Goal: Transaction & Acquisition: Purchase product/service

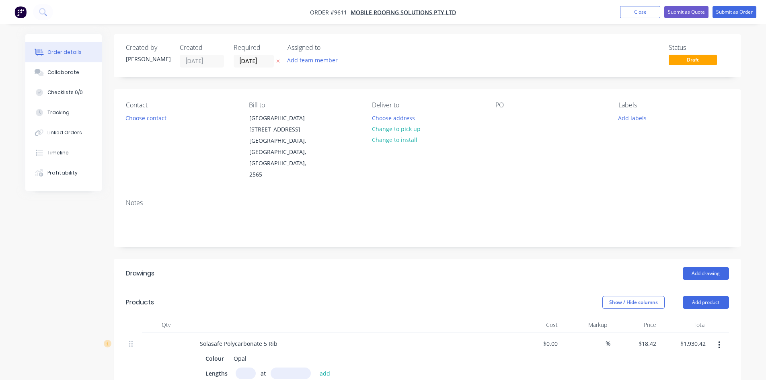
scroll to position [161, 0]
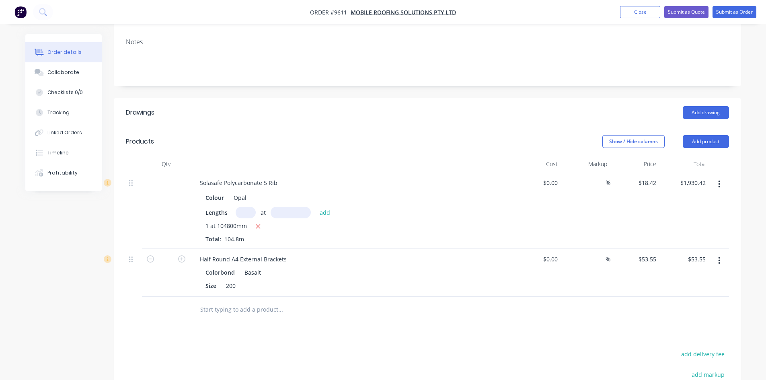
click at [722, 177] on button "button" at bounding box center [719, 184] width 19 height 14
drag, startPoint x: 724, startPoint y: 176, endPoint x: 724, endPoint y: 181, distance: 4.8
drag, startPoint x: 724, startPoint y: 181, endPoint x: 655, endPoint y: 162, distance: 71.6
click at [650, 172] on div "$18.42 $18.42" at bounding box center [634, 210] width 49 height 76
click at [712, 177] on button "button" at bounding box center [719, 184] width 19 height 14
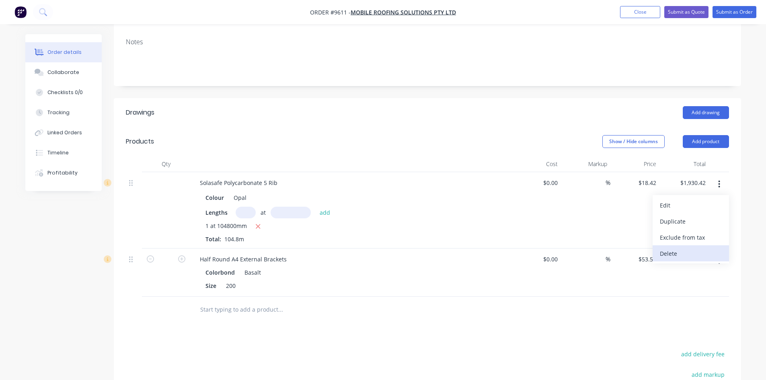
click at [706, 248] on div "Delete" at bounding box center [691, 254] width 62 height 12
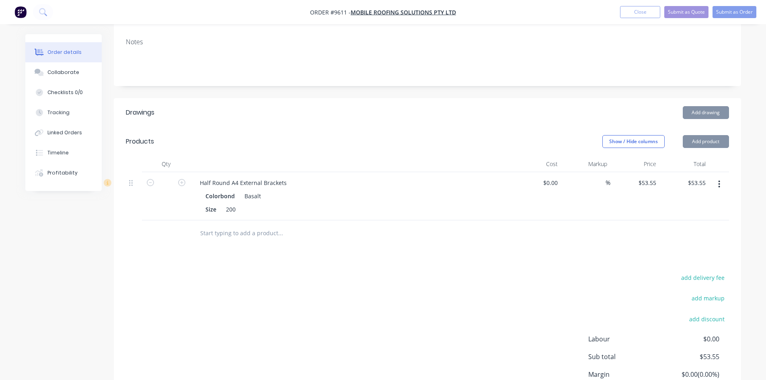
click at [724, 177] on button "button" at bounding box center [719, 184] width 19 height 14
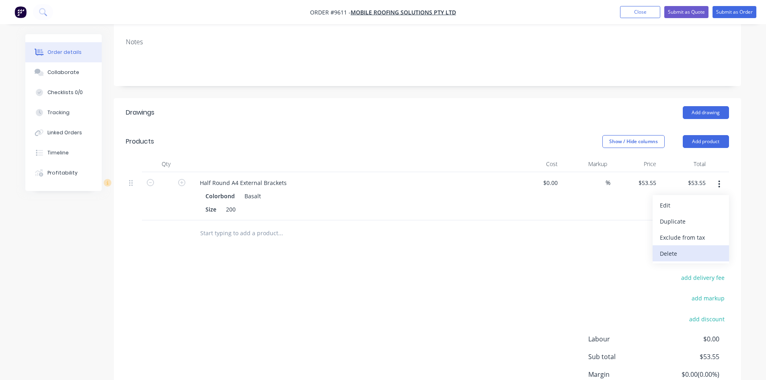
click at [715, 248] on div "Delete" at bounding box center [691, 254] width 62 height 12
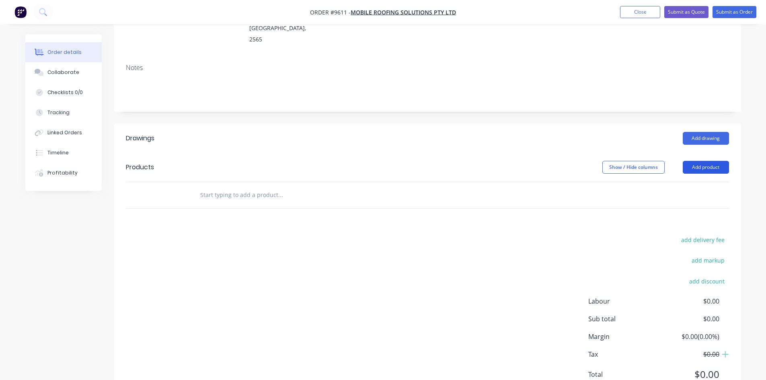
click at [701, 161] on button "Add product" at bounding box center [706, 167] width 46 height 13
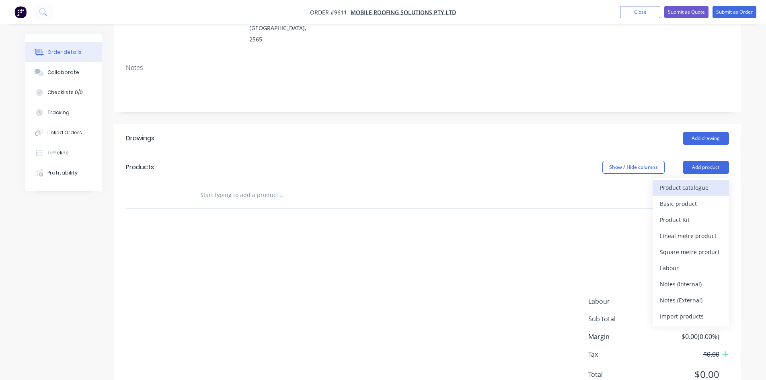
click at [700, 182] on div "Product catalogue" at bounding box center [691, 188] width 62 height 12
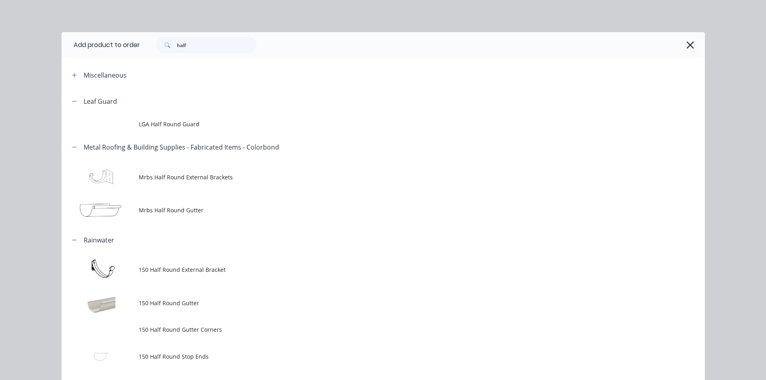
click at [205, 53] on div "half" at bounding box center [422, 45] width 565 height 26
click at [207, 49] on input "half" at bounding box center [217, 45] width 80 height 16
type input "trim"
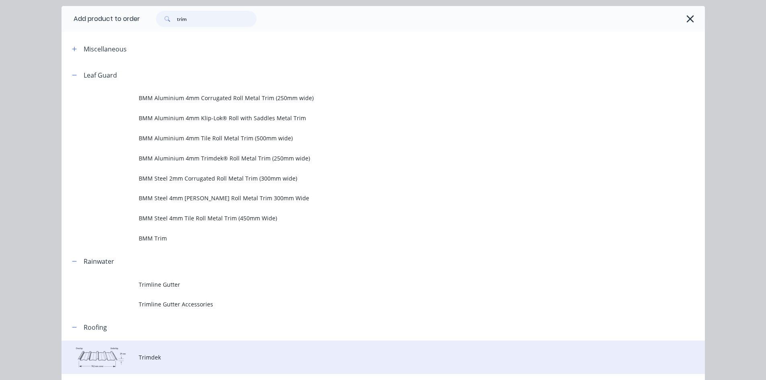
scroll to position [75, 0]
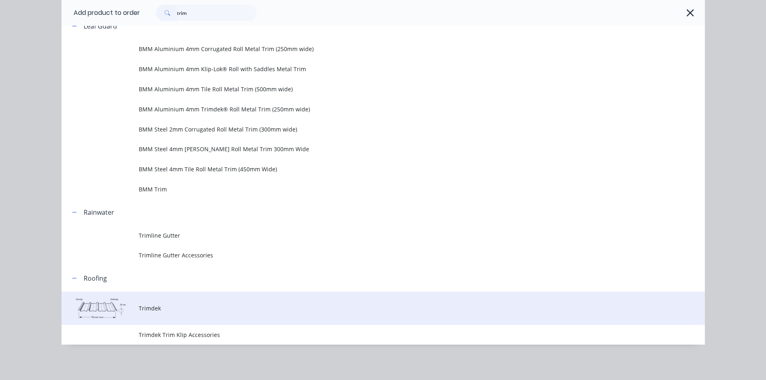
click at [233, 308] on span "Trimdek" at bounding box center [365, 308] width 453 height 8
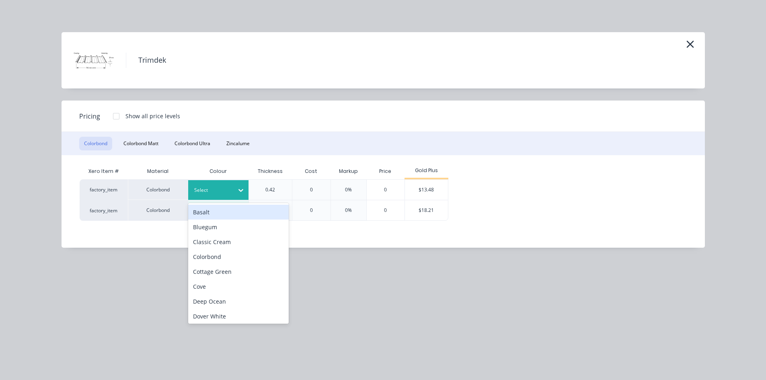
click at [244, 187] on icon at bounding box center [241, 190] width 8 height 8
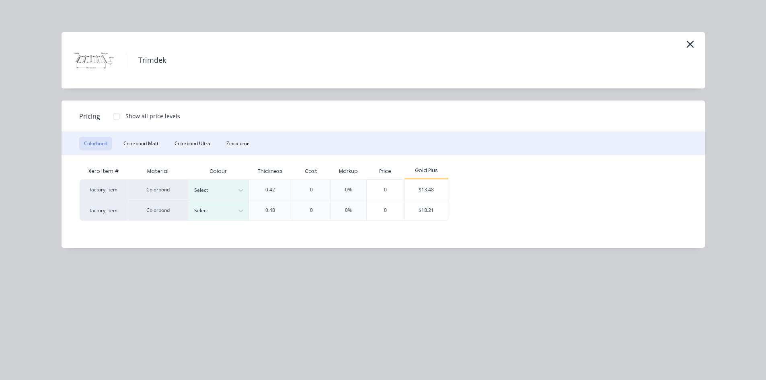
click at [227, 325] on div "Trimdek Pricing Show all price levels Colorbond Colorbond Matt Colorbond Ultra …" at bounding box center [383, 190] width 766 height 380
click at [225, 187] on div at bounding box center [212, 190] width 36 height 9
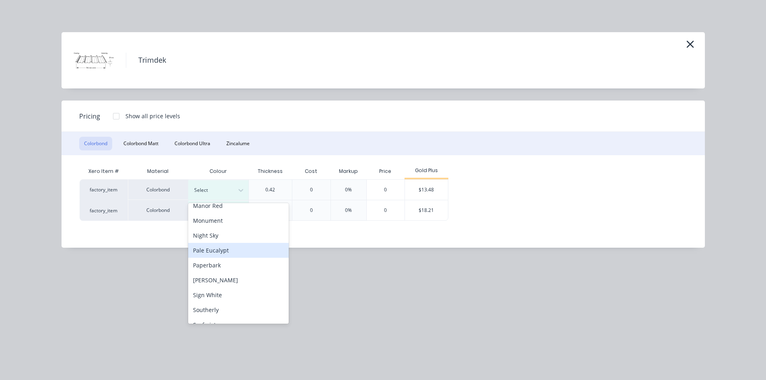
scroll to position [201, 0]
click at [248, 282] on div "[PERSON_NAME]" at bounding box center [238, 278] width 101 height 15
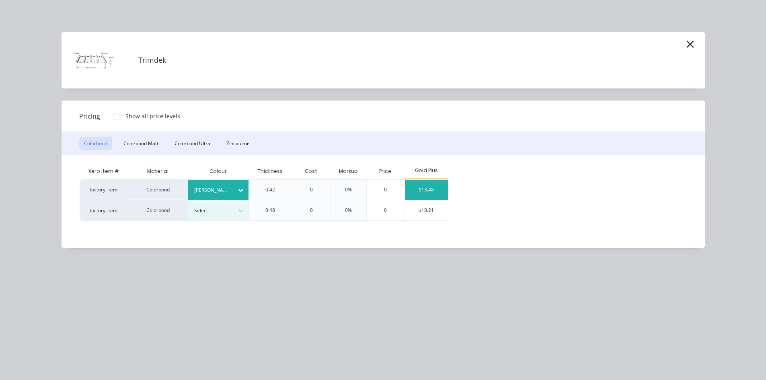
click at [418, 191] on div "$13.48" at bounding box center [426, 190] width 43 height 20
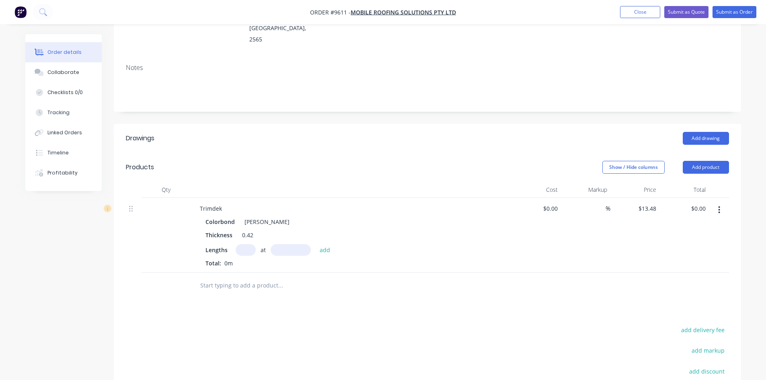
click at [244, 244] on input "text" at bounding box center [246, 250] width 20 height 12
type input "1"
type input "30550"
click at [316, 244] on button "add" at bounding box center [325, 249] width 19 height 11
type input "$411.81"
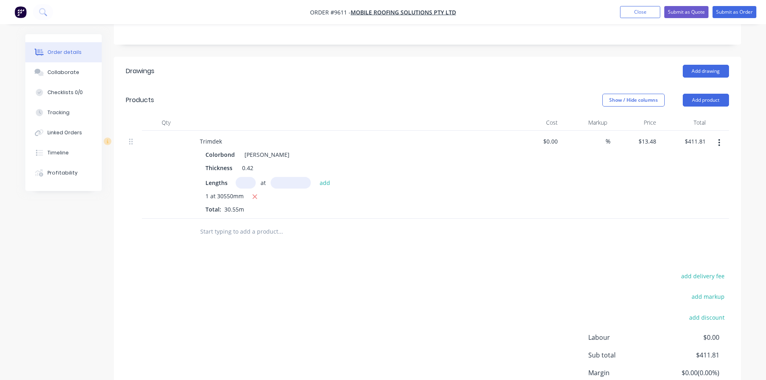
scroll to position [216, 0]
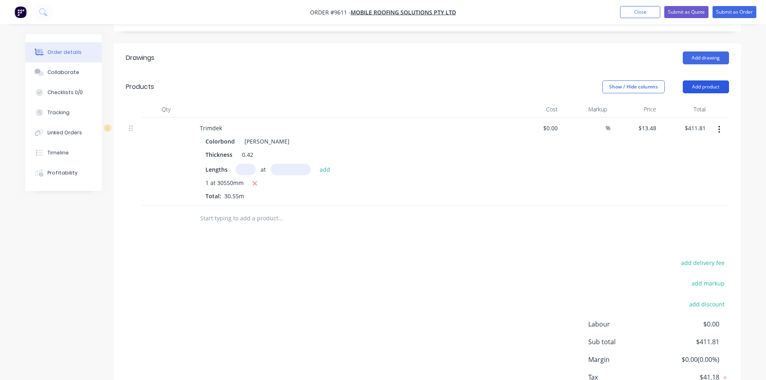
click at [725, 80] on button "Add product" at bounding box center [706, 86] width 46 height 13
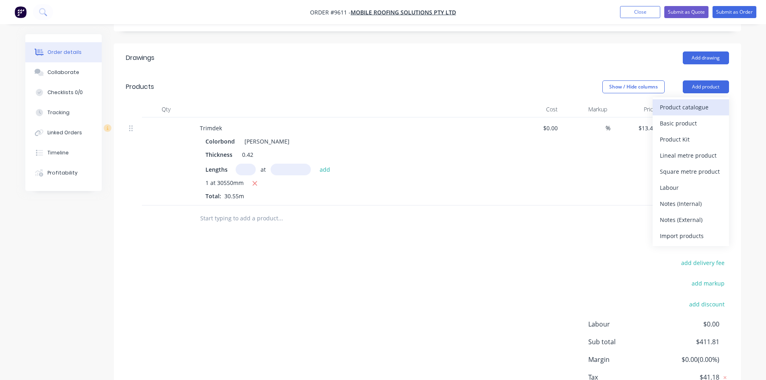
click at [717, 101] on div "Product catalogue" at bounding box center [691, 107] width 62 height 12
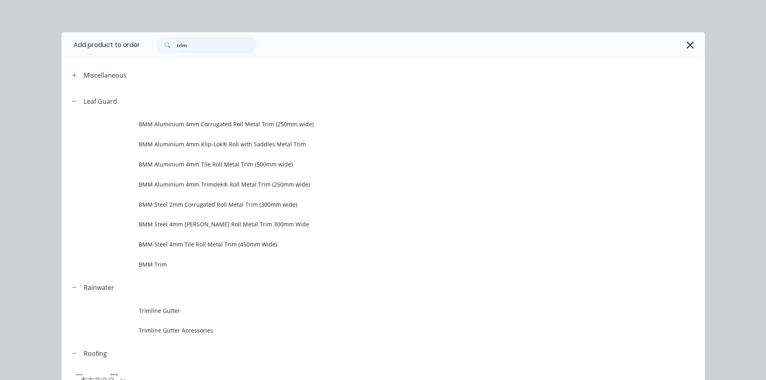
click at [211, 43] on input "trim" at bounding box center [217, 45] width 80 height 16
type input "blank"
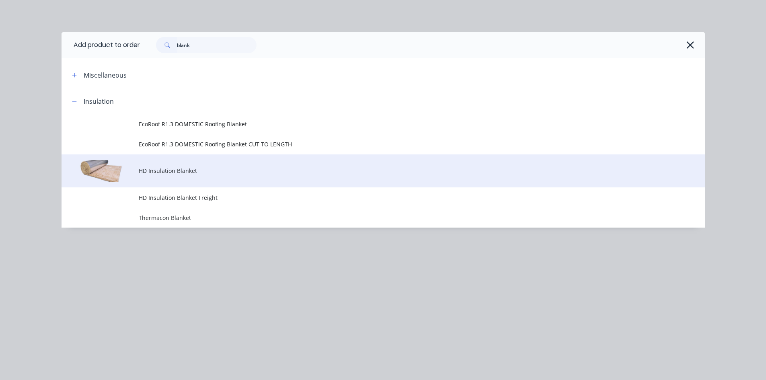
click at [239, 165] on td "HD Insulation Blanket" at bounding box center [422, 170] width 566 height 33
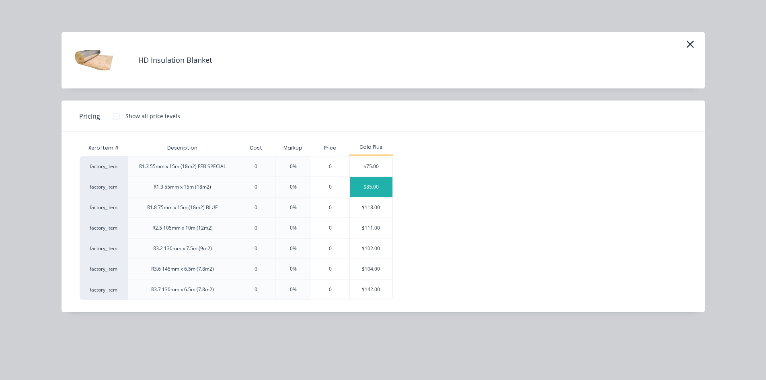
click at [376, 188] on div "$85.00" at bounding box center [371, 187] width 43 height 20
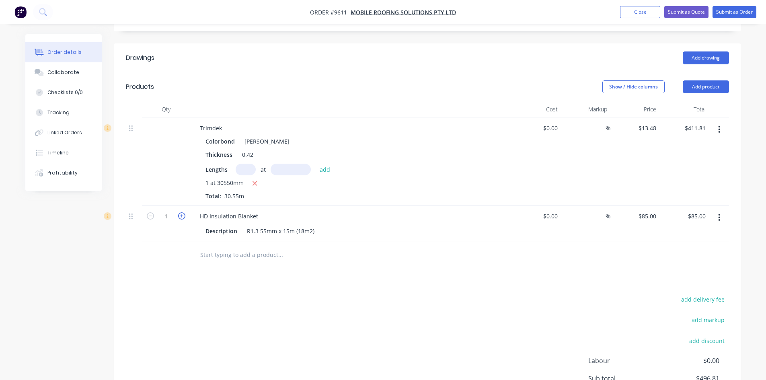
click at [181, 212] on icon "button" at bounding box center [181, 215] width 7 height 7
type input "2"
type input "$170.00"
click at [716, 80] on button "Add product" at bounding box center [706, 86] width 46 height 13
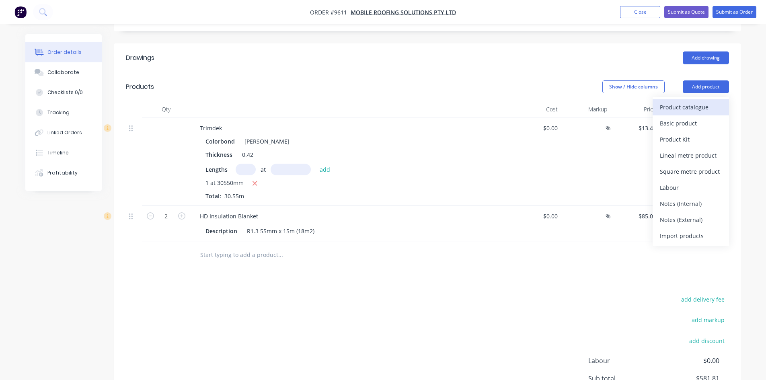
click at [714, 101] on div "Product catalogue" at bounding box center [691, 107] width 62 height 12
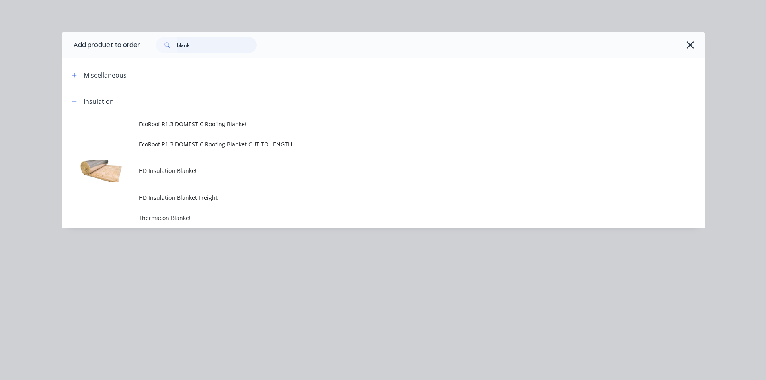
click at [191, 43] on input "blank" at bounding box center [217, 45] width 80 height 16
type input "mesh"
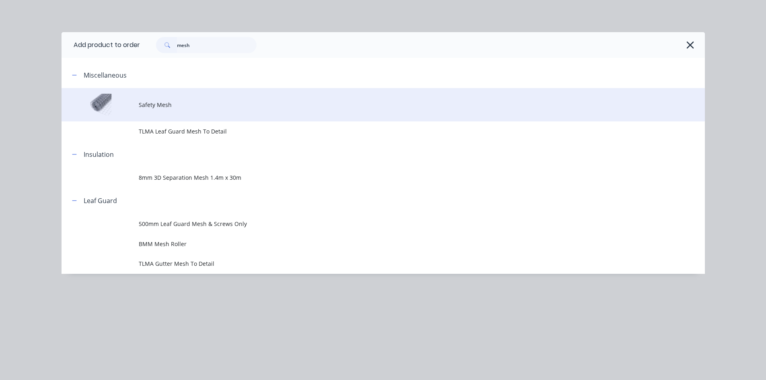
click at [190, 105] on span "Safety Mesh" at bounding box center [365, 105] width 453 height 8
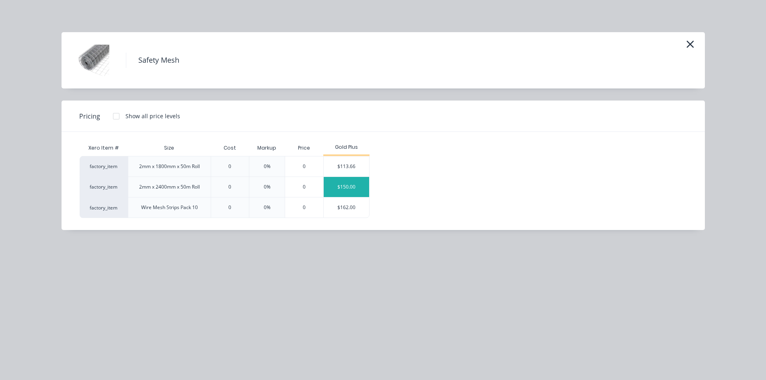
click at [358, 184] on div "$150.00" at bounding box center [346, 187] width 45 height 20
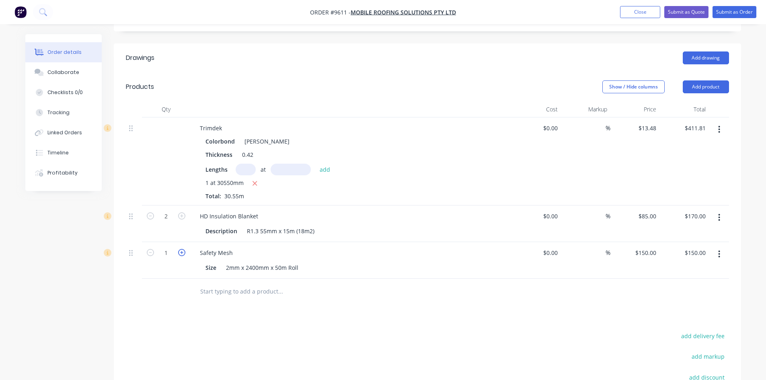
click at [183, 249] on icon "button" at bounding box center [181, 252] width 7 height 7
type input "2"
type input "$300.00"
click at [700, 80] on button "Add product" at bounding box center [706, 86] width 46 height 13
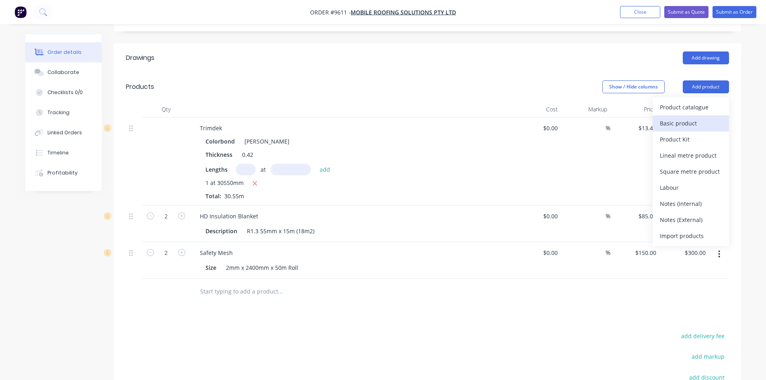
click at [696, 117] on div "Basic product" at bounding box center [691, 123] width 62 height 12
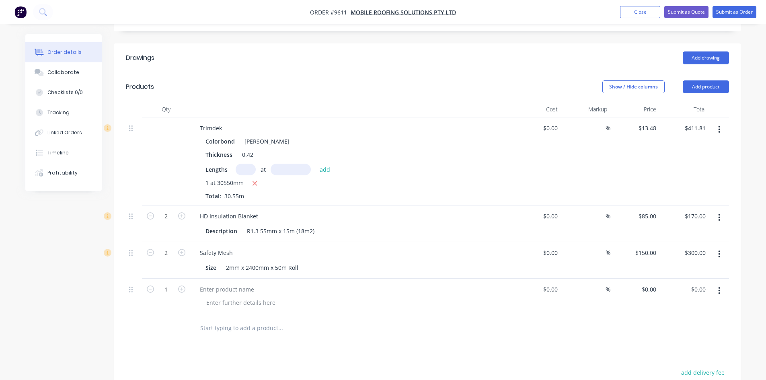
click at [717, 283] on button "button" at bounding box center [719, 290] width 19 height 14
click at [710, 354] on div "Delete" at bounding box center [691, 360] width 62 height 12
click at [710, 51] on button "Add drawing" at bounding box center [706, 57] width 46 height 13
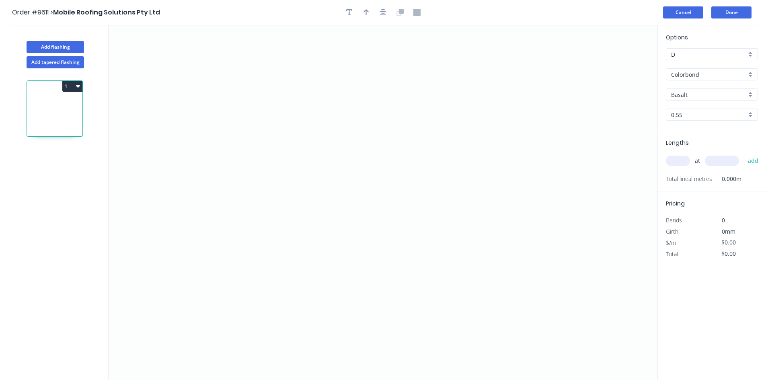
click at [696, 12] on button "Cancel" at bounding box center [683, 12] width 40 height 12
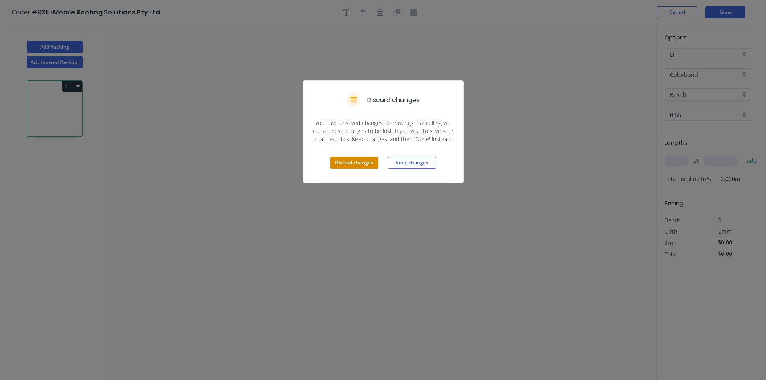
click at [355, 162] on button "Discard changes" at bounding box center [354, 163] width 48 height 12
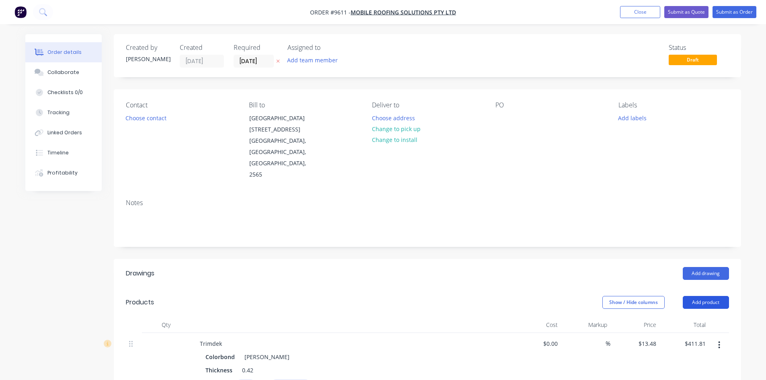
click at [710, 296] on button "Add product" at bounding box center [706, 302] width 46 height 13
click at [704, 317] on div "Product catalogue" at bounding box center [691, 323] width 62 height 12
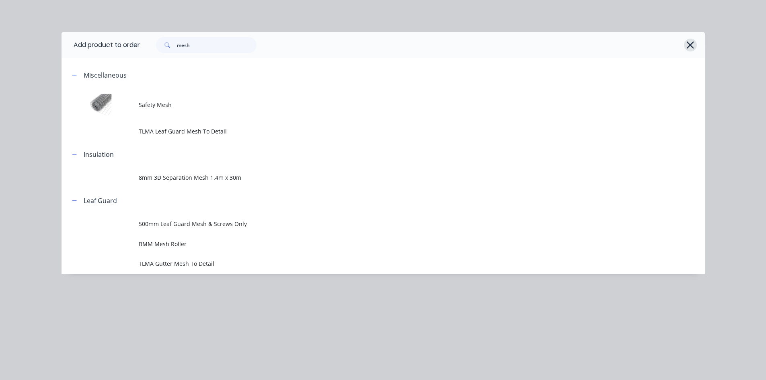
click at [685, 46] on button "button" at bounding box center [690, 45] width 13 height 13
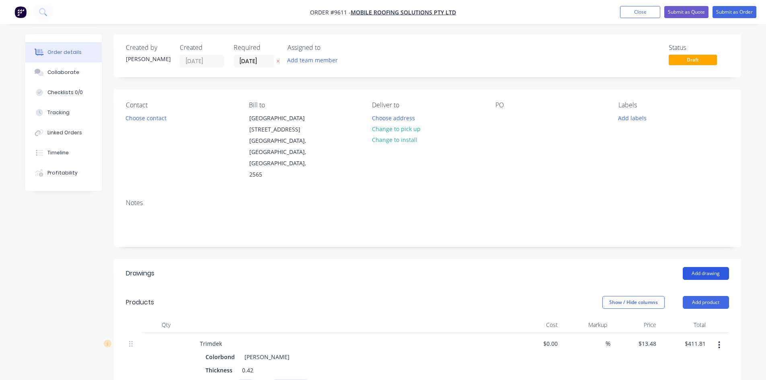
click at [708, 267] on button "Add drawing" at bounding box center [706, 273] width 46 height 13
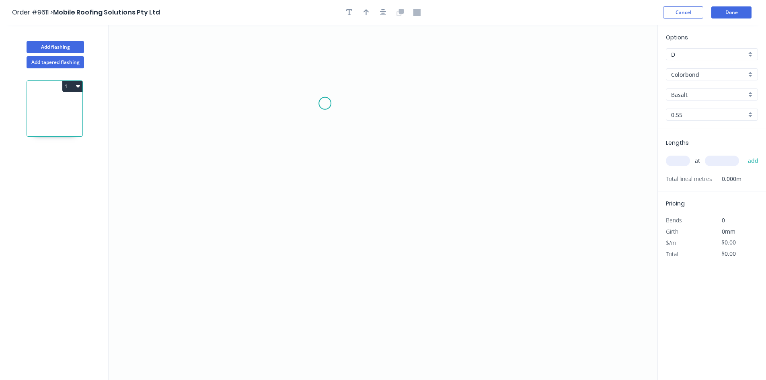
click at [325, 103] on icon "0" at bounding box center [383, 202] width 549 height 355
click at [325, 211] on icon "0" at bounding box center [383, 202] width 549 height 355
click at [433, 207] on icon "0 ?" at bounding box center [383, 202] width 549 height 355
click at [436, 232] on icon "0 ? ?" at bounding box center [383, 202] width 549 height 355
click at [704, 294] on div "Options D D Colorbond Colorbond Colorbond Matt Colorbond Ultra Basalt Basalt 0.…" at bounding box center [711, 203] width 109 height 356
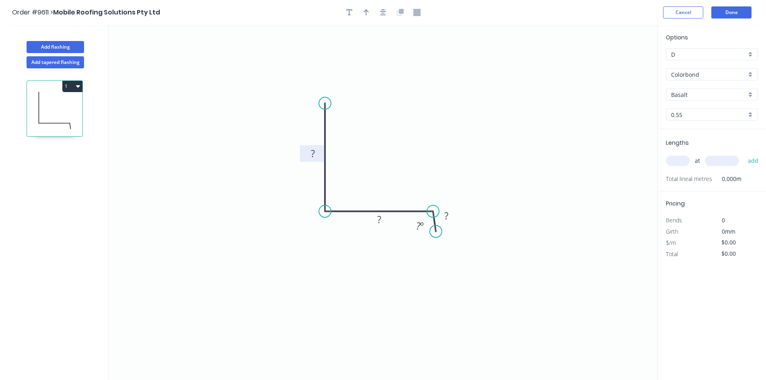
click at [308, 156] on rect at bounding box center [313, 153] width 16 height 11
type input "$12.98"
click at [677, 158] on input "text" at bounding box center [678, 161] width 24 height 10
type input "1"
type input "23200"
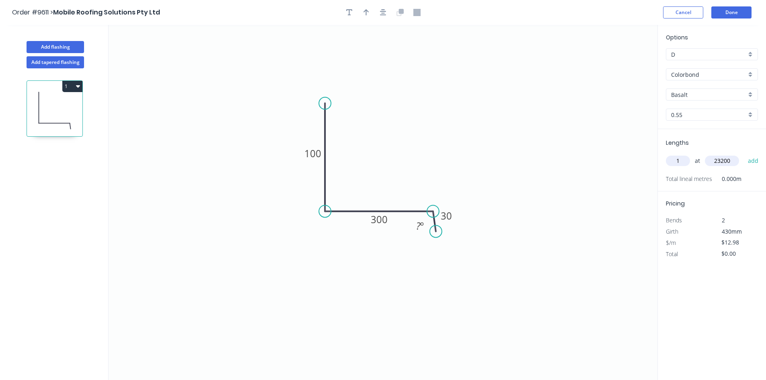
click at [744, 154] on button "add" at bounding box center [753, 161] width 19 height 14
type input "$301.14"
click at [728, 11] on button "Done" at bounding box center [731, 12] width 40 height 12
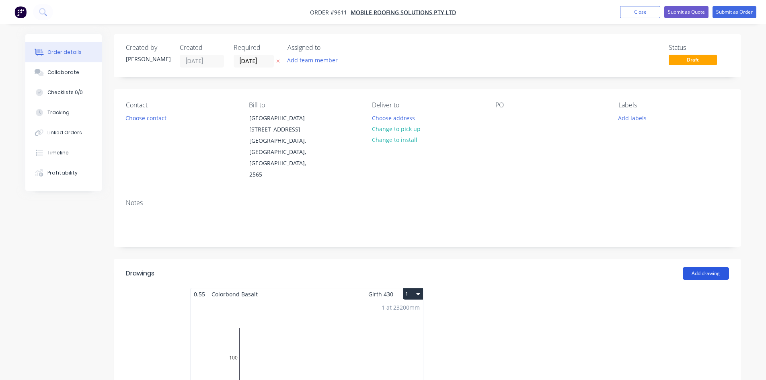
click at [717, 267] on button "Add drawing" at bounding box center [706, 273] width 46 height 13
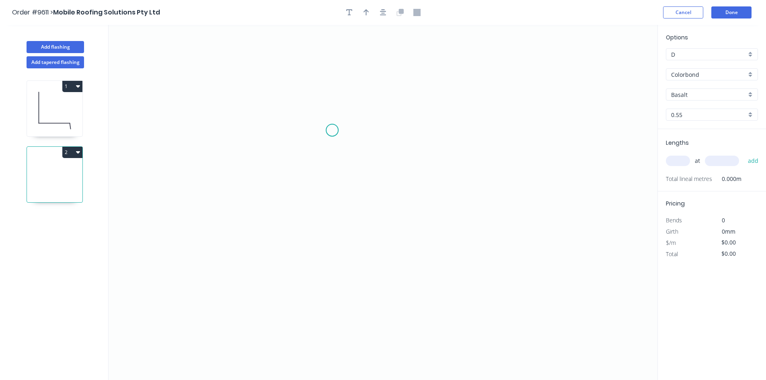
click at [332, 127] on icon "0" at bounding box center [383, 202] width 549 height 355
click at [334, 190] on icon "0" at bounding box center [383, 202] width 549 height 355
click at [451, 189] on icon "0 ?" at bounding box center [383, 202] width 549 height 355
click at [447, 119] on icon "0 ? ?" at bounding box center [383, 202] width 549 height 355
click at [708, 309] on div "Options D D Colorbond Colorbond Colorbond Matt Colorbond Ultra Basalt Basalt 0.…" at bounding box center [711, 203] width 109 height 356
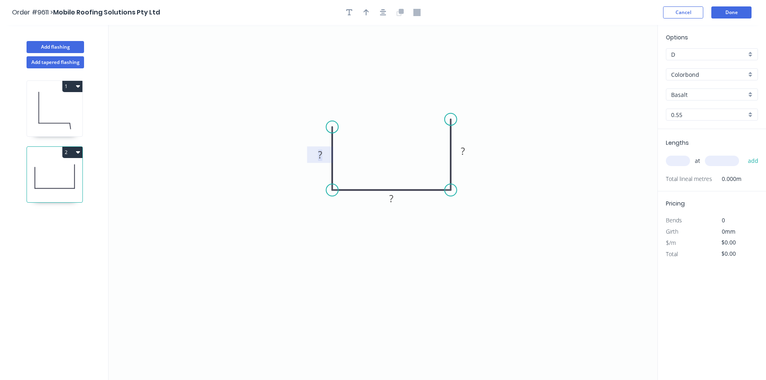
click at [321, 158] on tspan "?" at bounding box center [320, 154] width 4 height 13
click at [467, 148] on tspan "400" at bounding box center [462, 150] width 17 height 13
type input "$27.42"
click at [685, 160] on input "text" at bounding box center [678, 161] width 24 height 10
type input "1"
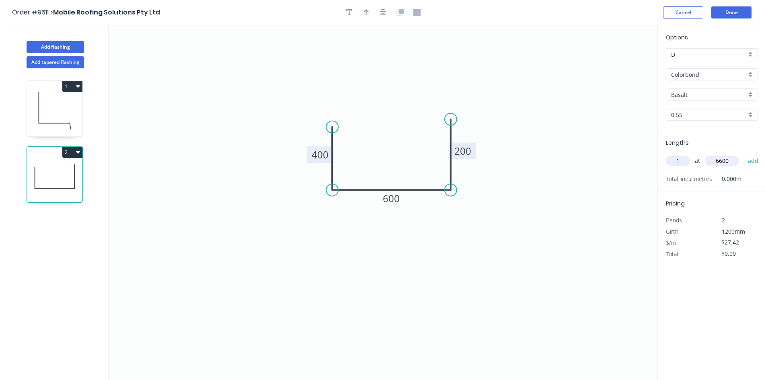
type input "6600"
click at [744, 154] on button "add" at bounding box center [753, 161] width 19 height 14
type input "$180.97"
click at [741, 14] on button "Done" at bounding box center [731, 12] width 40 height 12
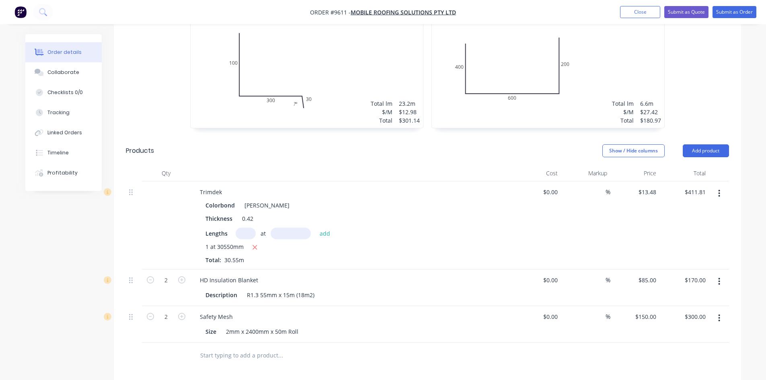
scroll to position [322, 0]
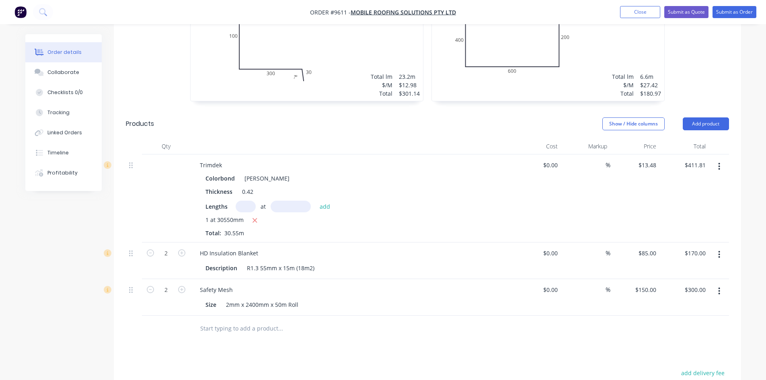
click at [704, 109] on header "Products Show / Hide columns Add product" at bounding box center [427, 123] width 627 height 29
click at [705, 117] on button "Add product" at bounding box center [706, 123] width 46 height 13
click at [705, 138] on div "Product catalogue" at bounding box center [691, 144] width 62 height 12
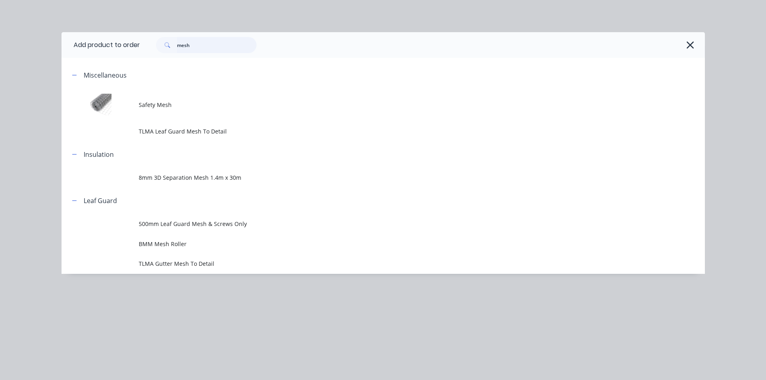
click at [189, 47] on input "mesh" at bounding box center [217, 45] width 80 height 16
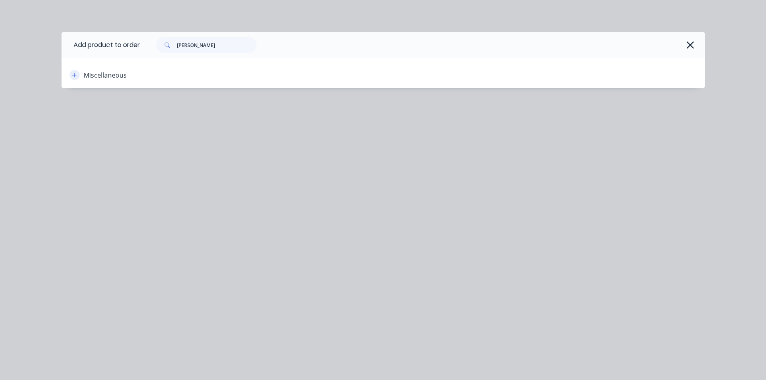
click at [78, 76] on button "button" at bounding box center [75, 75] width 10 height 10
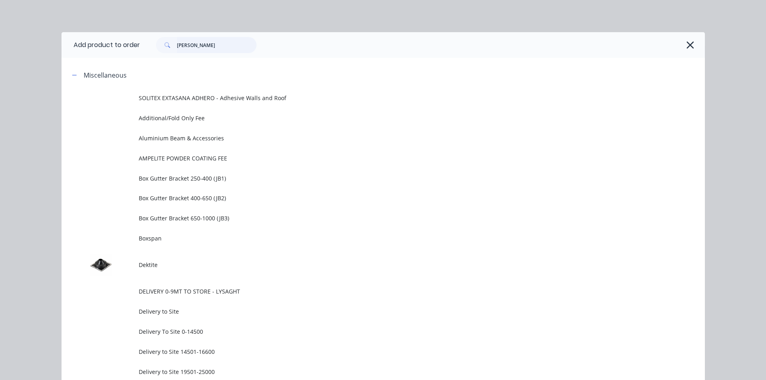
click at [211, 52] on input "[PERSON_NAME]" at bounding box center [217, 45] width 80 height 16
type input "[PERSON_NAME]"
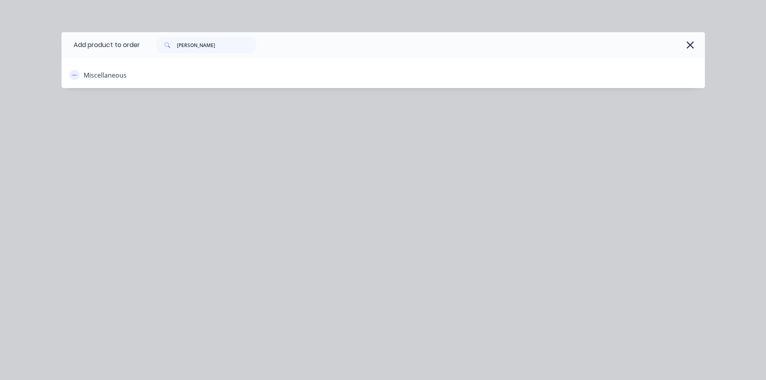
click at [74, 75] on icon "button" at bounding box center [74, 75] width 4 height 0
click at [78, 82] on header "Miscellaneous" at bounding box center [383, 75] width 643 height 26
click at [76, 77] on icon "button" at bounding box center [74, 75] width 5 height 6
click at [688, 42] on icon "button" at bounding box center [690, 44] width 8 height 11
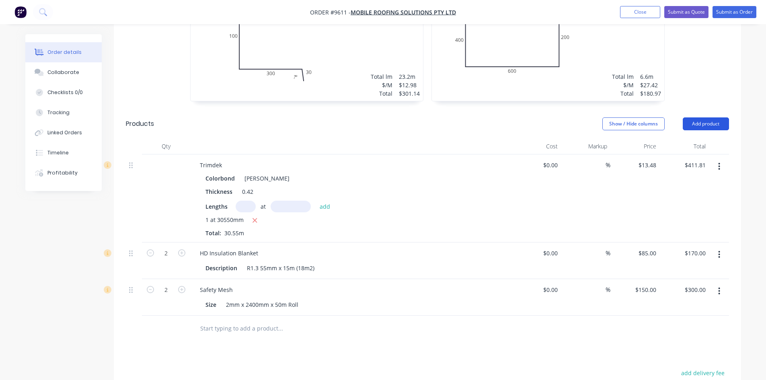
click at [715, 117] on button "Add product" at bounding box center [706, 123] width 46 height 13
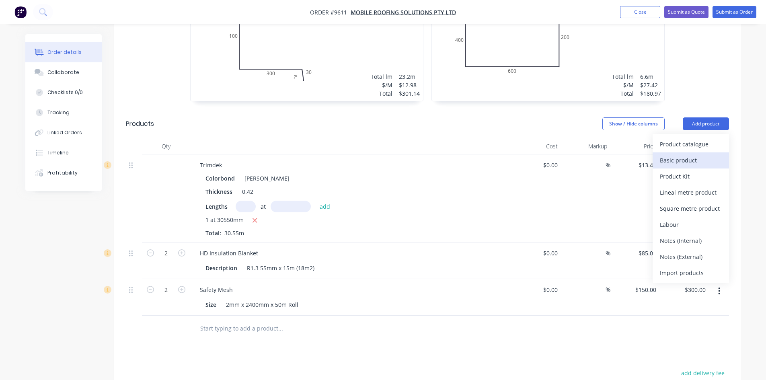
click at [712, 154] on div "Basic product" at bounding box center [691, 160] width 62 height 12
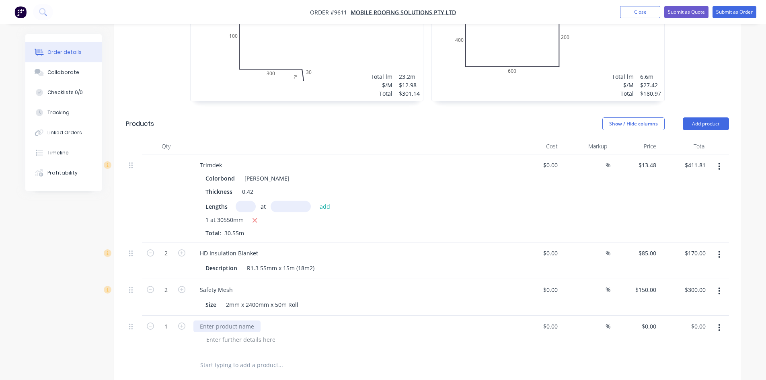
click at [218, 320] on div at bounding box center [226, 326] width 67 height 12
click at [181, 322] on icon "button" at bounding box center [181, 325] width 7 height 7
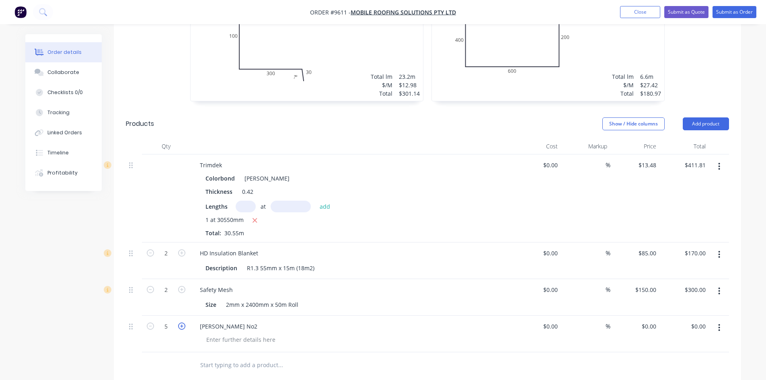
click at [181, 322] on icon "button" at bounding box center [181, 325] width 7 height 7
type input "8"
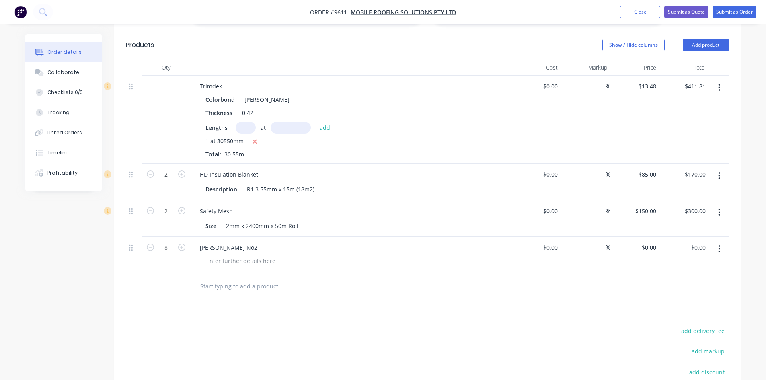
scroll to position [402, 0]
type input "0.00"
click at [704, 240] on input "0.00" at bounding box center [699, 246] width 18 height 12
type input "0"
type input "$0.00"
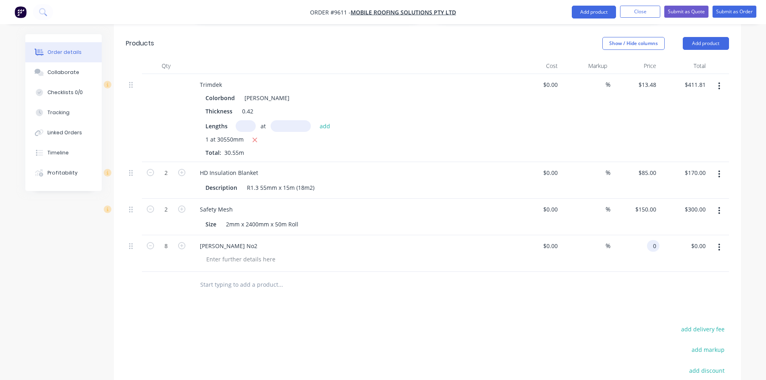
click at [655, 240] on input "0" at bounding box center [654, 246] width 9 height 12
type input "$23.50"
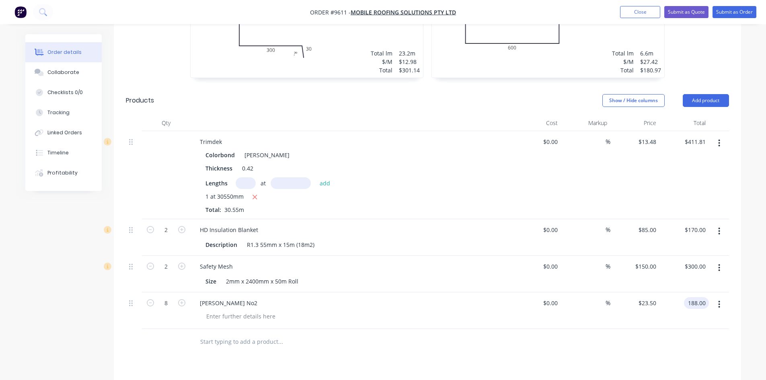
scroll to position [241, 0]
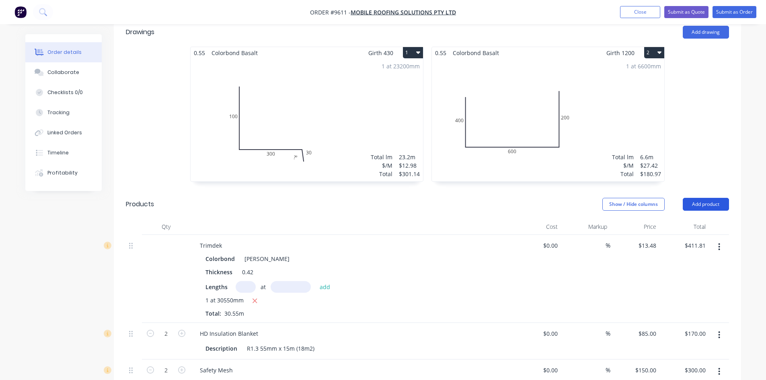
type input "$188.00"
click at [706, 198] on button "Add product" at bounding box center [706, 204] width 46 height 13
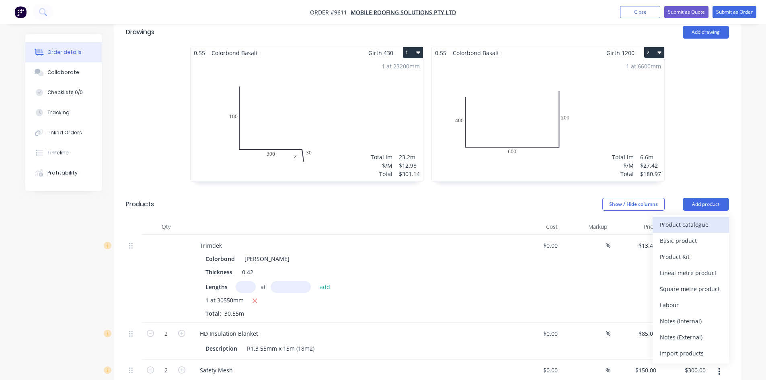
click at [706, 219] on div "Product catalogue" at bounding box center [691, 225] width 62 height 12
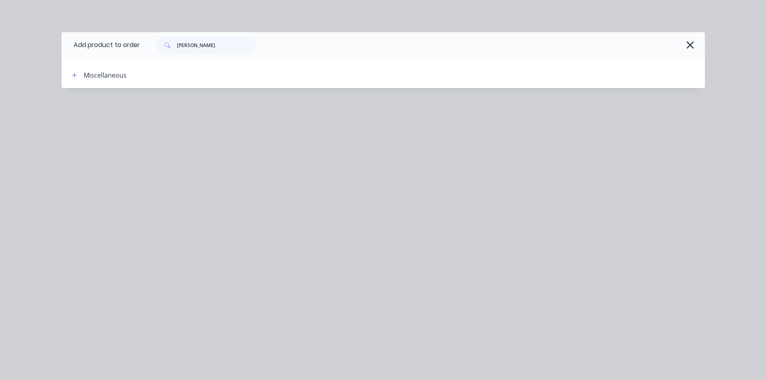
click at [688, 37] on div "[PERSON_NAME]" at bounding box center [418, 45] width 557 height 16
click at [689, 46] on icon "button" at bounding box center [690, 44] width 7 height 7
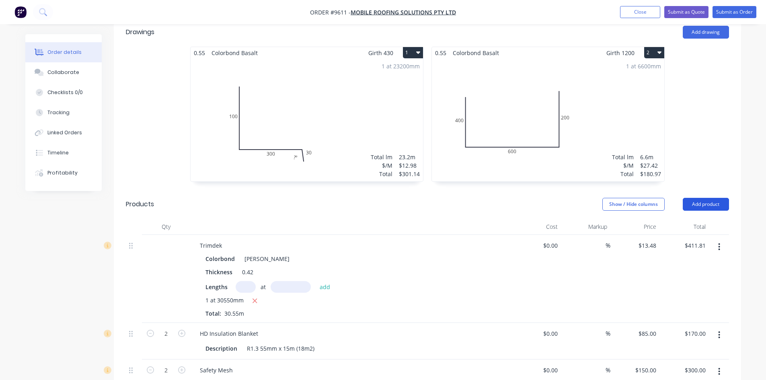
click at [710, 198] on button "Add product" at bounding box center [706, 204] width 46 height 13
click at [700, 144] on div "0.55 Colorbond Basalt Girth 430 1 0 100 300 30 ? º 0 100 300 30 ? º 1 at 23200m…" at bounding box center [427, 118] width 627 height 143
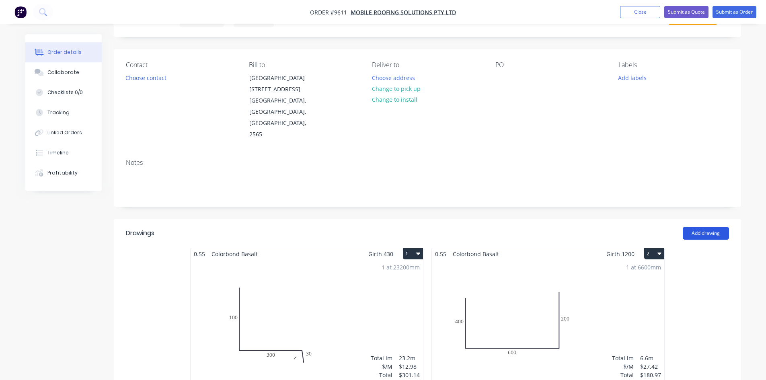
click at [725, 227] on button "Add drawing" at bounding box center [706, 233] width 46 height 13
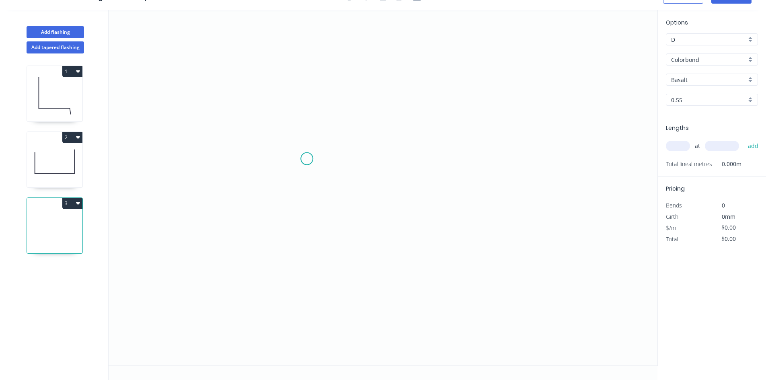
click at [307, 159] on icon "0" at bounding box center [383, 187] width 549 height 355
click at [294, 175] on icon "0" at bounding box center [383, 187] width 549 height 355
click at [290, 93] on icon "0 ?" at bounding box center [383, 187] width 549 height 355
click at [454, 95] on icon "0 ? ? ? º" at bounding box center [383, 187] width 549 height 355
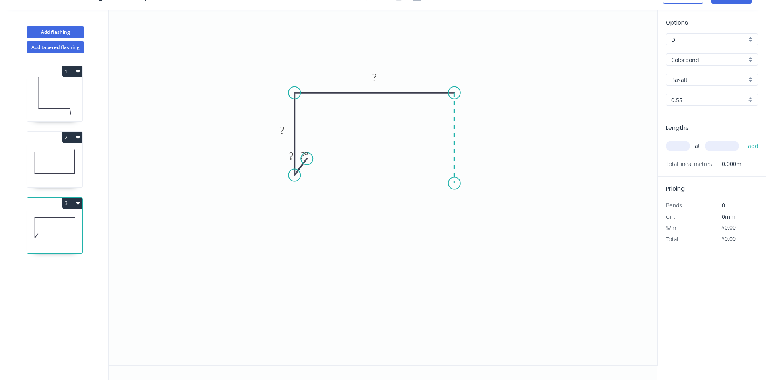
click at [453, 184] on icon "0 ? ? ? ? º" at bounding box center [383, 187] width 549 height 355
click at [435, 165] on icon at bounding box center [444, 174] width 19 height 19
click at [735, 288] on div "Options D D Colorbond Colorbond Colorbond Matt Colorbond Ultra Basalt Basalt 0.…" at bounding box center [711, 188] width 109 height 356
click at [427, 176] on rect at bounding box center [436, 178] width 26 height 16
click at [433, 176] on rect at bounding box center [436, 179] width 16 height 11
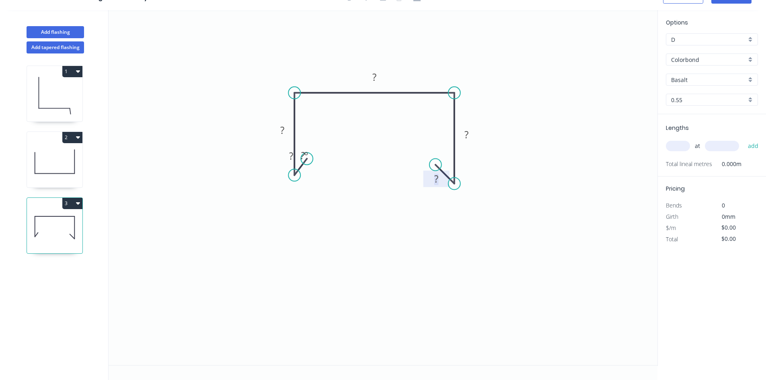
click at [433, 176] on rect at bounding box center [436, 179] width 16 height 11
click at [284, 130] on tspan "?" at bounding box center [282, 129] width 4 height 13
type input "$23.14"
click at [681, 149] on input "text" at bounding box center [678, 146] width 24 height 10
type input "1"
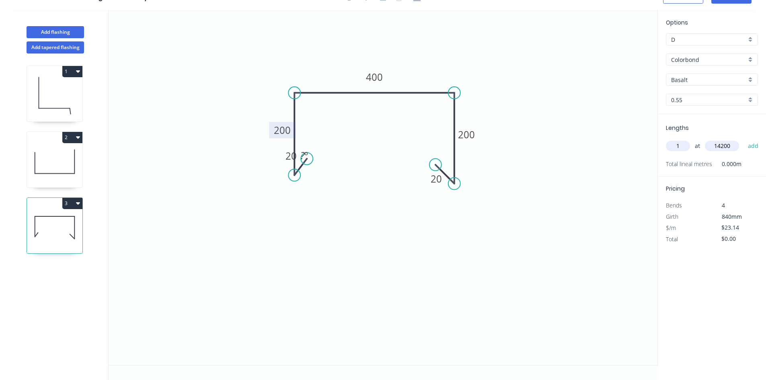
type input "14200."
click at [744, 139] on button "add" at bounding box center [753, 146] width 19 height 14
type input "$328.59"
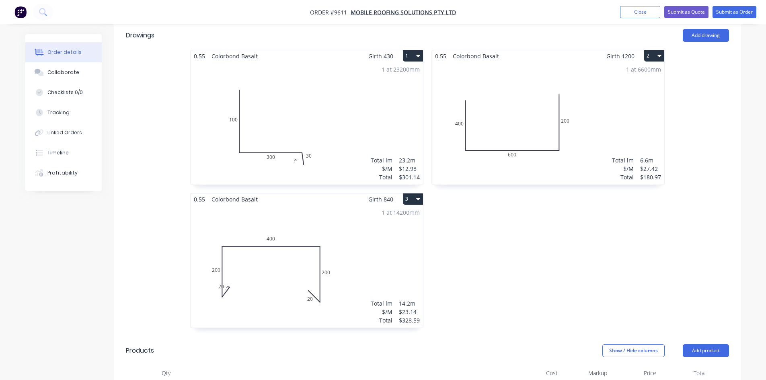
scroll to position [322, 0]
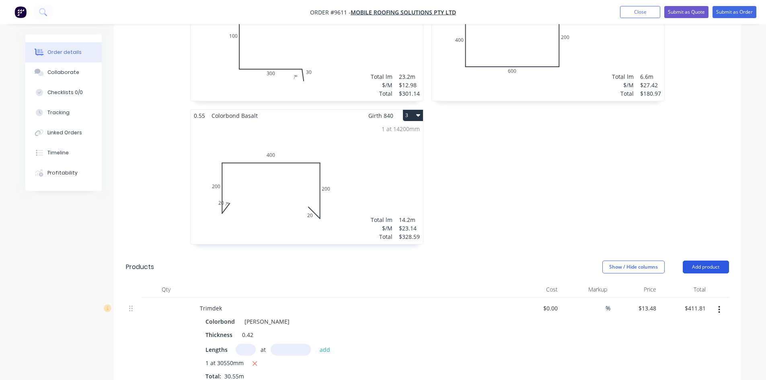
click at [717, 261] on button "Add product" at bounding box center [706, 267] width 46 height 13
click at [712, 281] on div "Product catalogue" at bounding box center [691, 287] width 62 height 12
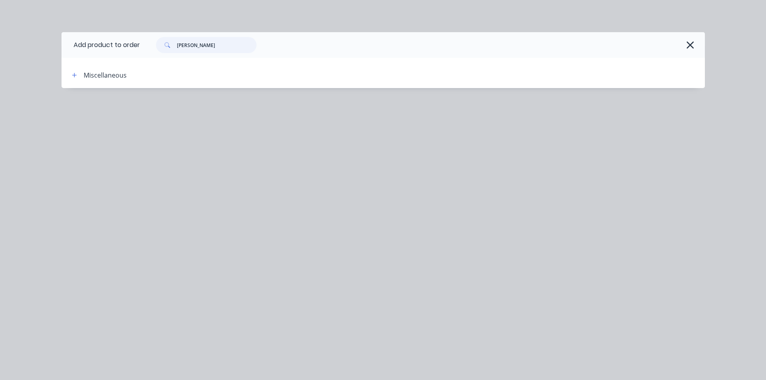
click at [200, 42] on input "[PERSON_NAME]" at bounding box center [217, 45] width 80 height 16
type input "g"
type input "board"
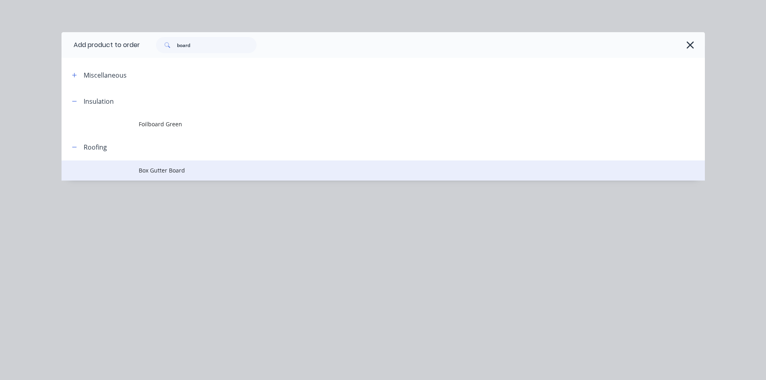
click at [172, 168] on span "Box Gutter Board" at bounding box center [365, 170] width 453 height 8
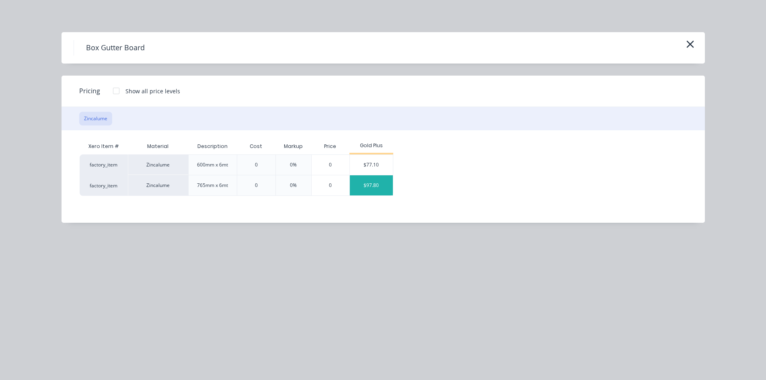
click at [372, 188] on div "$97.80" at bounding box center [371, 185] width 43 height 20
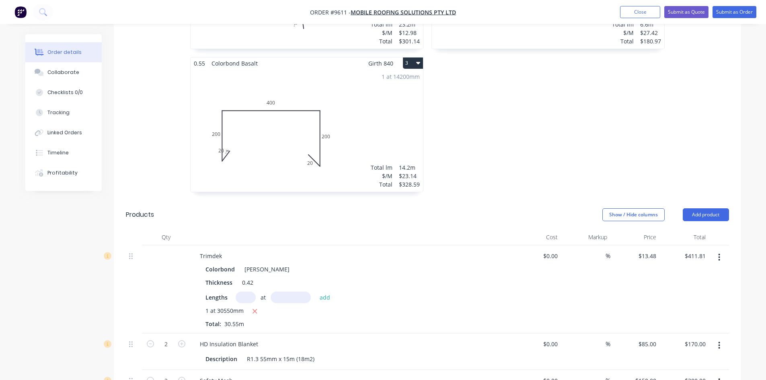
scroll to position [603, 0]
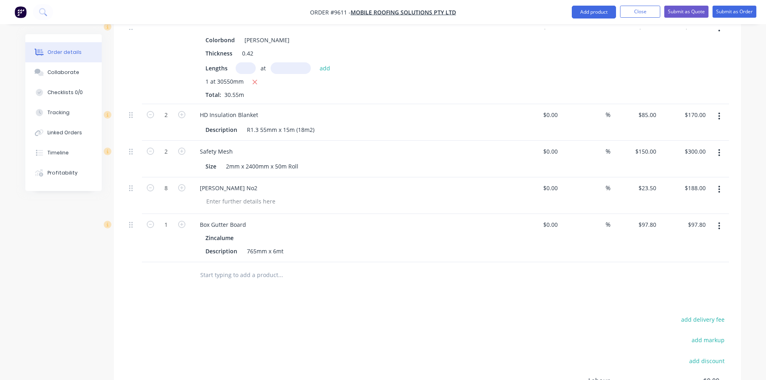
click at [183, 220] on button "button" at bounding box center [182, 224] width 10 height 8
type input "2"
type input "$195.60"
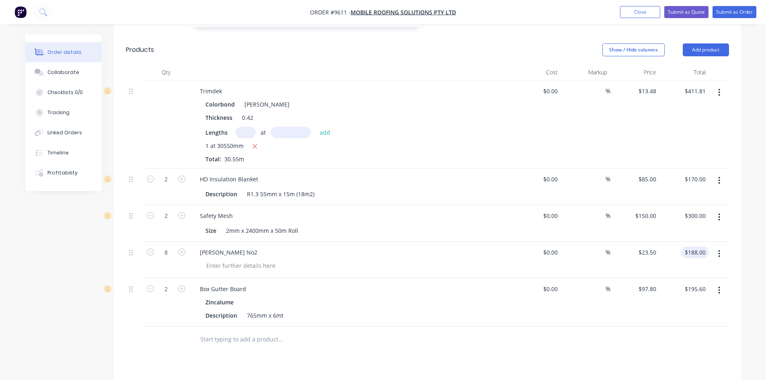
scroll to position [402, 0]
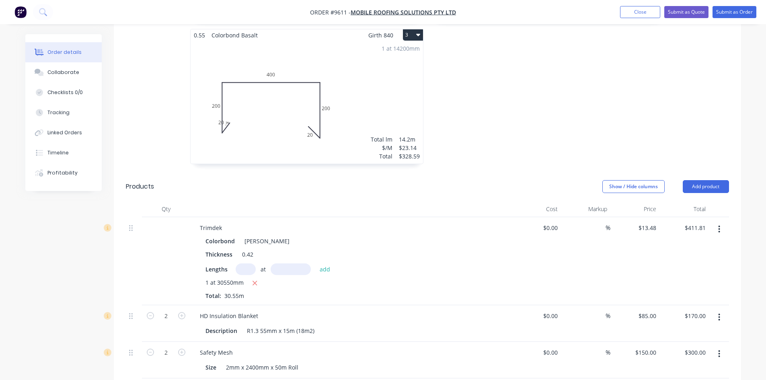
drag, startPoint x: 710, startPoint y: 154, endPoint x: 708, endPoint y: 172, distance: 19.0
click at [708, 172] on header "Products Show / Hide columns Add product" at bounding box center [427, 186] width 627 height 29
click at [705, 180] on button "Add product" at bounding box center [706, 186] width 46 height 13
click at [705, 201] on div "Product catalogue" at bounding box center [691, 207] width 62 height 12
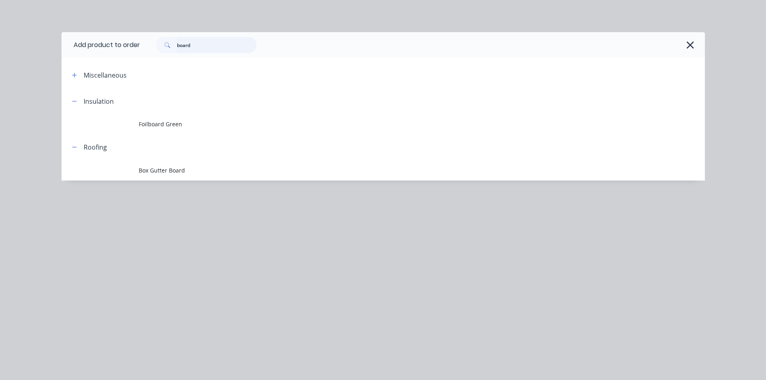
click at [194, 49] on input "board" at bounding box center [217, 45] width 80 height 16
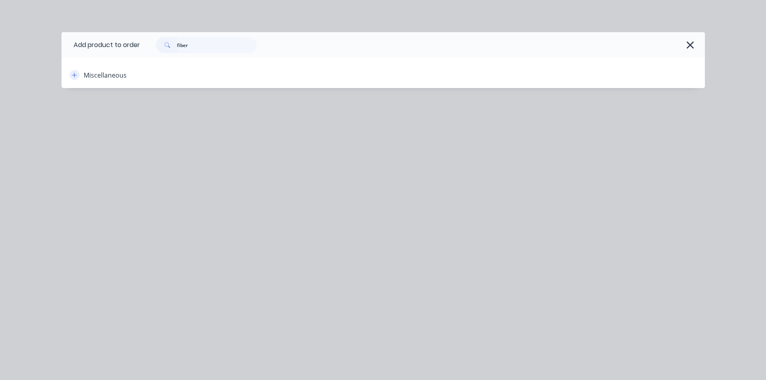
click at [78, 76] on button "button" at bounding box center [75, 75] width 10 height 10
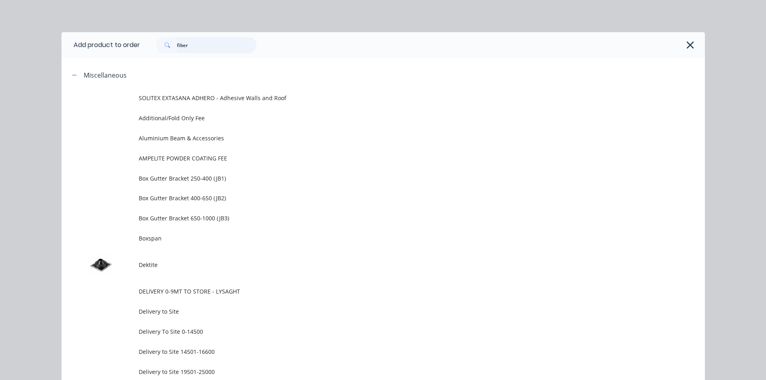
click at [217, 41] on input "fiber" at bounding box center [217, 45] width 80 height 16
type input "fiberglass"
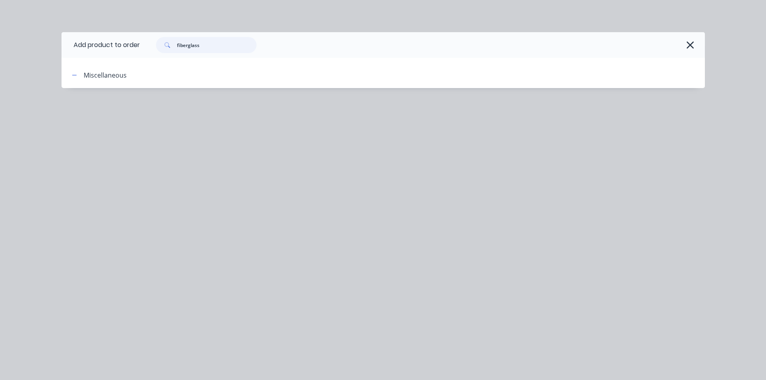
click at [243, 53] on input "fiberglass" at bounding box center [217, 45] width 80 height 16
click at [242, 48] on input "fiberglass" at bounding box center [217, 45] width 80 height 16
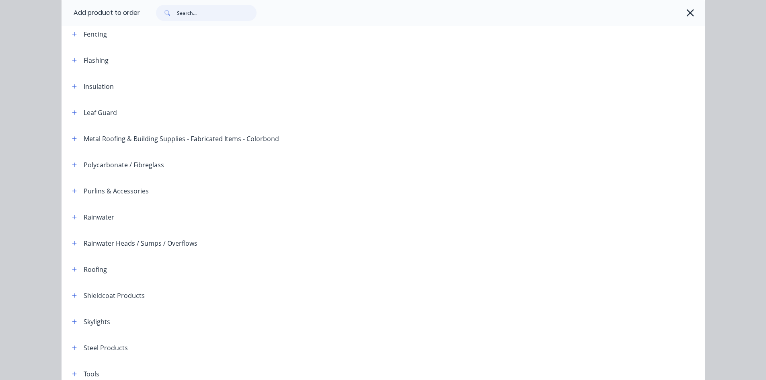
scroll to position [1246, 0]
click at [72, 172] on header "Polycarbonate / Fibreglass" at bounding box center [383, 164] width 643 height 26
click at [71, 168] on button "button" at bounding box center [75, 164] width 10 height 10
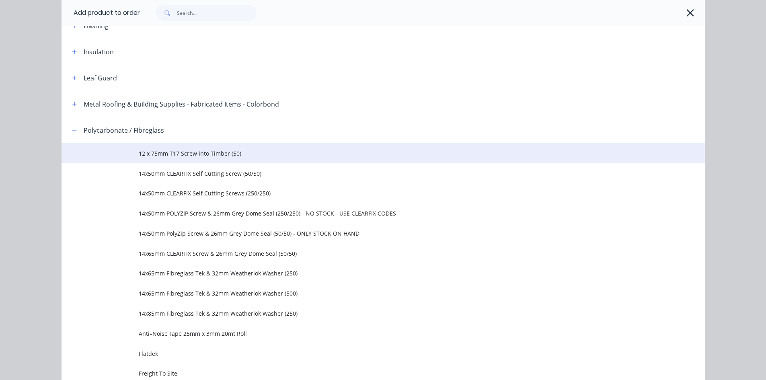
scroll to position [1407, 0]
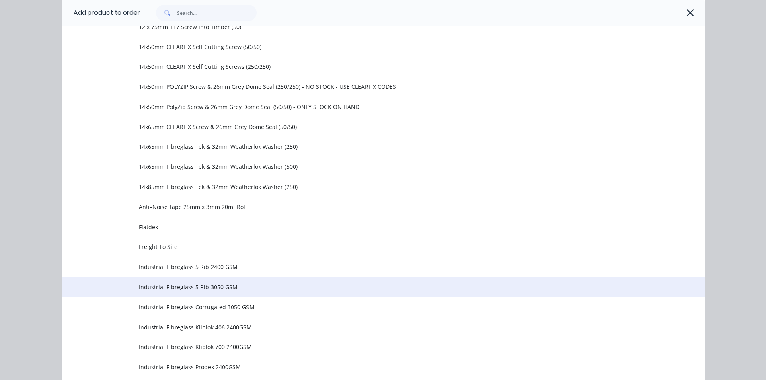
click at [318, 281] on td "Industrial Fibreglass 5 Rib 3050 GSM" at bounding box center [422, 287] width 566 height 20
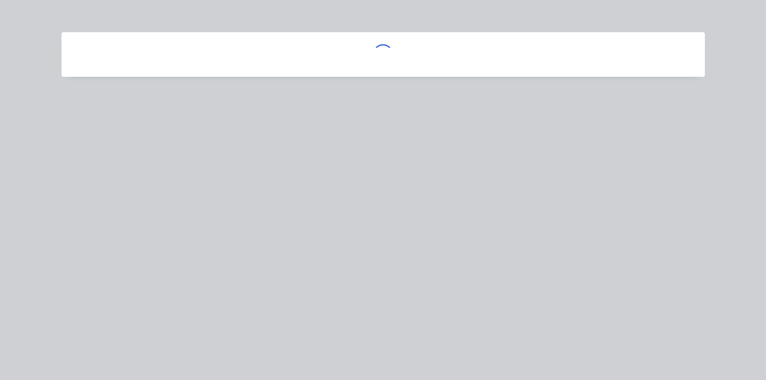
scroll to position [0, 0]
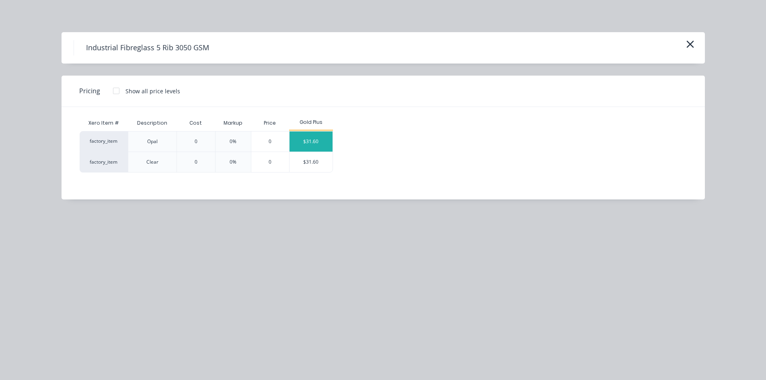
click at [324, 145] on div "$31.60" at bounding box center [310, 141] width 43 height 20
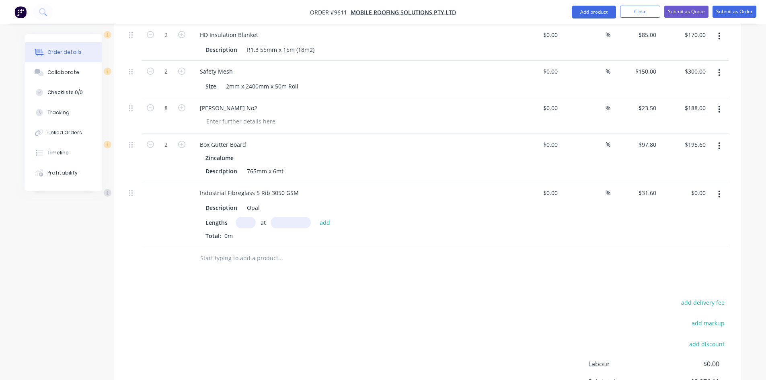
scroll to position [683, 0]
click at [243, 216] on input "text" at bounding box center [246, 222] width 20 height 12
type input "1"
type input "137530"
click at [316, 216] on button "add" at bounding box center [325, 221] width 19 height 11
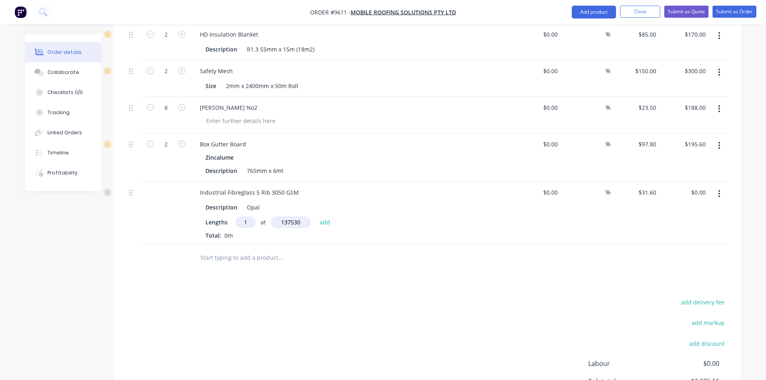
type input "$4,345.95"
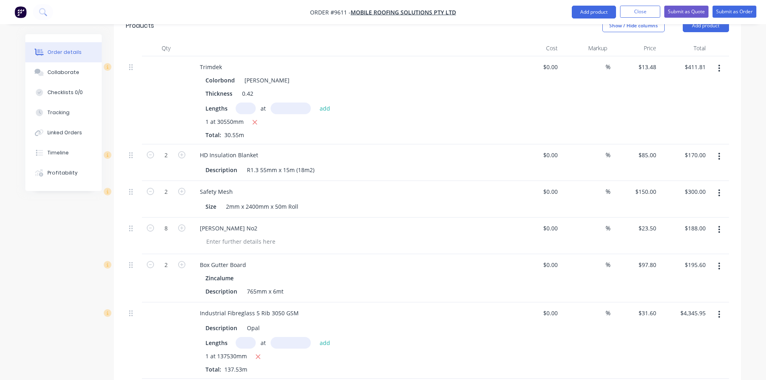
scroll to position [523, 0]
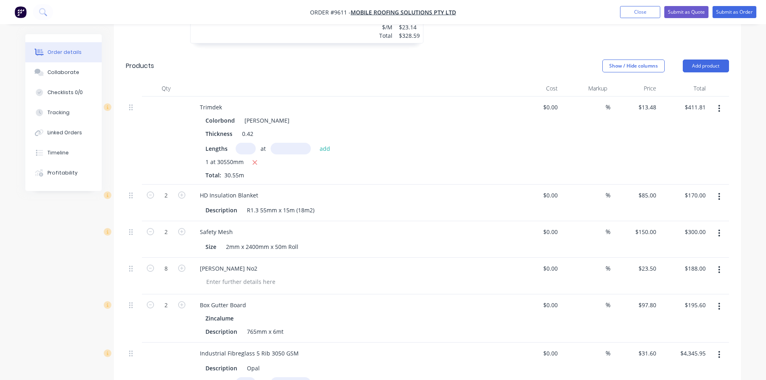
click at [248, 143] on input "text" at bounding box center [246, 149] width 20 height 12
type input "1"
type input "793990"
click at [316, 143] on button "add" at bounding box center [325, 148] width 19 height 11
type input "$11,114.80"
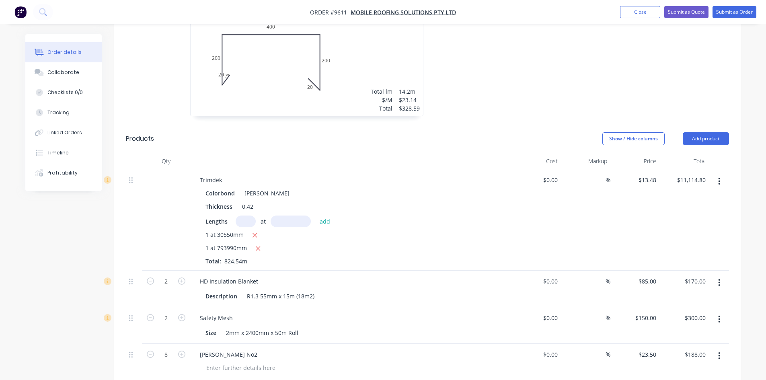
scroll to position [442, 0]
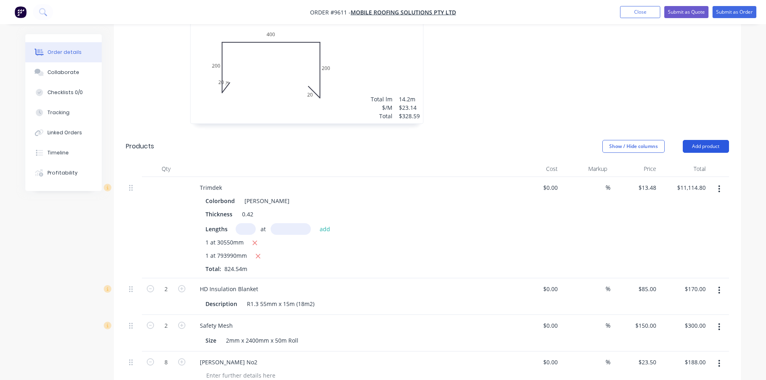
click at [717, 140] on button "Add product" at bounding box center [706, 146] width 46 height 13
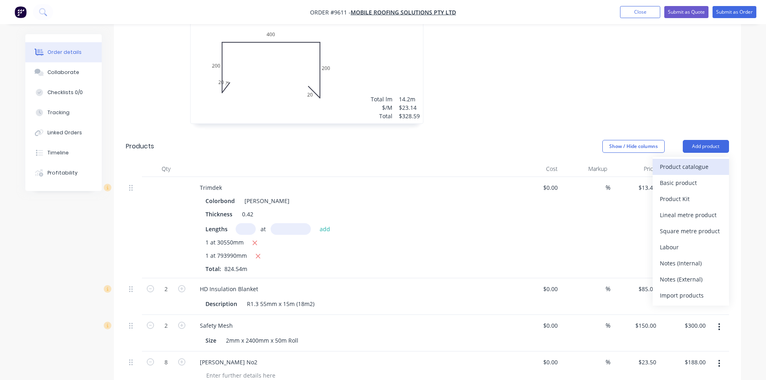
click at [706, 161] on div "Product catalogue" at bounding box center [691, 167] width 62 height 12
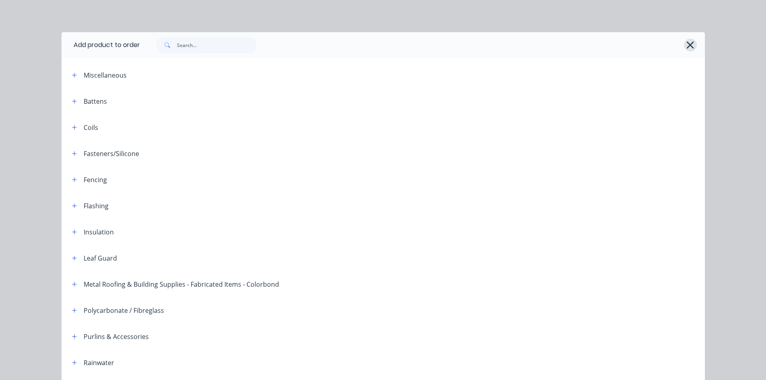
click at [686, 49] on icon "button" at bounding box center [690, 44] width 8 height 11
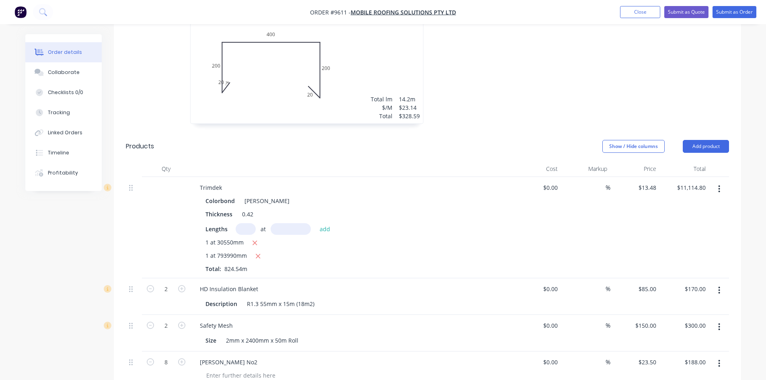
scroll to position [523, 0]
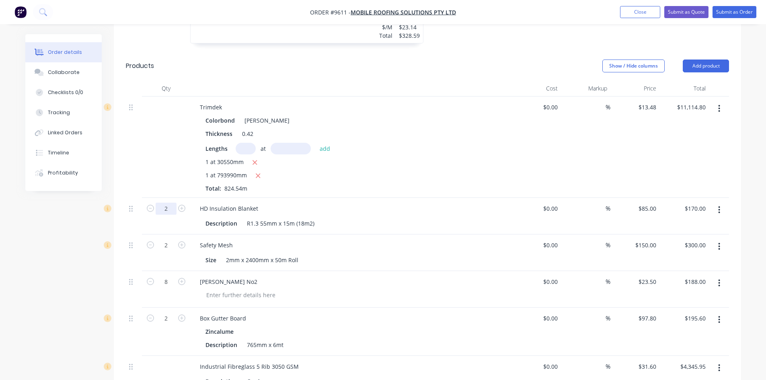
click at [173, 203] on input "2" at bounding box center [166, 209] width 21 height 12
type input "52"
type input "$4,420.00"
click at [170, 239] on input "2" at bounding box center [166, 245] width 21 height 12
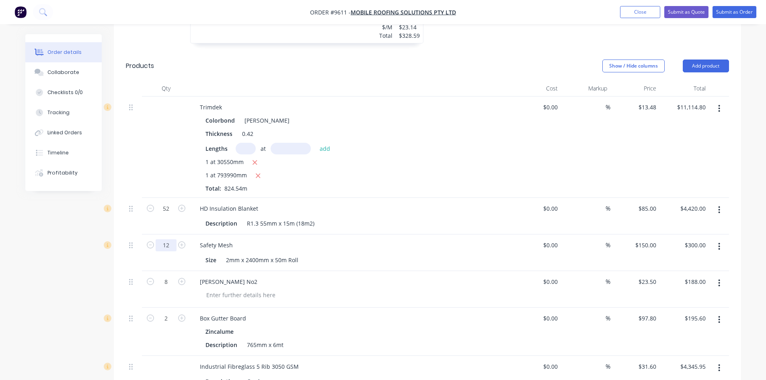
type input "12"
type input "$1,800.00"
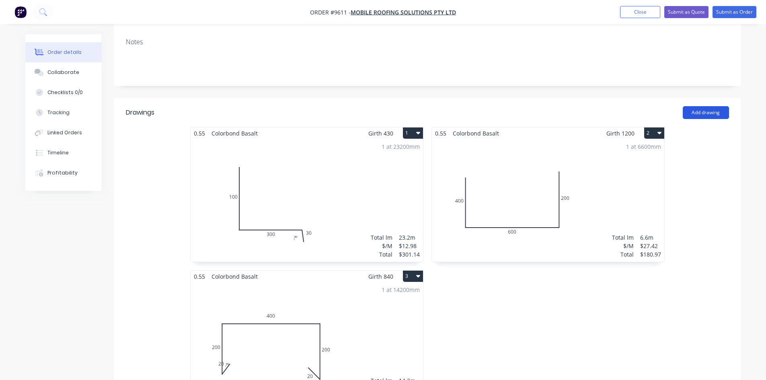
click at [714, 106] on button "Add drawing" at bounding box center [706, 112] width 46 height 13
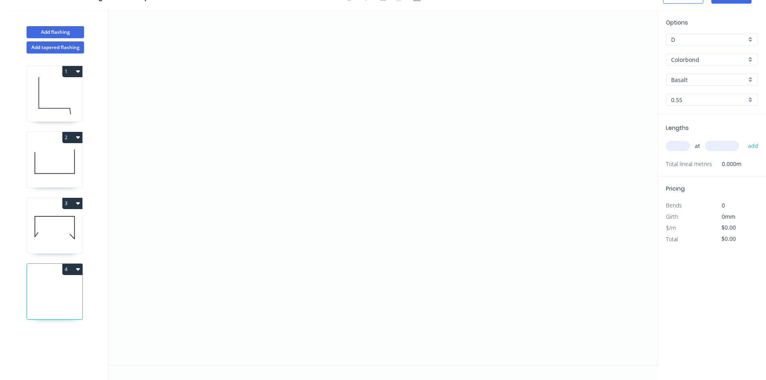
scroll to position [15, 0]
click at [296, 144] on icon "0" at bounding box center [383, 187] width 549 height 355
click at [281, 135] on icon "0" at bounding box center [383, 187] width 549 height 355
click at [318, 238] on icon "0 ?" at bounding box center [383, 187] width 549 height 355
click at [366, 138] on icon "0 ? ? ? º" at bounding box center [383, 187] width 549 height 355
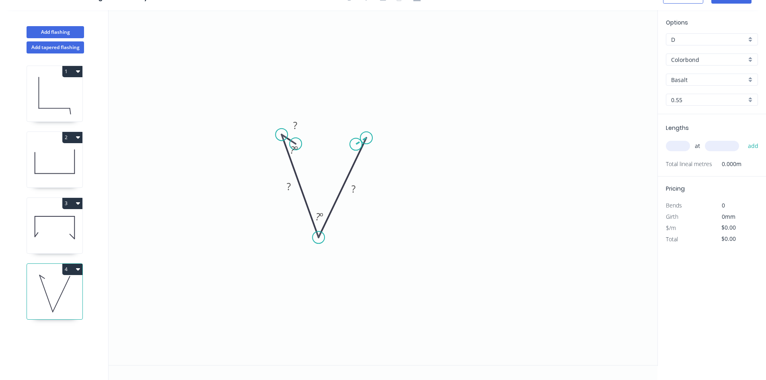
click at [356, 144] on icon "0 ? ? ? ? º ? º" at bounding box center [383, 187] width 549 height 355
click at [692, 275] on div "Options D D Colorbond Colorbond Colorbond Matt Colorbond Ultra Basalt Basalt 0.…" at bounding box center [711, 188] width 109 height 356
click at [298, 126] on rect at bounding box center [295, 125] width 16 height 11
click at [679, 147] on input "text" at bounding box center [678, 146] width 24 height 10
type input "$14.01"
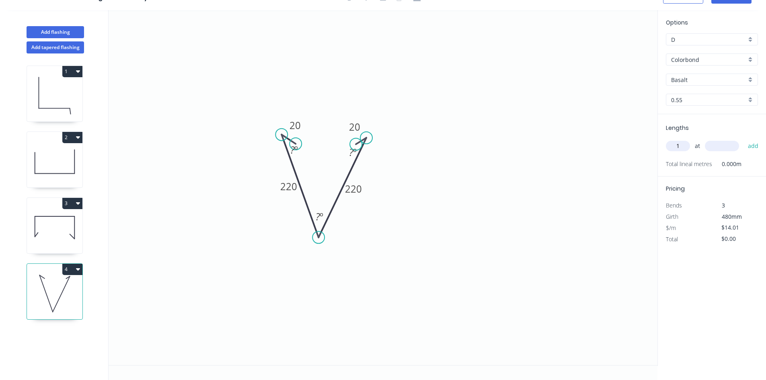
type input "1"
type input "7220"
click at [744, 139] on button "add" at bounding box center [753, 146] width 19 height 14
type input "$101.15"
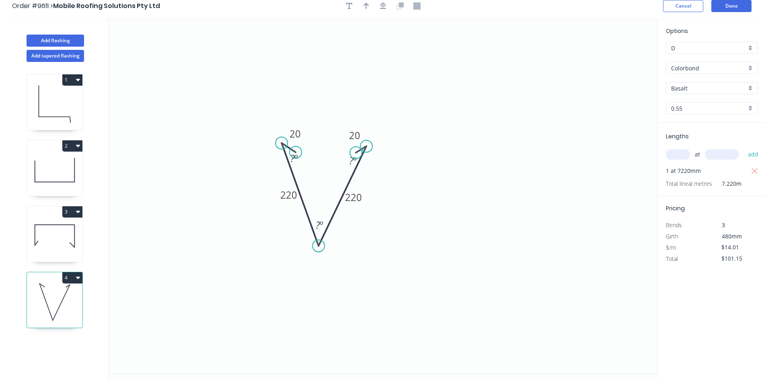
scroll to position [0, 0]
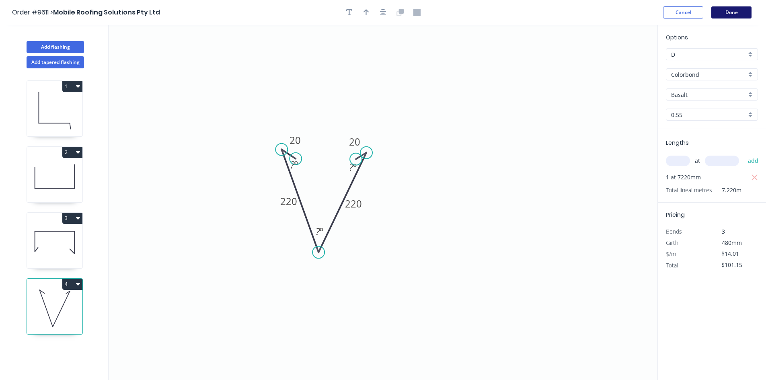
click at [741, 16] on button "Done" at bounding box center [731, 12] width 40 height 12
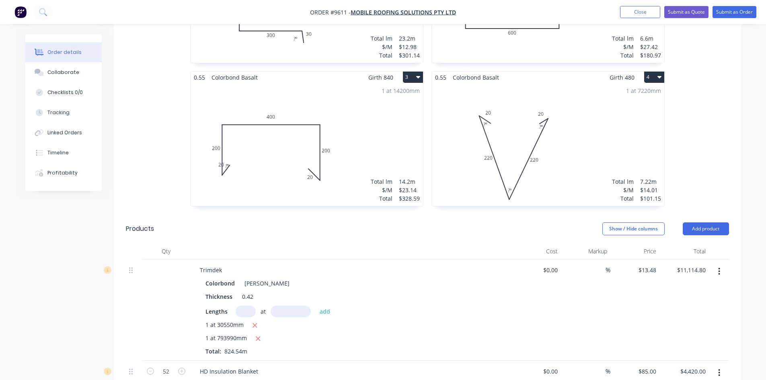
scroll to position [362, 0]
click at [703, 220] on button "Add product" at bounding box center [706, 226] width 46 height 13
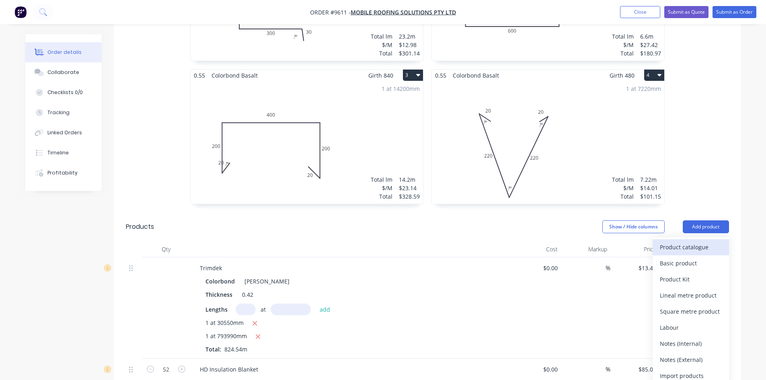
click at [697, 241] on div "Product catalogue" at bounding box center [691, 247] width 62 height 12
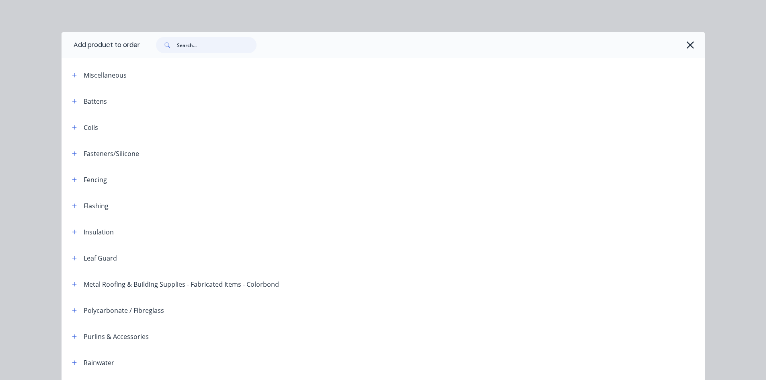
click at [238, 50] on input "text" at bounding box center [217, 45] width 80 height 16
type input "half"
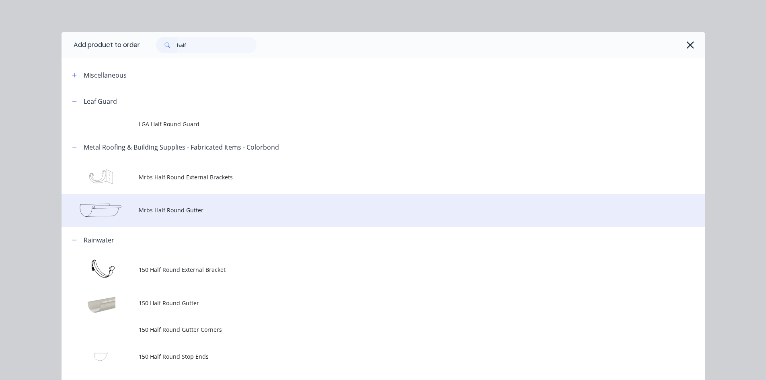
click at [183, 214] on span "Mrbs Half Round Gutter" at bounding box center [365, 210] width 453 height 8
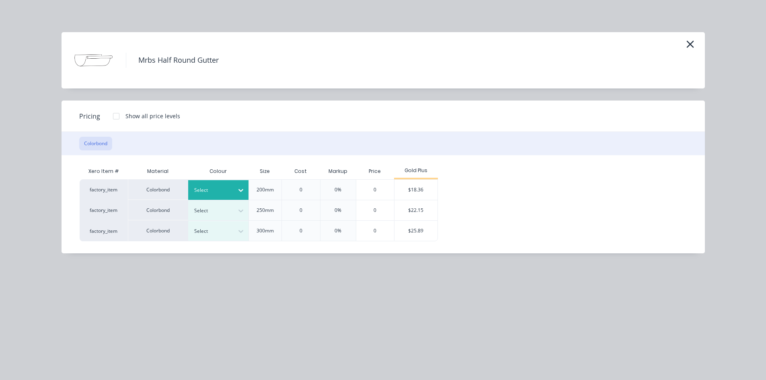
click at [213, 194] on div at bounding box center [212, 190] width 36 height 9
click at [101, 38] on div "Basalt" at bounding box center [50, 30] width 101 height 15
click at [407, 193] on div "$18.36" at bounding box center [415, 190] width 43 height 20
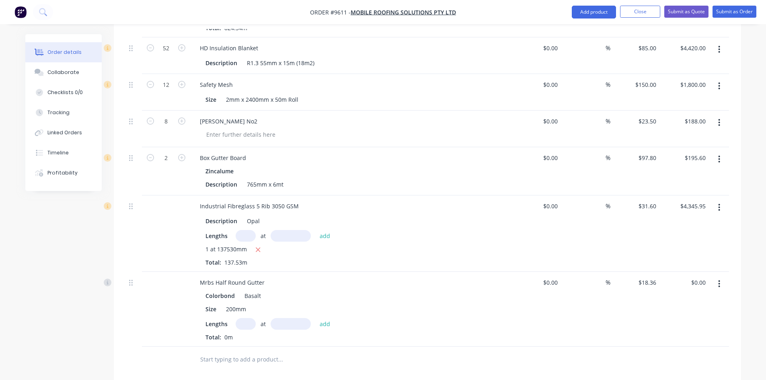
scroll to position [683, 0]
click at [255, 318] on input "text" at bounding box center [246, 324] width 20 height 12
type input "1"
type input "32490"
click at [316, 318] on button "add" at bounding box center [325, 323] width 19 height 11
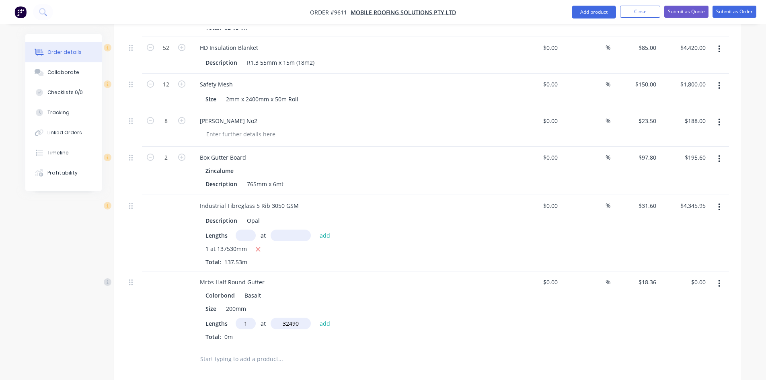
type input "$596.52"
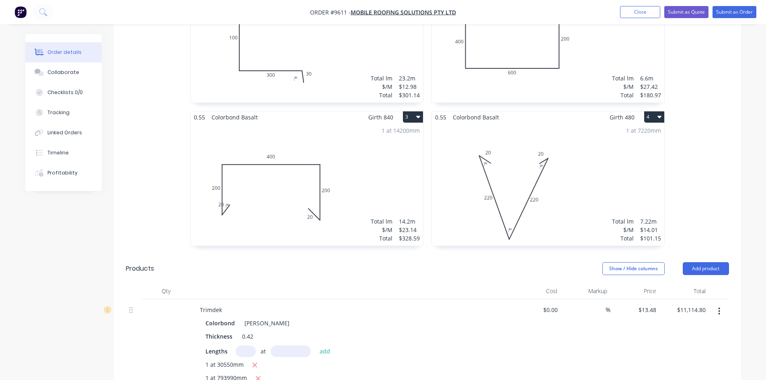
scroll to position [80, 0]
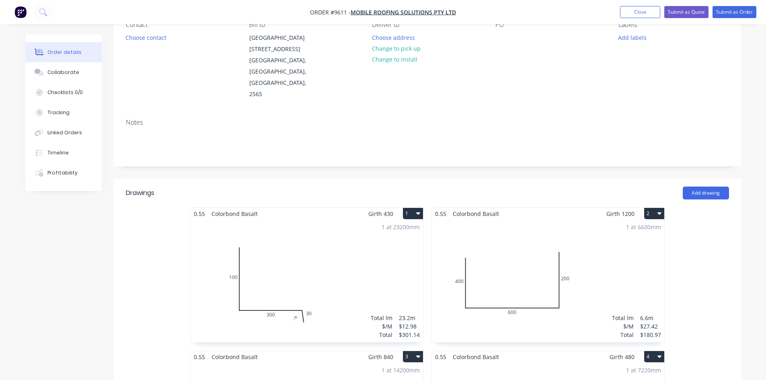
click at [719, 179] on header "Drawings Add drawing" at bounding box center [427, 193] width 627 height 29
click at [718, 187] on button "Add drawing" at bounding box center [706, 193] width 46 height 13
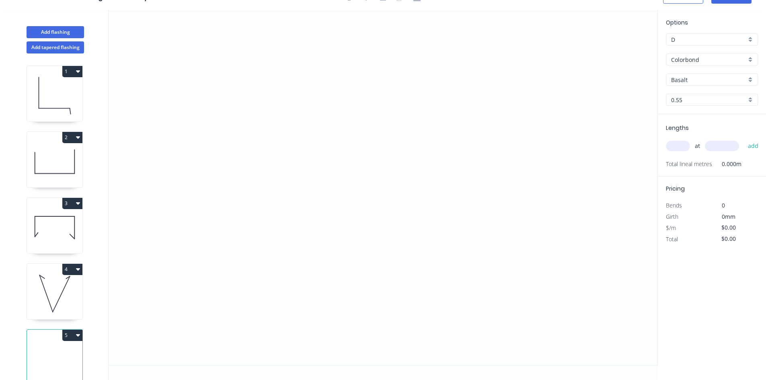
scroll to position [15, 0]
click at [419, 166] on icon "0" at bounding box center [383, 187] width 549 height 355
click at [406, 144] on icon at bounding box center [413, 155] width 14 height 22
click at [327, 147] on icon "0 ?" at bounding box center [383, 187] width 549 height 355
drag, startPoint x: 328, startPoint y: 250, endPoint x: 344, endPoint y: 245, distance: 16.4
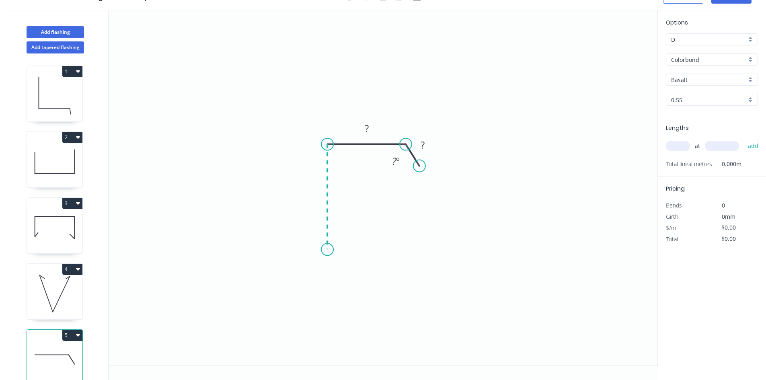
click at [328, 250] on icon "0 ? ? ? º" at bounding box center [383, 187] width 549 height 355
click at [349, 242] on icon "0 ? ? ? ? º" at bounding box center [383, 187] width 549 height 355
click at [704, 244] on div "Total" at bounding box center [686, 239] width 52 height 11
click at [353, 244] on circle at bounding box center [349, 242] width 12 height 12
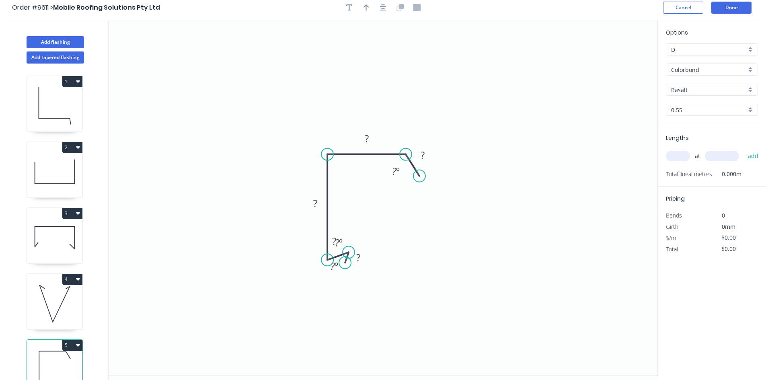
scroll to position [0, 0]
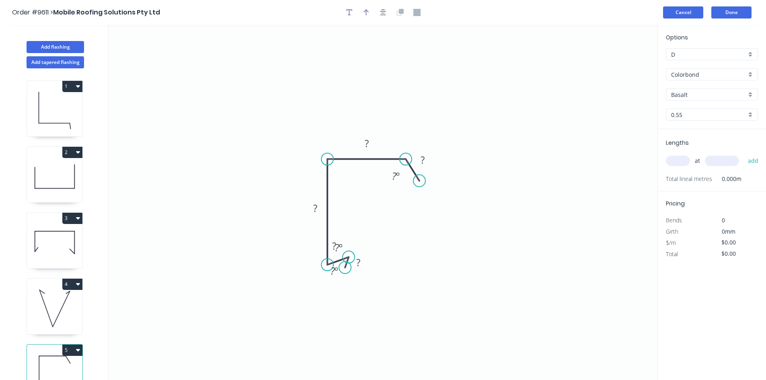
click at [678, 14] on button "Cancel" at bounding box center [683, 12] width 40 height 12
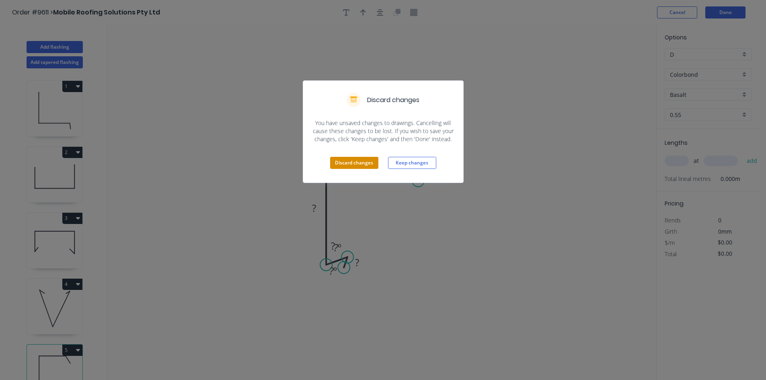
click at [364, 164] on button "Discard changes" at bounding box center [354, 163] width 48 height 12
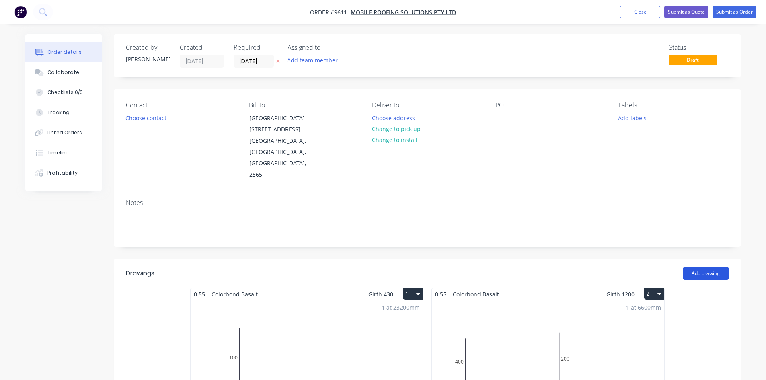
click at [715, 267] on button "Add drawing" at bounding box center [706, 273] width 46 height 13
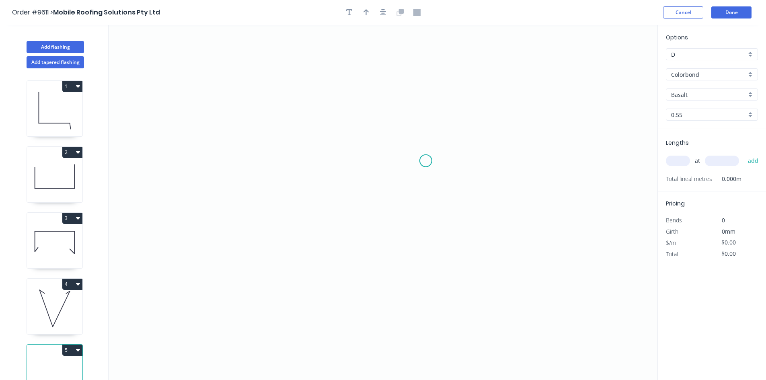
click at [426, 161] on icon "0" at bounding box center [383, 202] width 549 height 355
click at [417, 150] on icon "0" at bounding box center [383, 202] width 549 height 355
click at [359, 155] on icon "0 ?" at bounding box center [383, 202] width 549 height 355
click at [357, 216] on icon "0 ? ?" at bounding box center [383, 202] width 549 height 355
click at [363, 209] on icon at bounding box center [361, 212] width 5 height 7
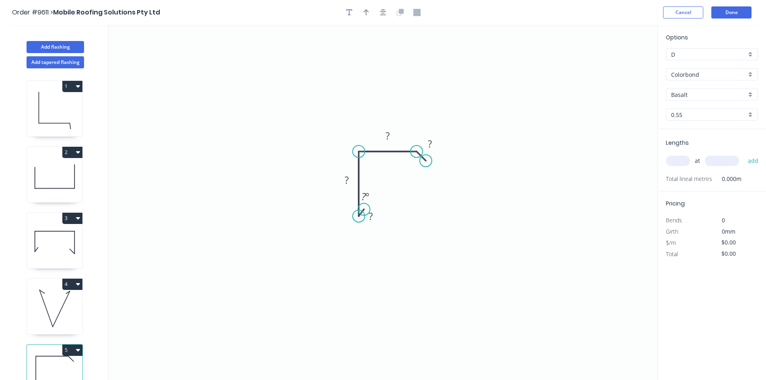
click at [690, 302] on div "Options D D Colorbond Colorbond Colorbond Matt Colorbond Ultra Basalt Basalt 0.…" at bounding box center [711, 203] width 109 height 356
click at [429, 142] on tspan "?" at bounding box center [430, 143] width 4 height 13
type input "$11.83"
click at [683, 160] on input "text" at bounding box center [678, 161] width 24 height 10
click at [744, 154] on button "add" at bounding box center [753, 161] width 19 height 14
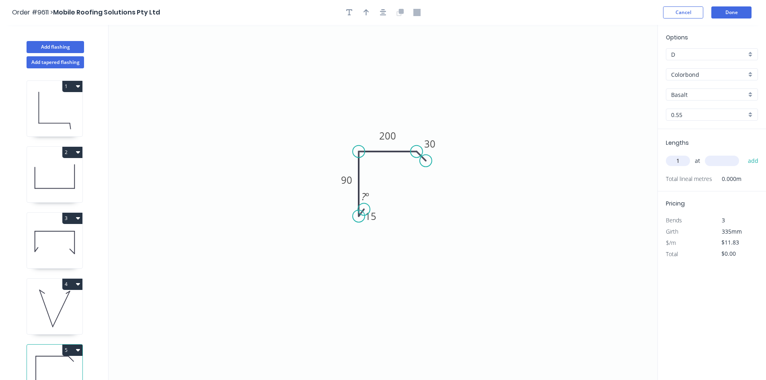
type input "1"
click at [728, 162] on input "text" at bounding box center [722, 161] width 34 height 10
type input "1300"
click at [744, 154] on button "add" at bounding box center [753, 161] width 19 height 14
type input "$15.38"
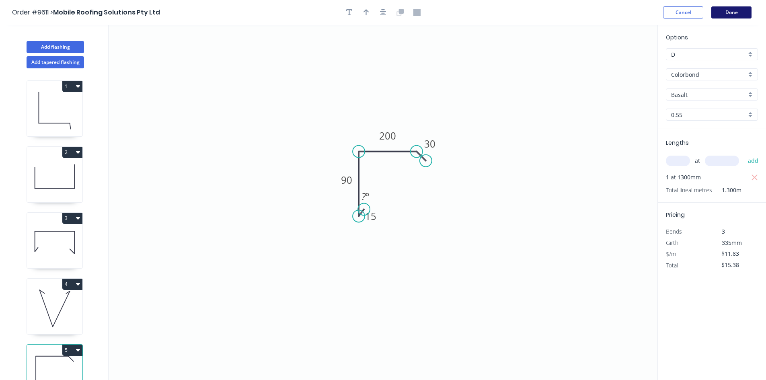
click at [728, 16] on button "Done" at bounding box center [731, 12] width 40 height 12
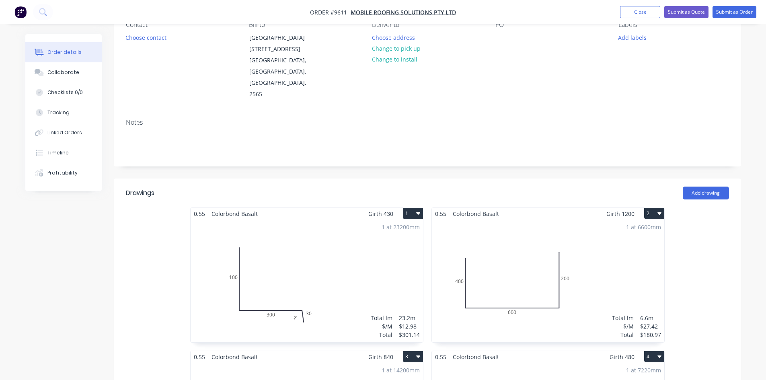
click at [391, 248] on div "1 at 23200mm Total lm $/M Total 23.2m $12.98 $301.14" at bounding box center [307, 281] width 232 height 123
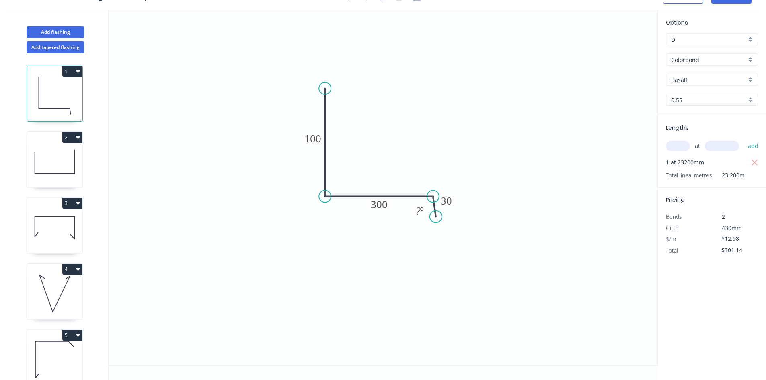
scroll to position [15, 0]
click at [673, 151] on input "text" at bounding box center [678, 146] width 24 height 10
type input "1"
click at [715, 149] on input "text" at bounding box center [722, 146] width 34 height 10
type input "257910"
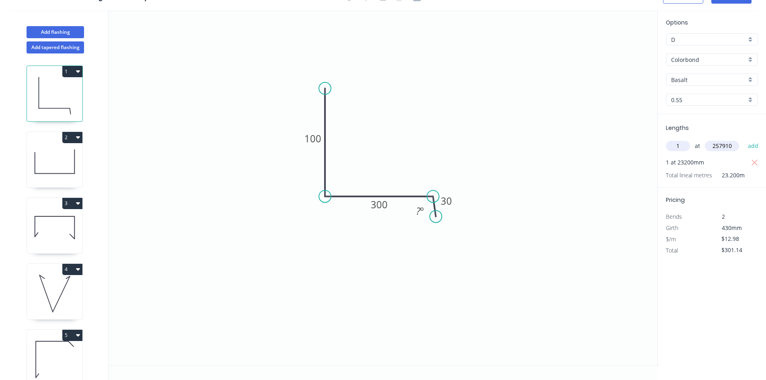
click at [744, 139] on button "add" at bounding box center [753, 146] width 19 height 14
type input "$3,648.81"
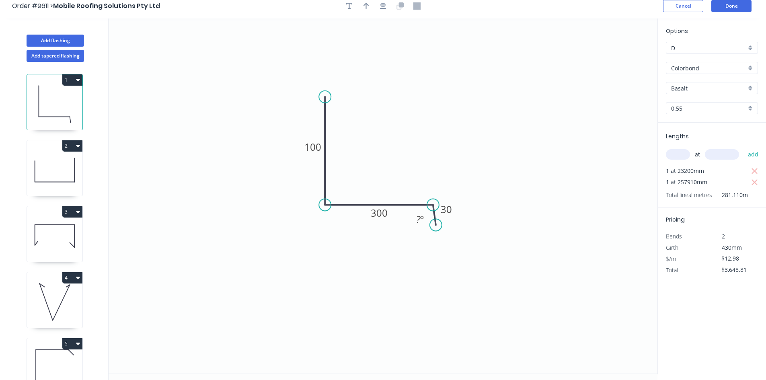
scroll to position [0, 0]
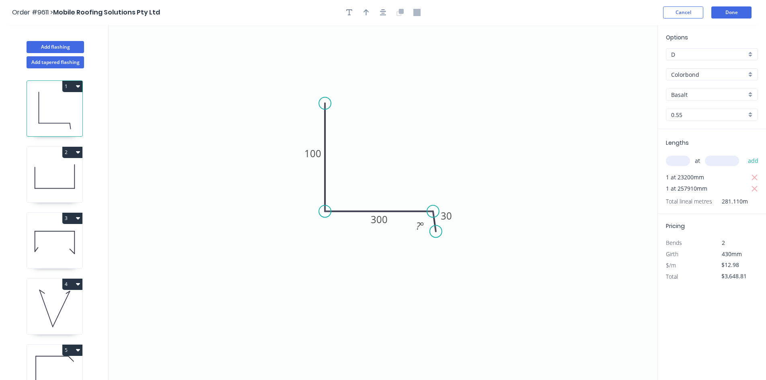
click at [724, 24] on header "Order #9611 > Mobile Roofing Solutions Pty Ltd Cancel Done" at bounding box center [383, 12] width 766 height 25
click at [727, 15] on button "Done" at bounding box center [731, 12] width 40 height 12
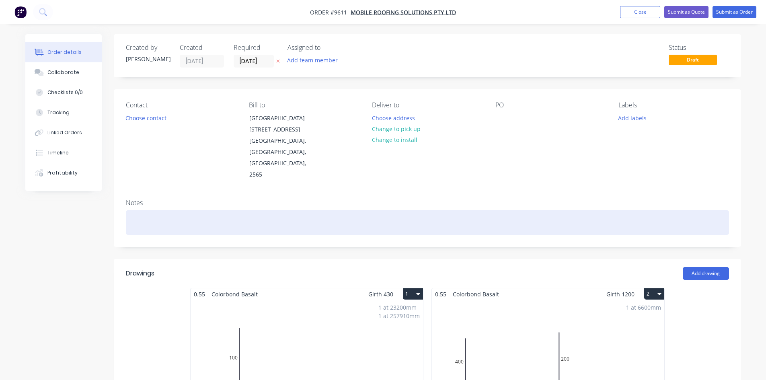
scroll to position [201, 0]
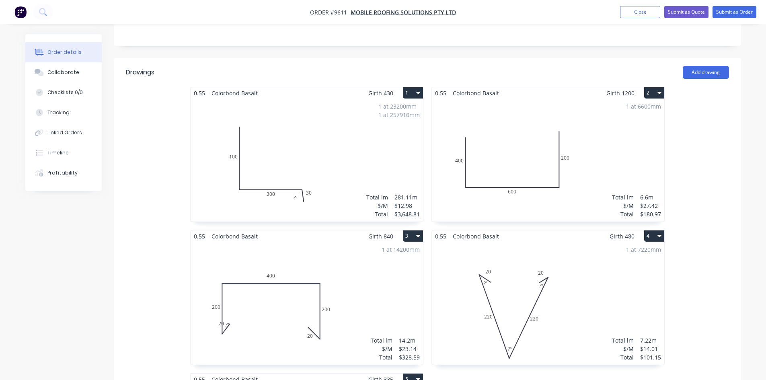
click at [628, 99] on div "1 at 6600mm Total lm $/M Total 6.6m $27.42 $180.97" at bounding box center [548, 160] width 232 height 123
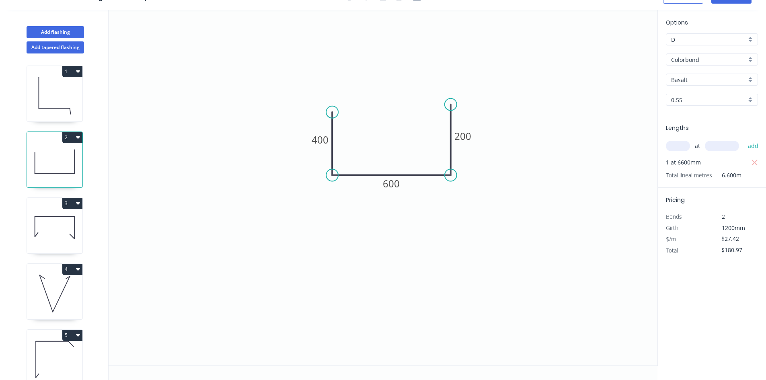
scroll to position [15, 0]
click at [680, 145] on input "text" at bounding box center [678, 146] width 24 height 10
type input "1"
click at [709, 145] on input "text" at bounding box center [722, 146] width 34 height 10
type input "13240"
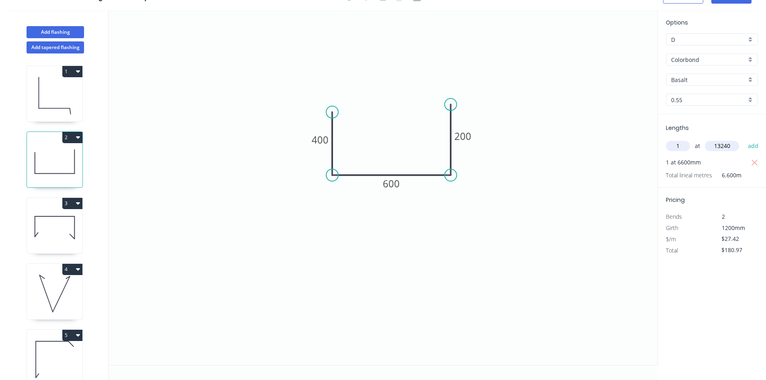
click at [744, 139] on button "add" at bounding box center [753, 146] width 19 height 14
type input "$544.01"
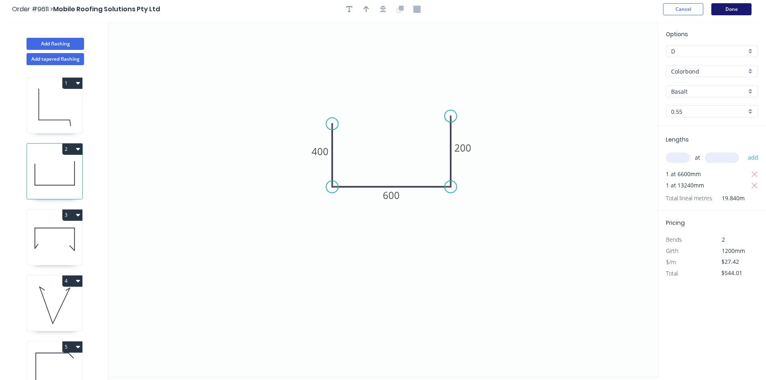
scroll to position [0, 0]
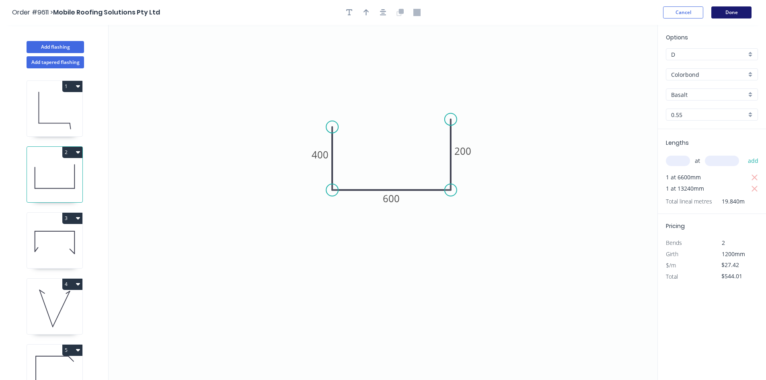
click at [724, 8] on button "Done" at bounding box center [731, 12] width 40 height 12
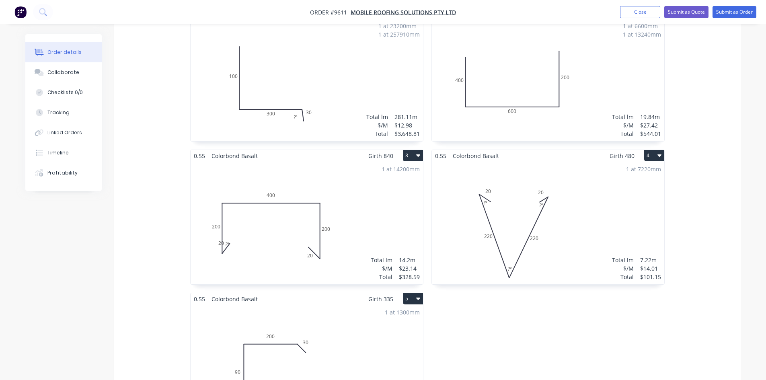
click at [388, 215] on div "1 at 14200mm Total lm $/M Total 14.2m $23.14 $328.59" at bounding box center [307, 223] width 232 height 123
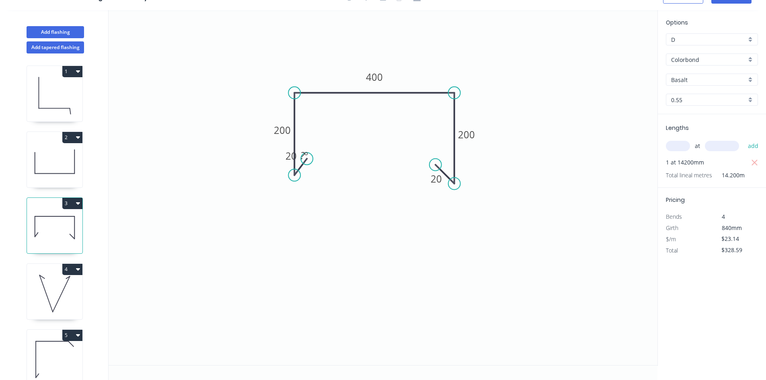
click at [680, 146] on input "text" at bounding box center [678, 146] width 24 height 10
type input "1"
click at [730, 146] on input "text" at bounding box center [722, 146] width 34 height 10
type input "224920"
click at [744, 139] on button "add" at bounding box center [753, 146] width 19 height 14
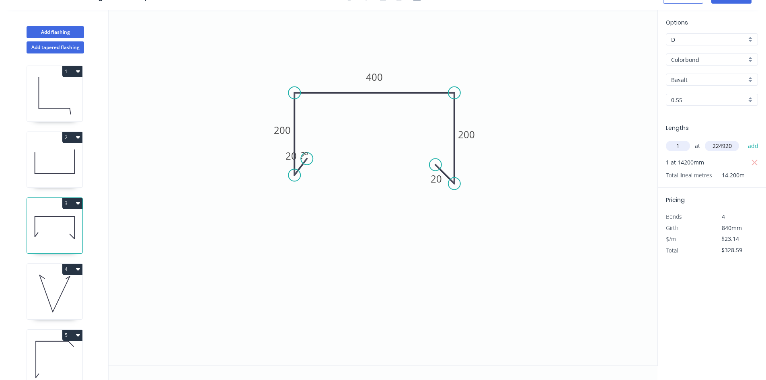
type input "$5,533.24"
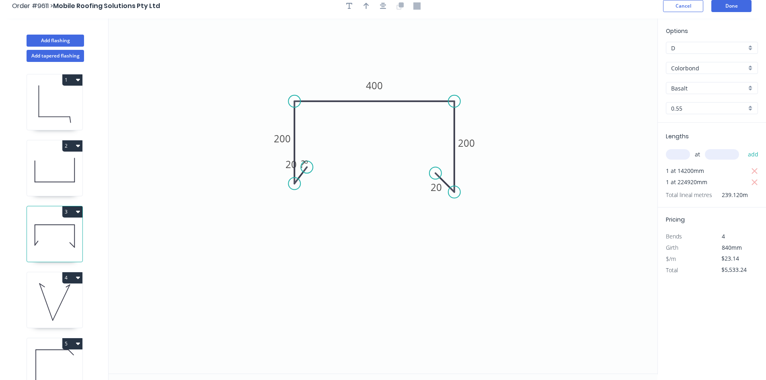
scroll to position [0, 0]
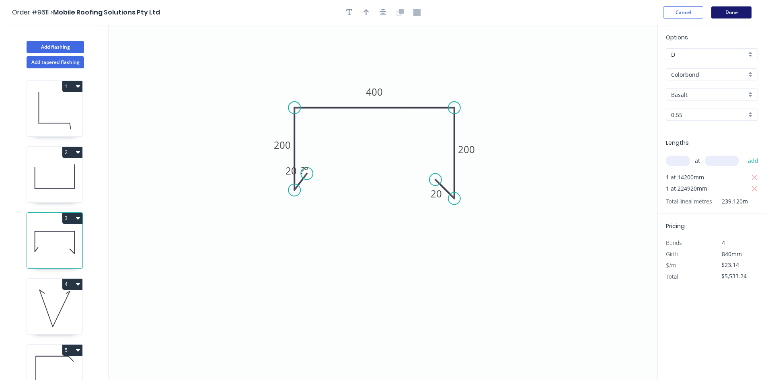
click at [728, 12] on button "Done" at bounding box center [731, 12] width 40 height 12
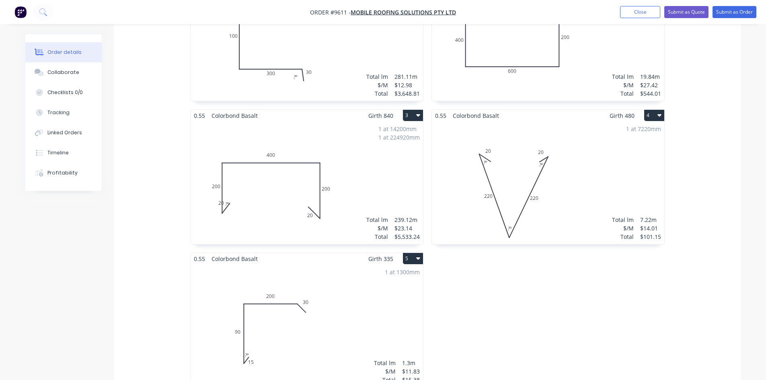
scroll to position [603, 0]
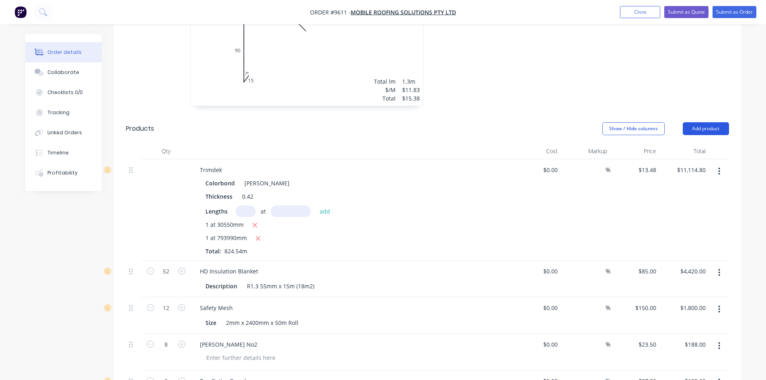
click at [708, 122] on button "Add product" at bounding box center [706, 128] width 46 height 13
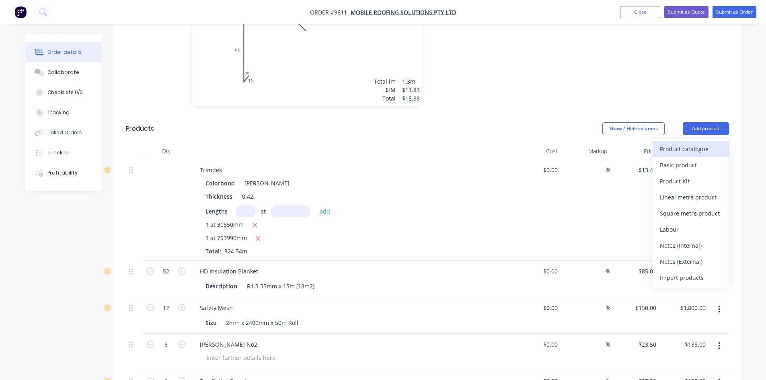
click at [692, 143] on div "Product catalogue" at bounding box center [691, 149] width 62 height 12
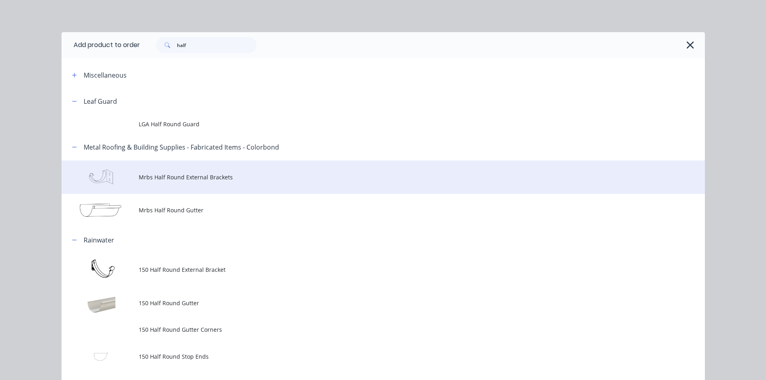
click at [207, 185] on td "Mrbs Half Round External Brackets" at bounding box center [422, 176] width 566 height 33
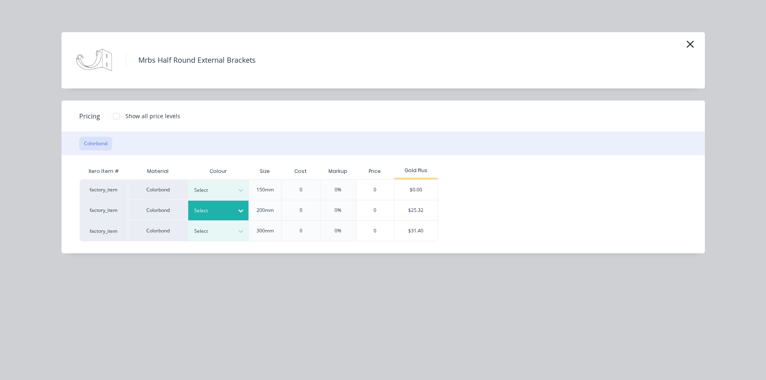
click at [237, 210] on icon at bounding box center [241, 211] width 8 height 8
click at [407, 204] on div "$25.32" at bounding box center [415, 210] width 43 height 20
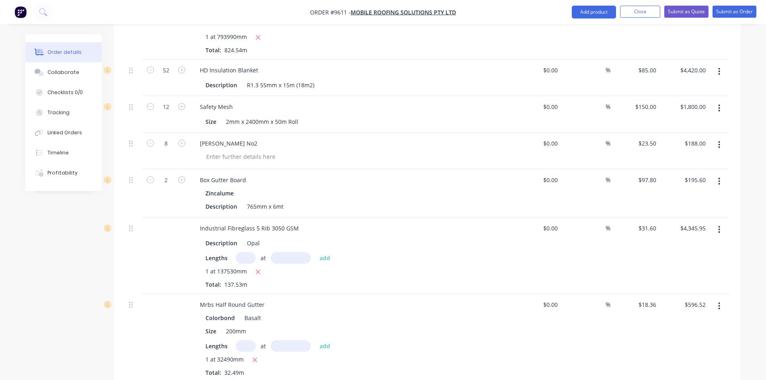
scroll to position [965, 0]
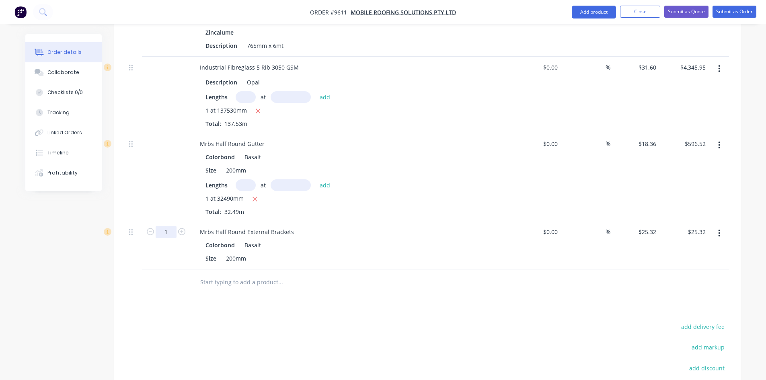
click at [162, 226] on input "1" at bounding box center [166, 232] width 21 height 12
drag, startPoint x: 166, startPoint y: 196, endPoint x: 153, endPoint y: 201, distance: 14.4
click at [153, 225] on form "1" at bounding box center [166, 231] width 42 height 12
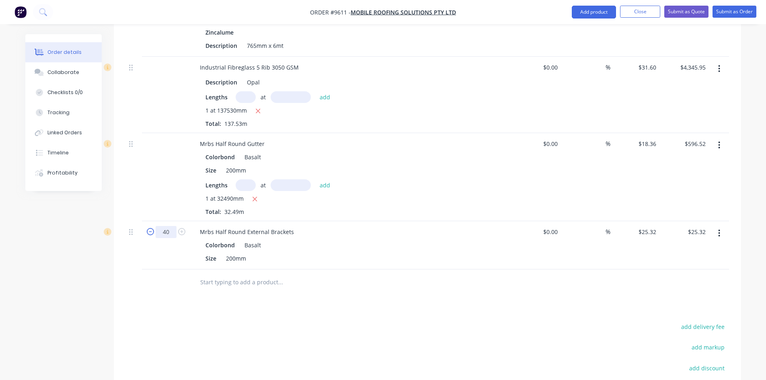
type input "40"
type input "$1,012.80"
click at [325, 226] on div "Mrbs Half Round External Brackets" at bounding box center [350, 232] width 315 height 12
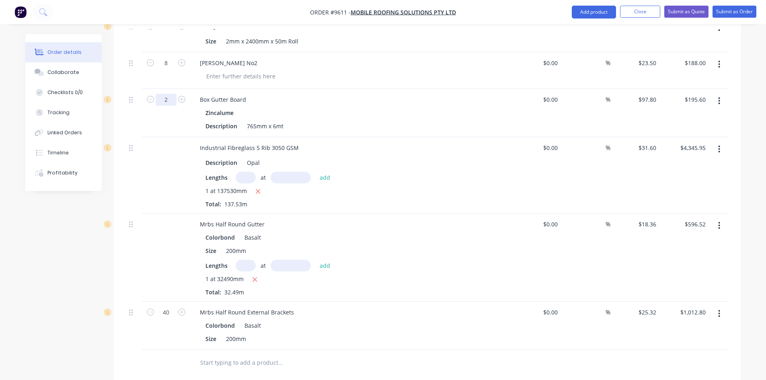
click at [170, 94] on input "2" at bounding box center [166, 100] width 21 height 12
type input "14"
type input "$1,369.20"
click at [262, 107] on div "Zincalume" at bounding box center [350, 113] width 291 height 12
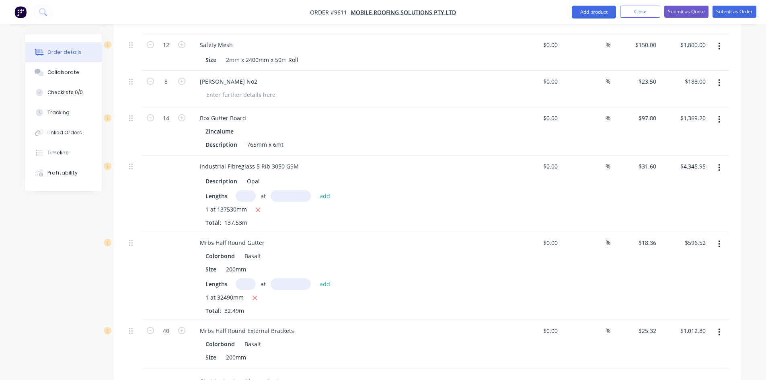
scroll to position [844, 0]
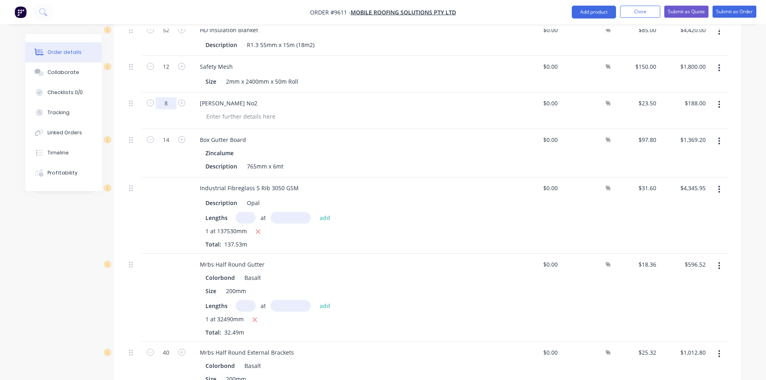
click at [168, 97] on input "8" at bounding box center [166, 103] width 21 height 12
type input "90"
click at [219, 97] on div "[PERSON_NAME] No2" at bounding box center [228, 103] width 70 height 12
type input "$2,115.00"
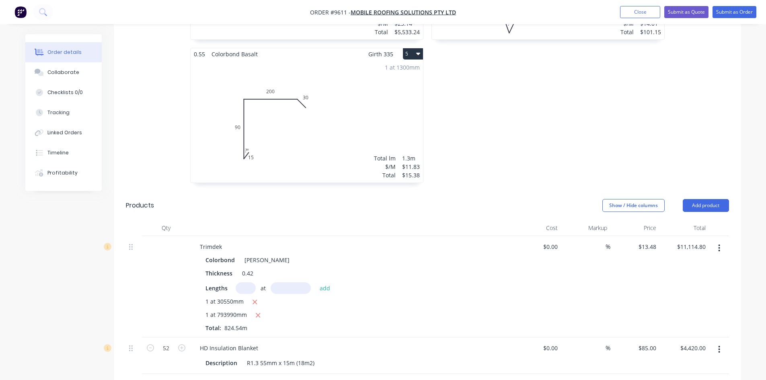
scroll to position [724, 0]
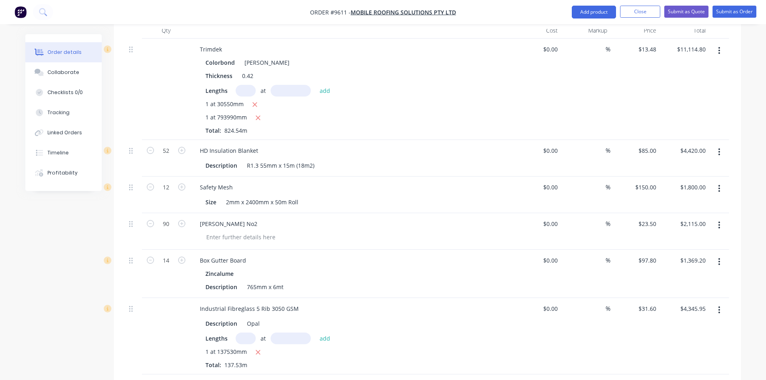
click at [241, 85] on input "text" at bounding box center [246, 91] width 20 height 12
type input "1"
click at [282, 85] on input "text" at bounding box center [291, 91] width 40 height 12
type input "385150"
click at [316, 85] on button "add" at bounding box center [325, 90] width 19 height 11
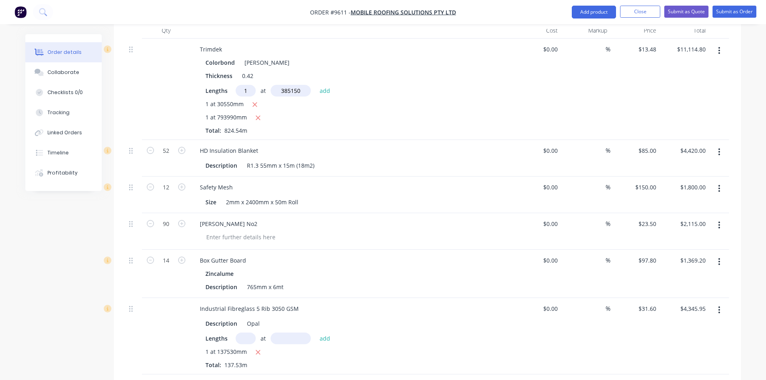
type input "$16,306.62"
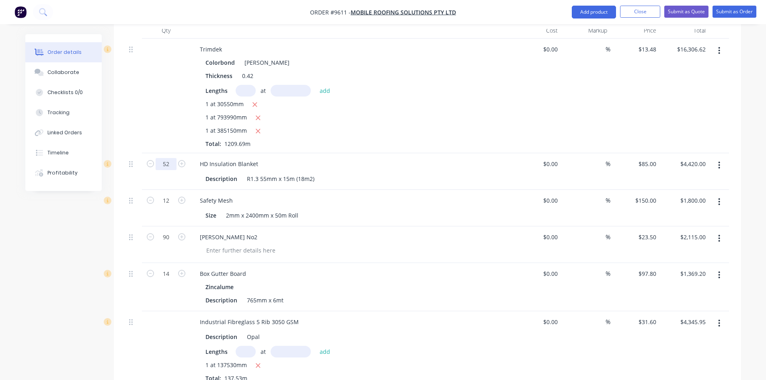
click at [166, 158] on input "52" at bounding box center [166, 164] width 21 height 12
type input "74"
type input "$6,290.00"
click at [220, 158] on div "HD Insulation Blanket" at bounding box center [228, 164] width 71 height 12
click at [182, 197] on icon "button" at bounding box center [181, 200] width 7 height 7
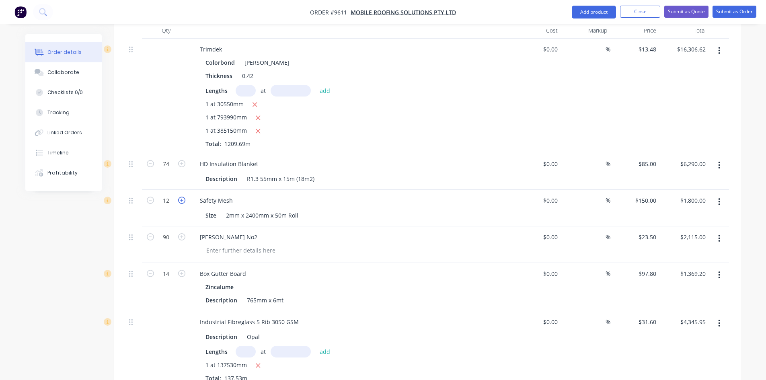
type input "13"
type input "$1,950.00"
click at [182, 197] on icon "button" at bounding box center [181, 200] width 7 height 7
type input "14"
type input "$2,100.00"
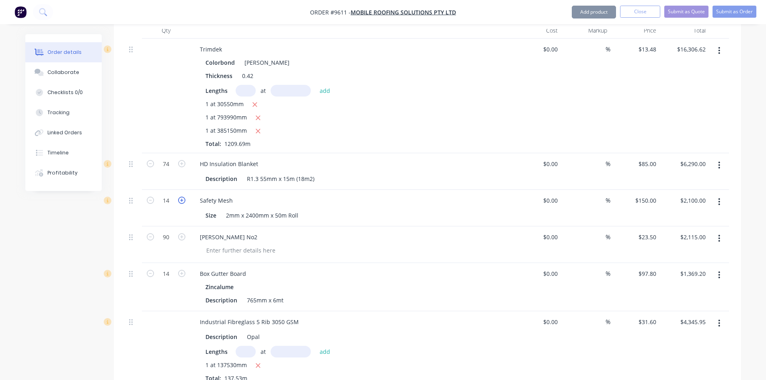
click at [182, 197] on icon "button" at bounding box center [181, 200] width 7 height 7
type input "15"
type input "$2,250.00"
click at [182, 197] on icon "button" at bounding box center [181, 200] width 7 height 7
type input "16"
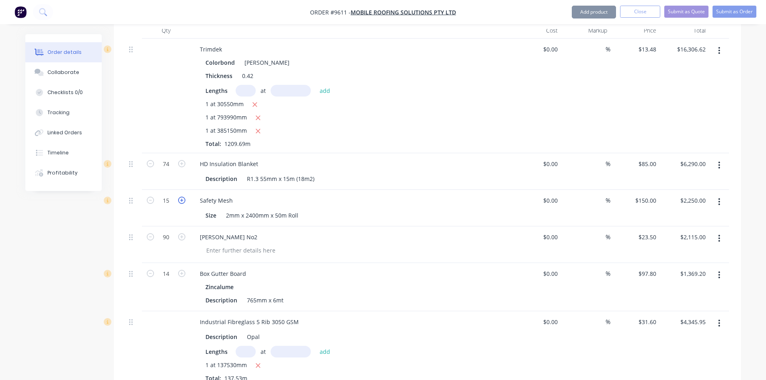
type input "$2,400.00"
click at [182, 197] on icon "button" at bounding box center [181, 200] width 7 height 7
type input "17"
type input "$2,550.00"
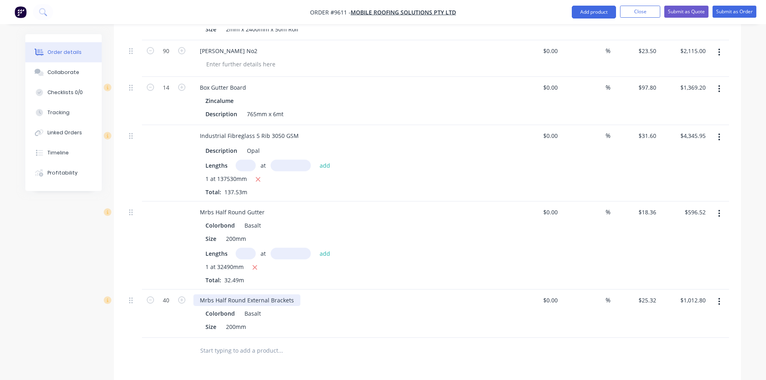
scroll to position [925, 0]
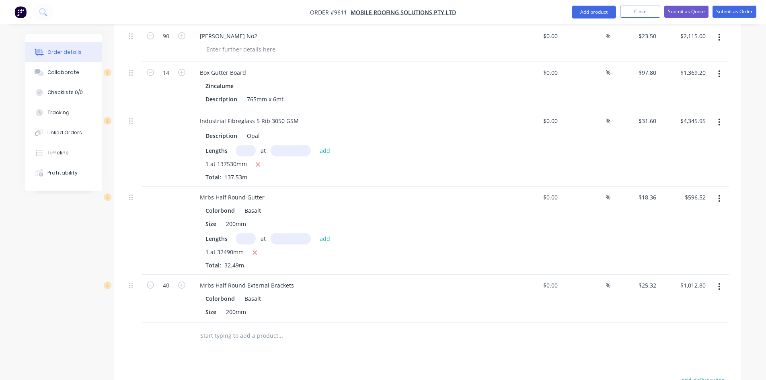
click at [244, 233] on input "text" at bounding box center [246, 239] width 20 height 12
type input "1"
click at [295, 233] on input "text" at bounding box center [291, 239] width 40 height 12
type input "35960"
click at [316, 233] on button "add" at bounding box center [325, 238] width 19 height 11
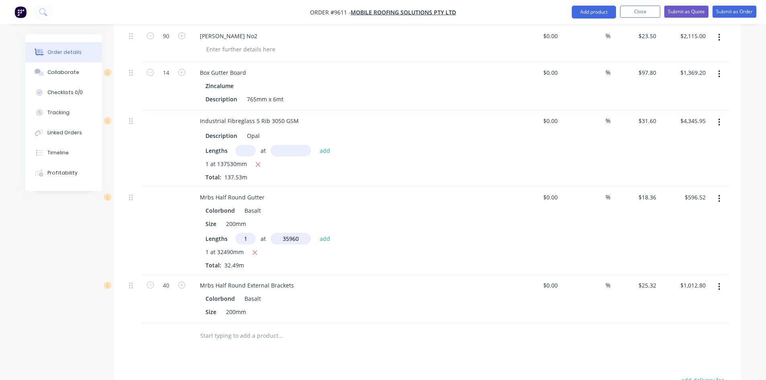
type input "$1,256.74"
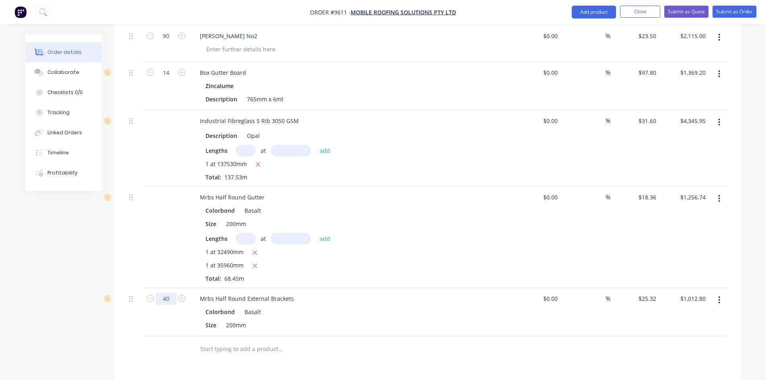
click at [164, 293] on input "40" at bounding box center [166, 299] width 21 height 12
type input "80"
type input "$2,025.60"
click at [271, 293] on div "Mrbs Half Round External Brackets" at bounding box center [246, 299] width 107 height 12
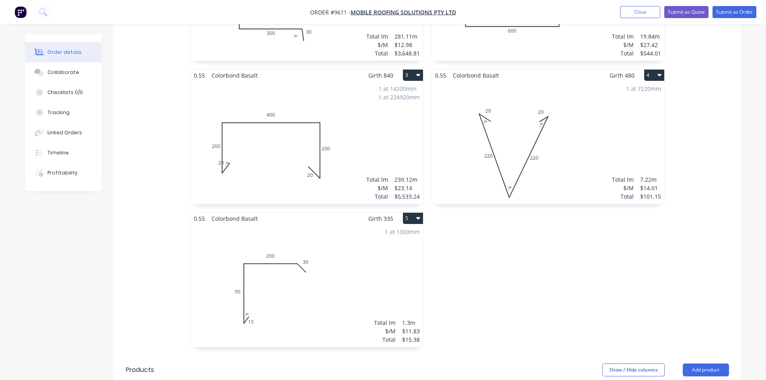
click at [315, 253] on div "1 at 1300mm Total lm $/M Total 1.3m $11.83 $15.38" at bounding box center [307, 285] width 232 height 123
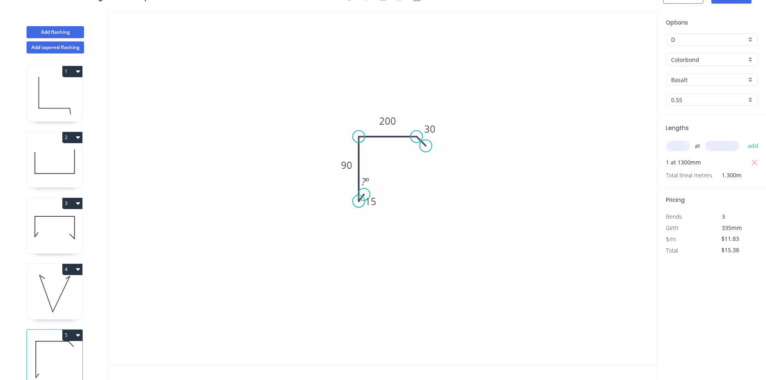
click at [674, 149] on input "text" at bounding box center [678, 146] width 24 height 10
type input "1"
click at [699, 145] on span "at" at bounding box center [697, 145] width 5 height 11
click at [711, 146] on input "text" at bounding box center [722, 146] width 34 height 10
type input "5710"
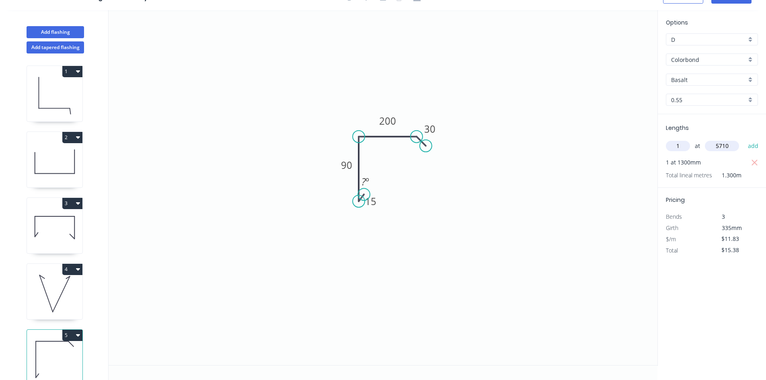
click at [744, 139] on button "add" at bounding box center [753, 146] width 19 height 14
type input "$82.93"
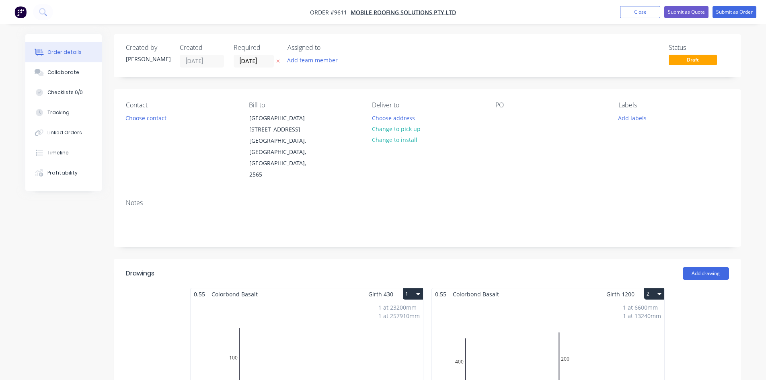
click at [347, 300] on div "1 at 23200mm 1 at 257910mm Total lm $/M Total 281.11m $12.98 $3,648.81" at bounding box center [307, 361] width 232 height 123
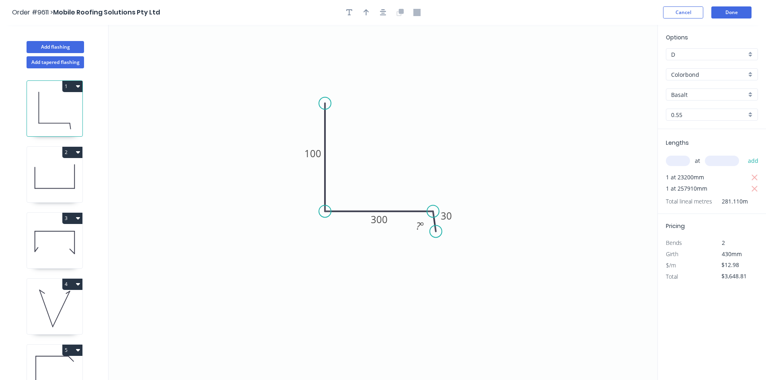
click at [689, 157] on div "at add" at bounding box center [713, 161] width 94 height 14
click at [670, 158] on input "text" at bounding box center [678, 161] width 24 height 10
type input "1"
click at [717, 163] on input "text" at bounding box center [722, 161] width 34 height 10
type input "96230"
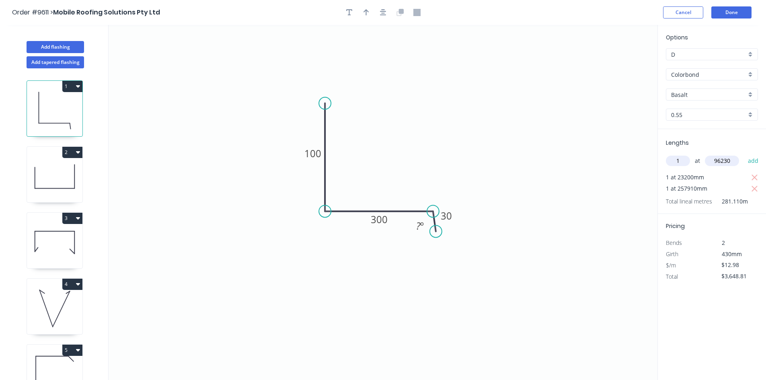
click at [744, 154] on button "add" at bounding box center [753, 161] width 19 height 14
type input "$4,897.87"
click at [745, 12] on button "Done" at bounding box center [731, 12] width 40 height 12
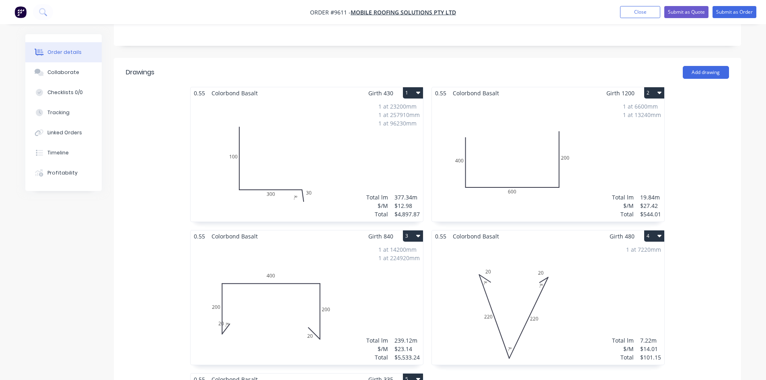
click at [328, 291] on div "1 at 14200mm 1 at 224920mm Total lm $/M Total 239.12m $23.14 $5,533.24" at bounding box center [307, 303] width 232 height 123
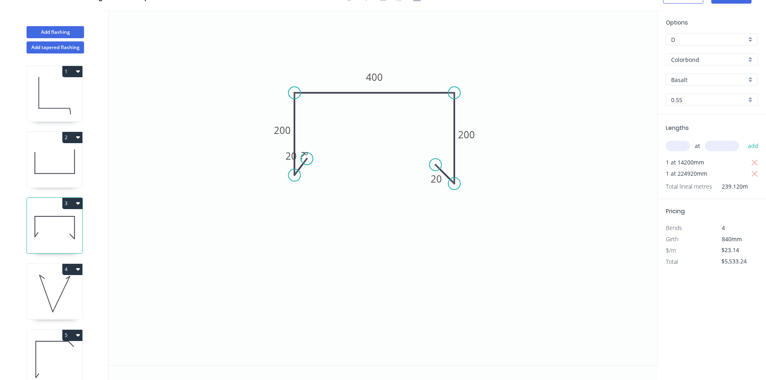
click at [677, 149] on input "text" at bounding box center [678, 146] width 24 height 10
type input "1"
click at [712, 146] on input "text" at bounding box center [722, 146] width 34 height 10
type input "99070"
click at [744, 139] on button "add" at bounding box center [753, 146] width 19 height 14
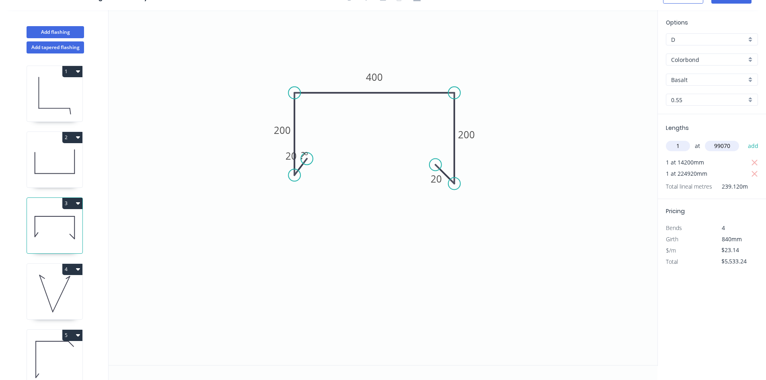
type input "$7,825.72"
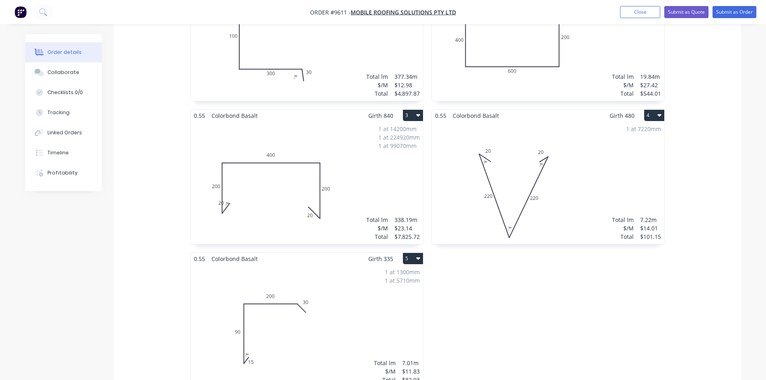
scroll to position [523, 0]
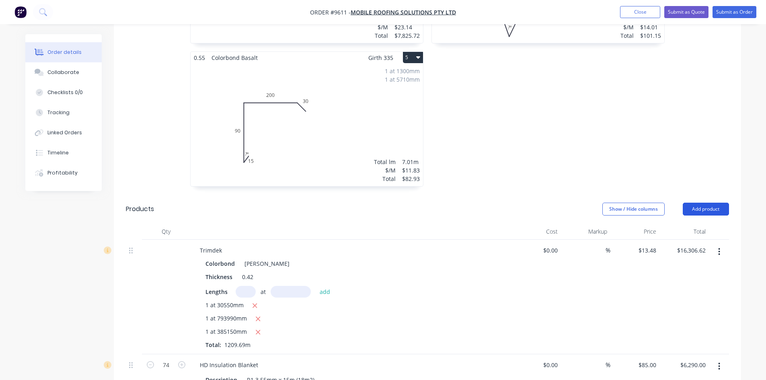
click at [718, 203] on button "Add product" at bounding box center [706, 209] width 46 height 13
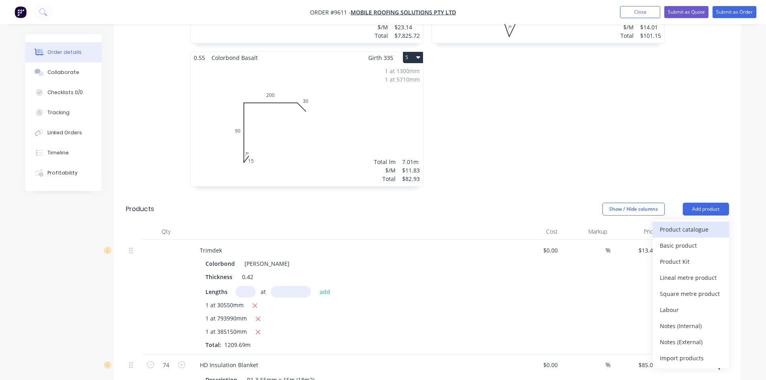
click at [699, 224] on div "Product catalogue" at bounding box center [691, 230] width 62 height 12
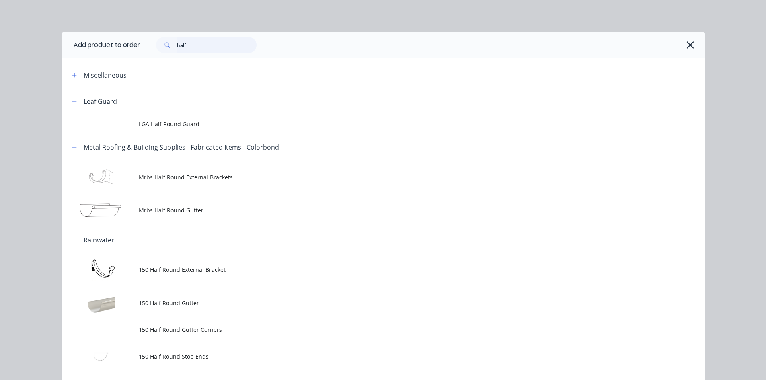
click at [198, 49] on input "half" at bounding box center [217, 45] width 80 height 16
type input "noz"
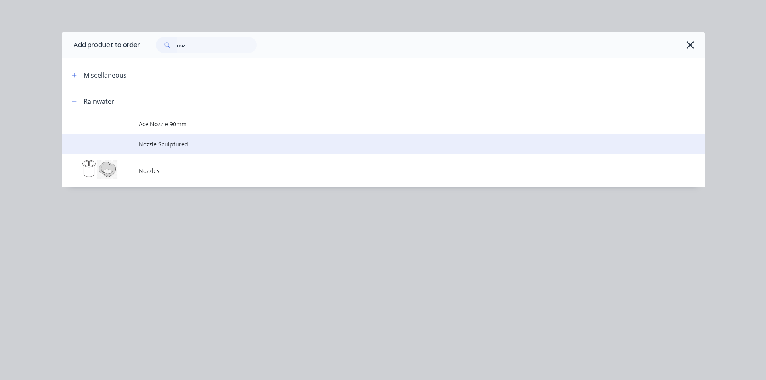
click at [240, 143] on span "Nozzle Sculptured" at bounding box center [365, 144] width 453 height 8
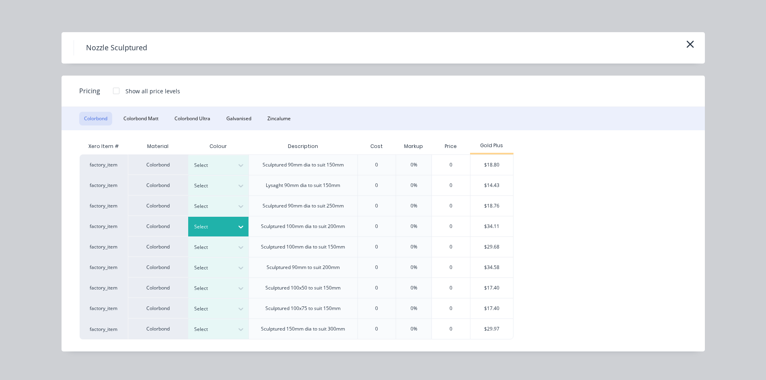
click at [218, 232] on div "Select" at bounding box center [211, 227] width 45 height 10
click at [488, 225] on div "$34.11" at bounding box center [491, 226] width 43 height 20
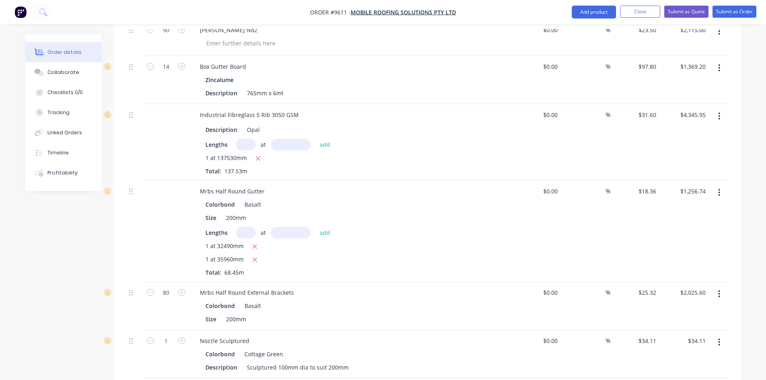
scroll to position [1127, 0]
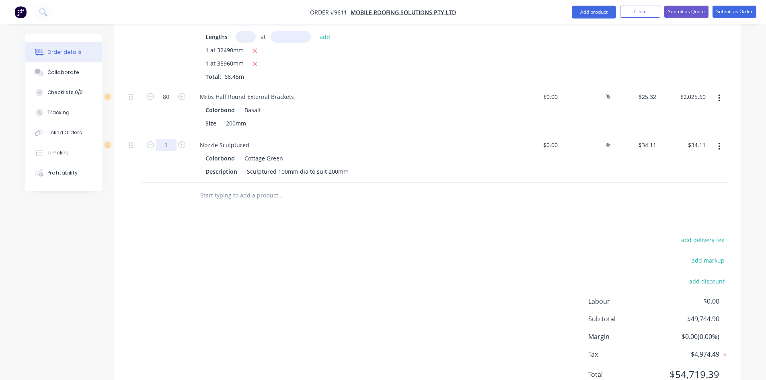
click at [171, 139] on input "1" at bounding box center [166, 145] width 21 height 12
type input "20"
type input "$682.20"
click at [231, 139] on div "Nozzle Sculptured" at bounding box center [224, 145] width 62 height 12
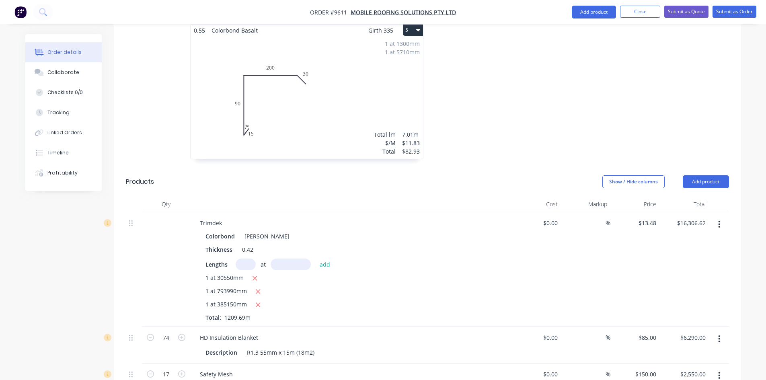
scroll to position [523, 0]
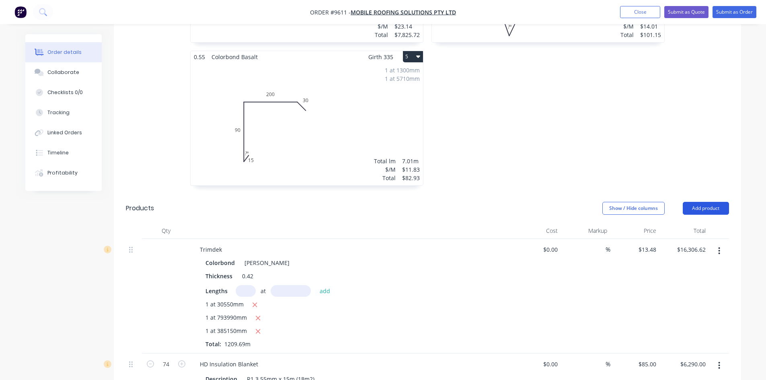
click at [711, 202] on button "Add product" at bounding box center [706, 208] width 46 height 13
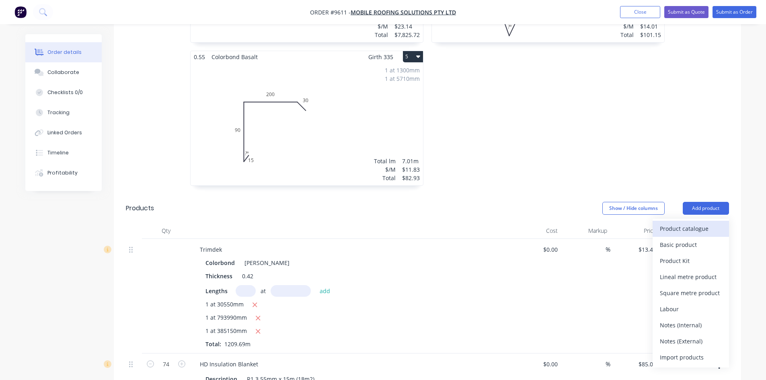
click at [709, 223] on div "Product catalogue" at bounding box center [691, 229] width 62 height 12
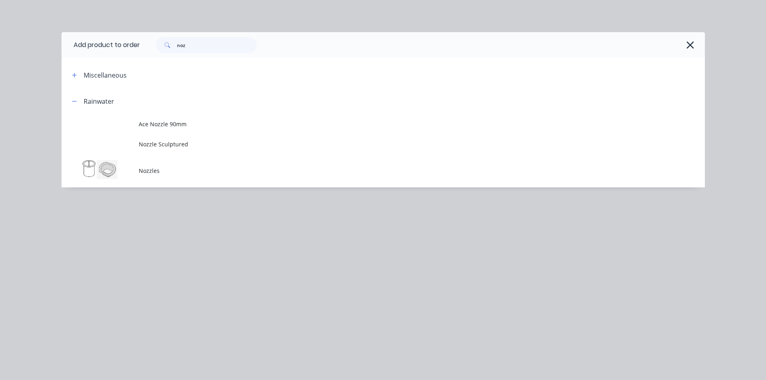
drag, startPoint x: 203, startPoint y: 27, endPoint x: 200, endPoint y: 39, distance: 12.0
click at [202, 27] on div "Add product to order noz Miscellaneous Rainwater Ace Nozzle 90mm Nozzle Sculptu…" at bounding box center [383, 190] width 766 height 380
click at [199, 43] on input "noz" at bounding box center [217, 45] width 80 height 16
type input "del"
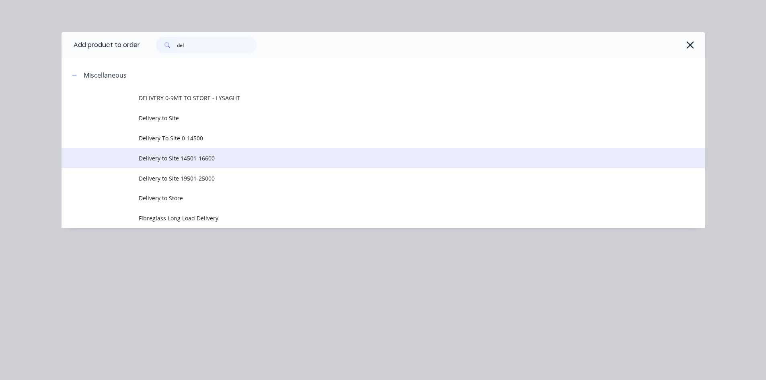
click at [230, 160] on span "Delivery to Site 14501-16600" at bounding box center [365, 158] width 453 height 8
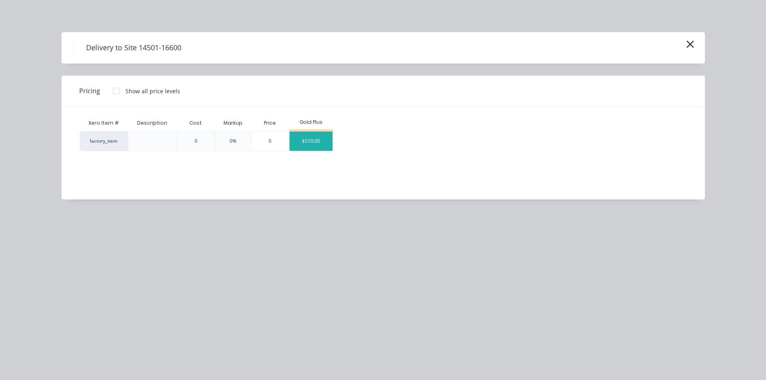
click at [307, 145] on div "$510.00" at bounding box center [310, 140] width 43 height 19
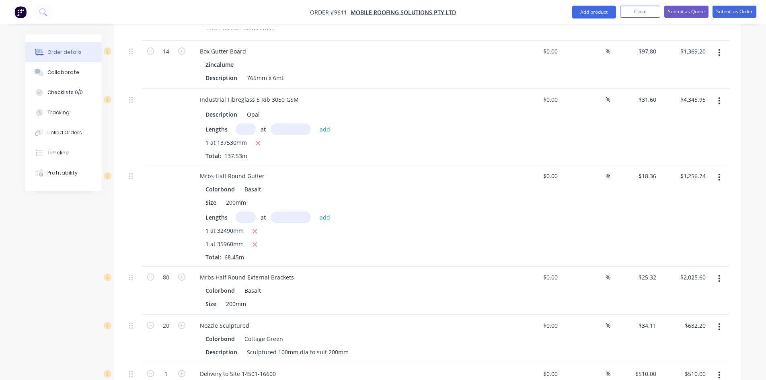
scroll to position [1086, 0]
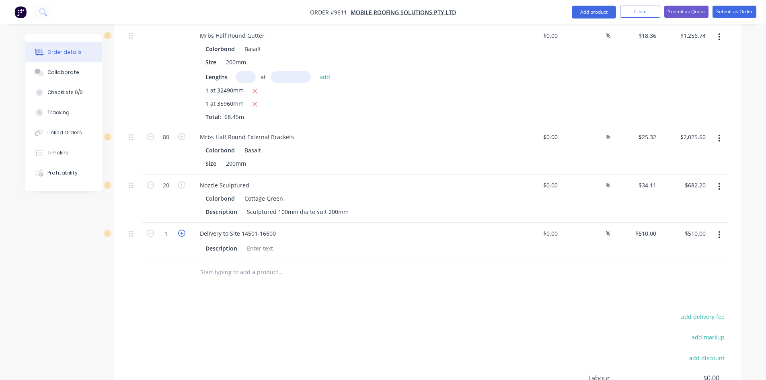
click at [184, 230] on icon "button" at bounding box center [181, 233] width 7 height 7
type input "2"
type input "$1,020.00"
click at [184, 230] on icon "button" at bounding box center [181, 233] width 7 height 7
type input "3"
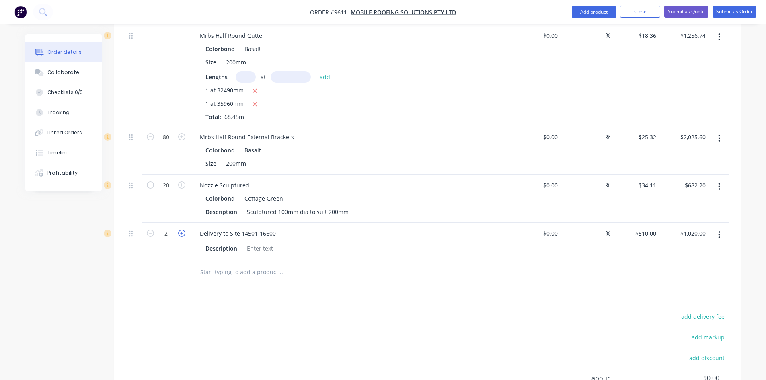
type input "$1,530.00"
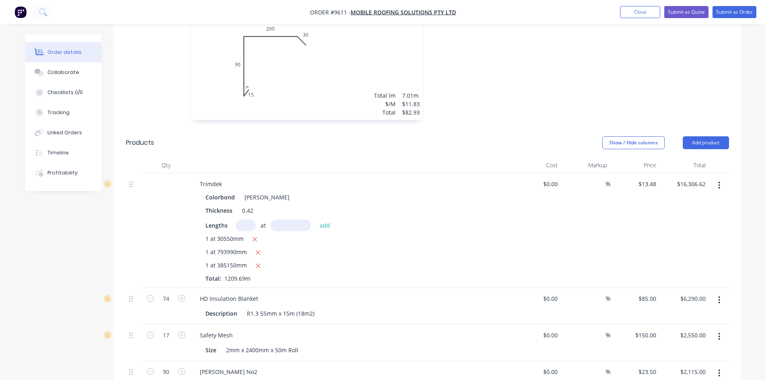
scroll to position [443, 0]
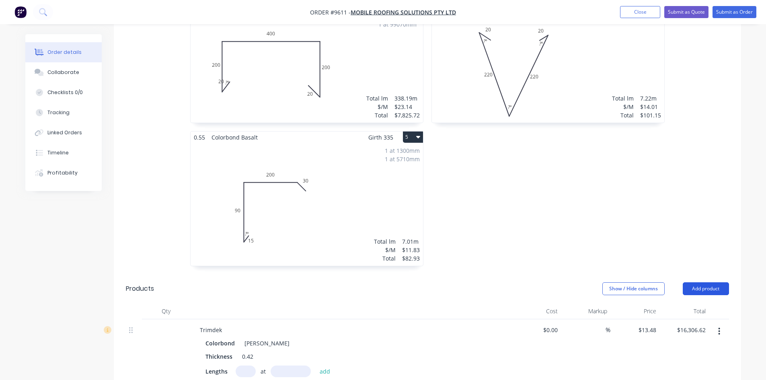
click at [716, 282] on button "Add product" at bounding box center [706, 288] width 46 height 13
click at [693, 303] on div "Product catalogue" at bounding box center [691, 309] width 62 height 12
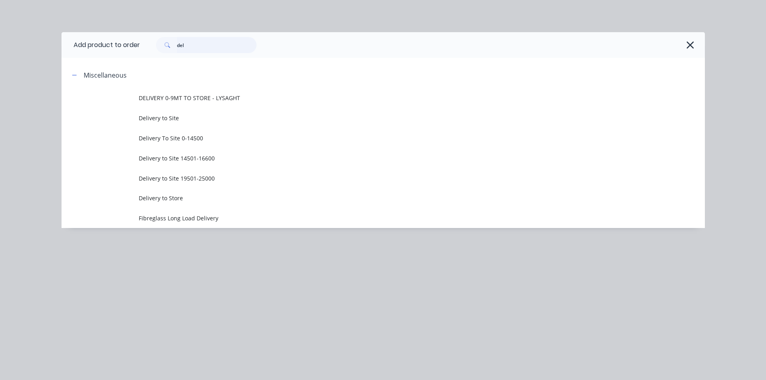
click at [220, 40] on input "del" at bounding box center [217, 45] width 80 height 16
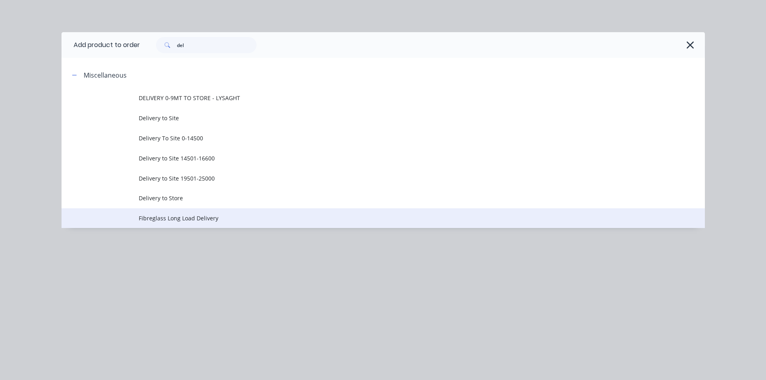
click at [221, 218] on span "Fibreglass Long Load Delivery" at bounding box center [365, 218] width 453 height 8
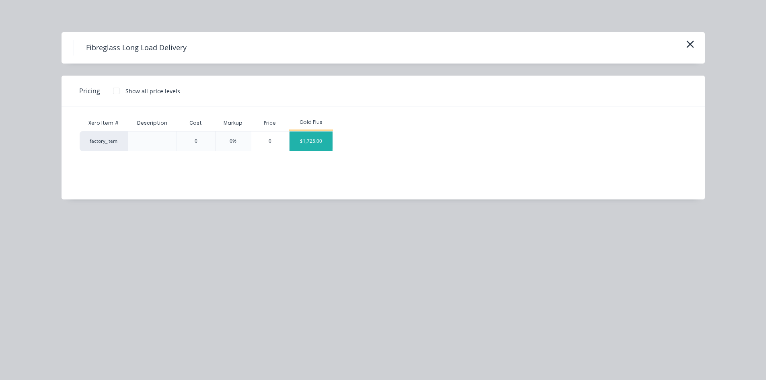
click at [314, 133] on div "$1,725.00" at bounding box center [310, 140] width 43 height 19
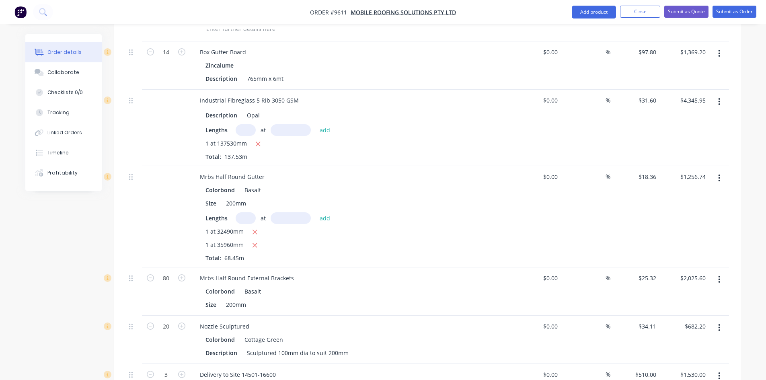
scroll to position [1046, 0]
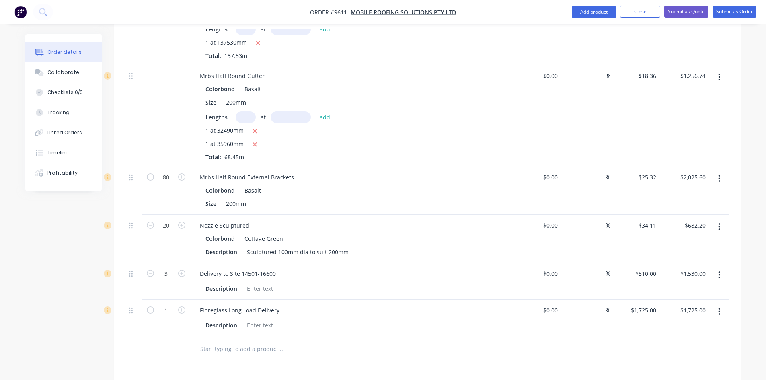
click at [187, 300] on div "1" at bounding box center [166, 318] width 48 height 37
click at [185, 306] on icon "button" at bounding box center [181, 309] width 7 height 7
type input "2"
type input "$3,450.00"
drag, startPoint x: 228, startPoint y: 276, endPoint x: 310, endPoint y: 270, distance: 82.2
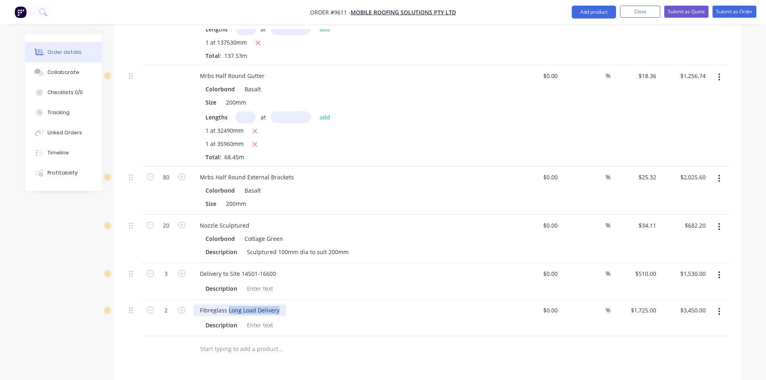
click at [310, 304] on div "Fibreglass Long Load Delivery" at bounding box center [350, 310] width 315 height 12
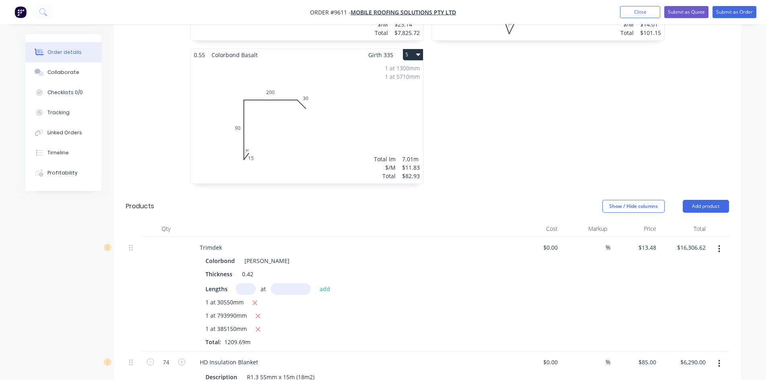
scroll to position [523, 0]
drag, startPoint x: 708, startPoint y: 173, endPoint x: 718, endPoint y: 154, distance: 21.6
click at [708, 202] on button "Add product" at bounding box center [706, 208] width 46 height 13
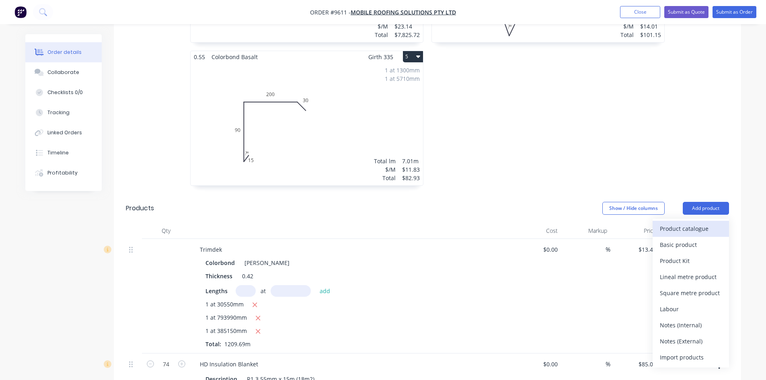
click at [696, 223] on div "Product catalogue" at bounding box center [691, 229] width 62 height 12
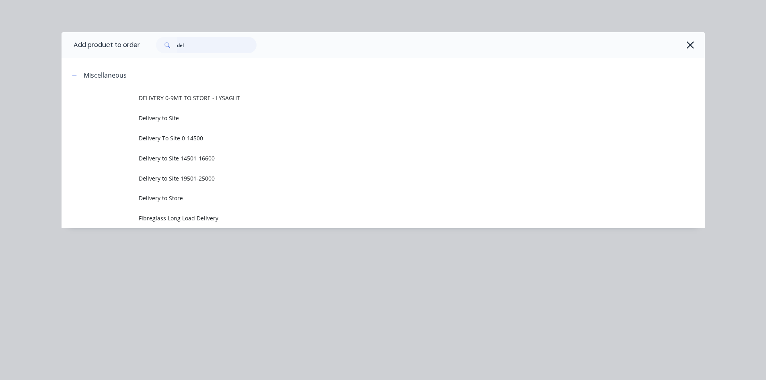
click at [193, 49] on input "del" at bounding box center [217, 45] width 80 height 16
type input "i"
type input "blank"
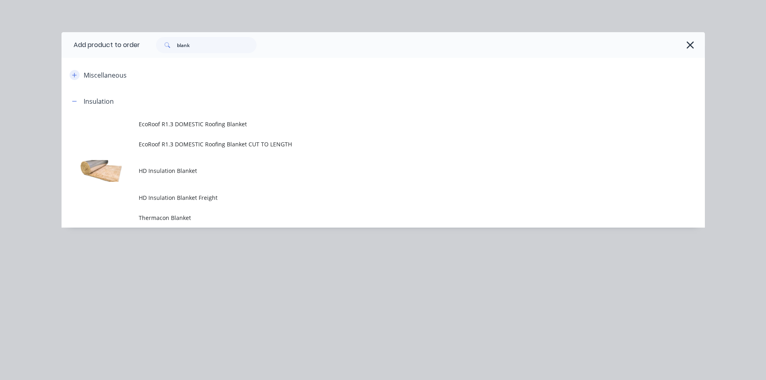
click at [79, 75] on button "button" at bounding box center [75, 75] width 10 height 10
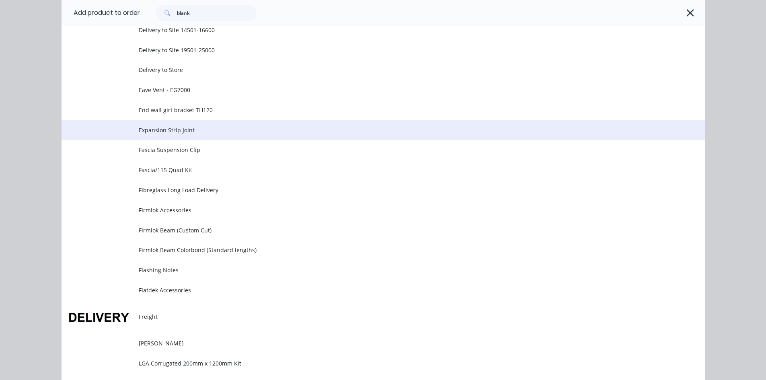
scroll to position [201, 0]
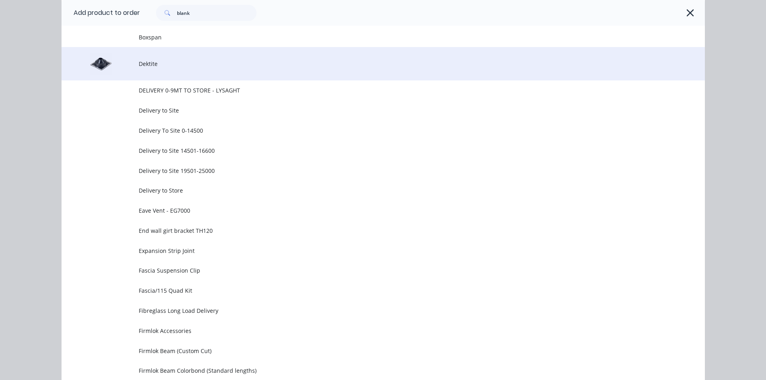
click at [164, 76] on td "Dektite" at bounding box center [422, 63] width 566 height 33
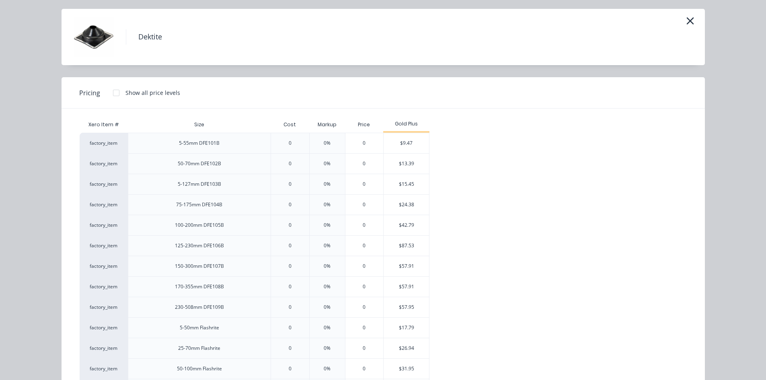
scroll to position [40, 0]
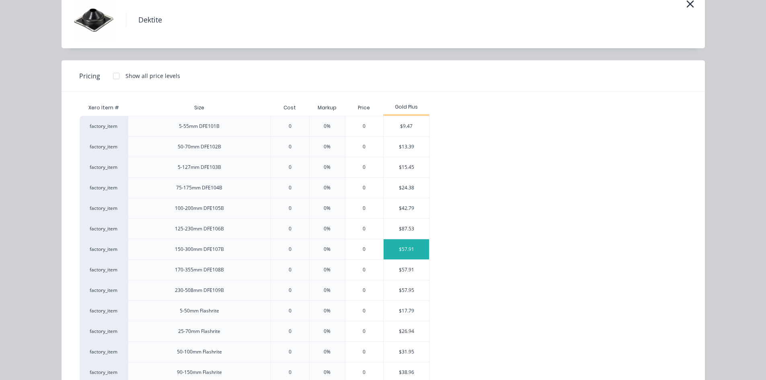
click at [417, 240] on div "$57.91" at bounding box center [406, 249] width 45 height 20
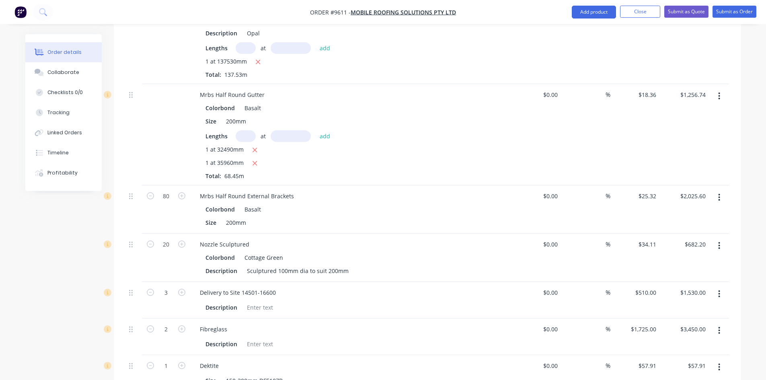
scroll to position [1046, 0]
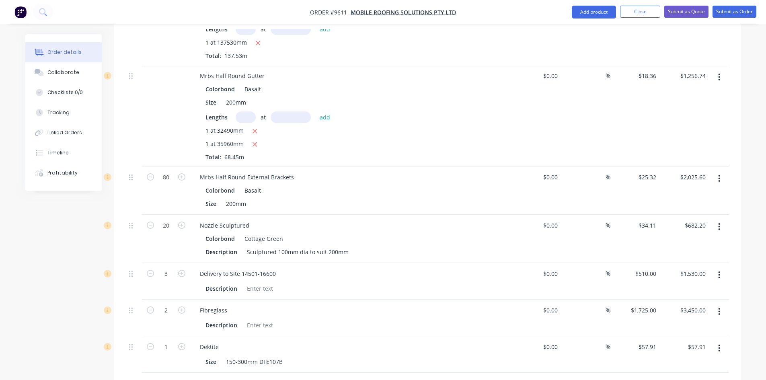
click at [186, 342] on button "button" at bounding box center [182, 346] width 10 height 8
type input "2"
type input "$115.82"
click at [186, 342] on button "button" at bounding box center [182, 346] width 10 height 8
type input "3"
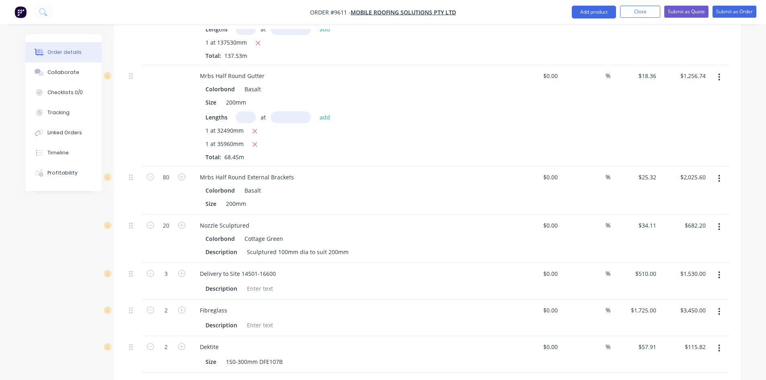
type input "$173.73"
click at [186, 342] on button "button" at bounding box center [182, 346] width 10 height 8
type input "4"
type input "$231.64"
click at [186, 342] on button "button" at bounding box center [182, 346] width 10 height 8
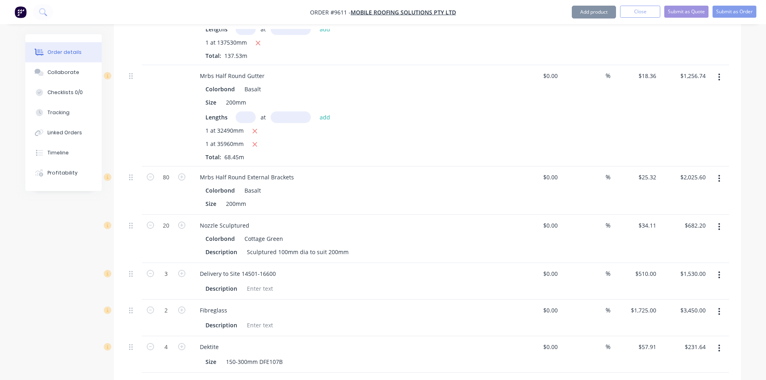
type input "5"
type input "$289.55"
click at [186, 342] on button "button" at bounding box center [182, 346] width 10 height 8
type input "6"
type input "$347.46"
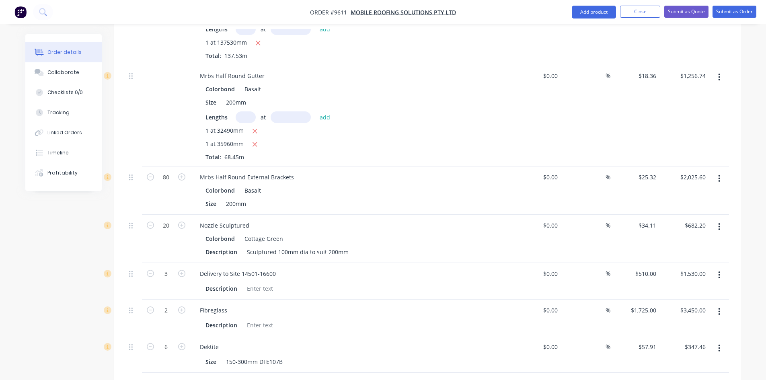
click at [186, 342] on button "button" at bounding box center [182, 346] width 10 height 8
type input "7"
type input "$405.37"
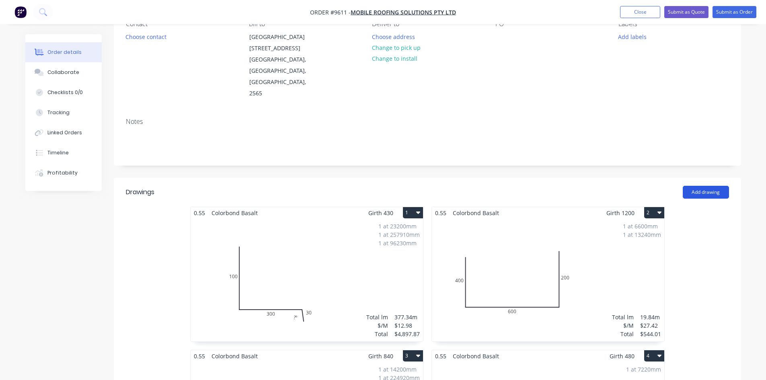
click at [715, 186] on button "Add drawing" at bounding box center [706, 192] width 46 height 13
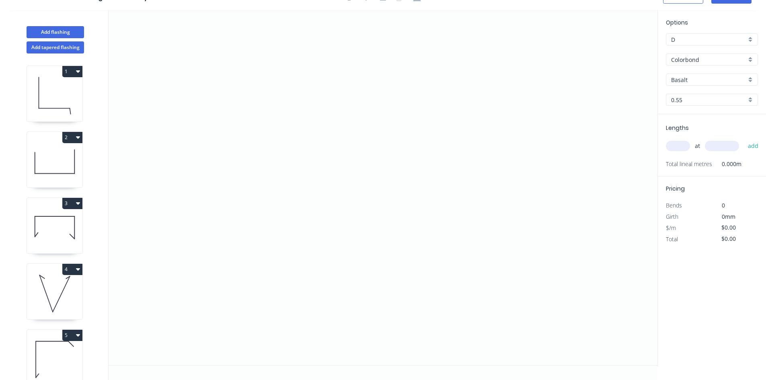
scroll to position [15, 0]
click at [209, 177] on icon "0" at bounding box center [383, 187] width 549 height 355
click at [224, 157] on icon at bounding box center [216, 166] width 15 height 19
click at [401, 155] on icon "0 ?" at bounding box center [383, 187] width 549 height 355
click at [417, 176] on icon "0 ? ? ? º" at bounding box center [383, 187] width 549 height 355
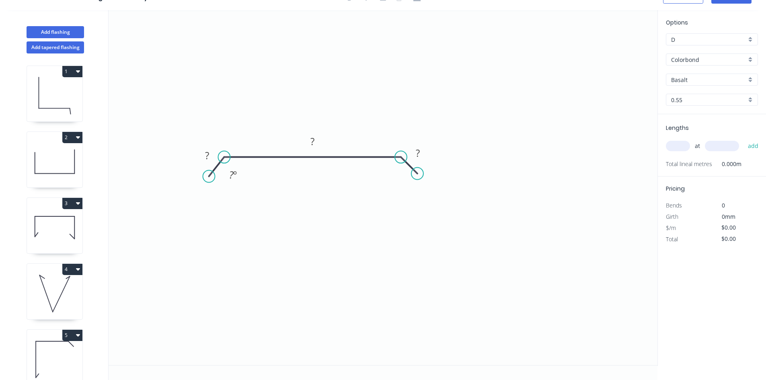
click at [694, 179] on div "Pricing Bends 0 Girth 0mm $/m $0.00 Total $0.00" at bounding box center [712, 211] width 108 height 68
click at [671, 149] on input "text" at bounding box center [678, 146] width 24 height 10
type input "1"
click at [709, 149] on input "text" at bounding box center [722, 146] width 34 height 10
type input "60000"
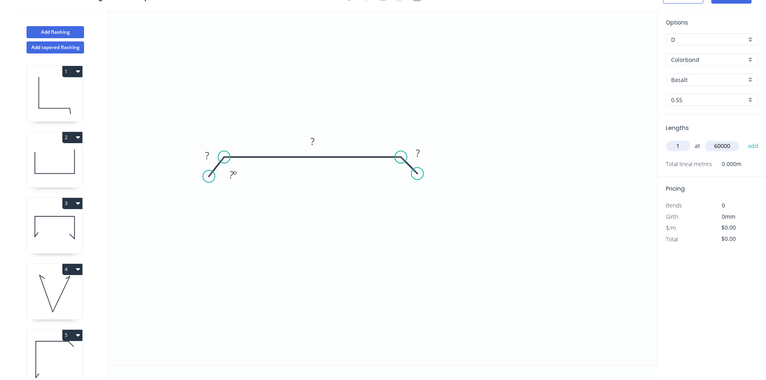
click at [744, 139] on button "add" at bounding box center [753, 146] width 19 height 14
click at [205, 154] on tspan "?" at bounding box center [207, 155] width 4 height 13
type input "$17.91"
type input "$1,074.60"
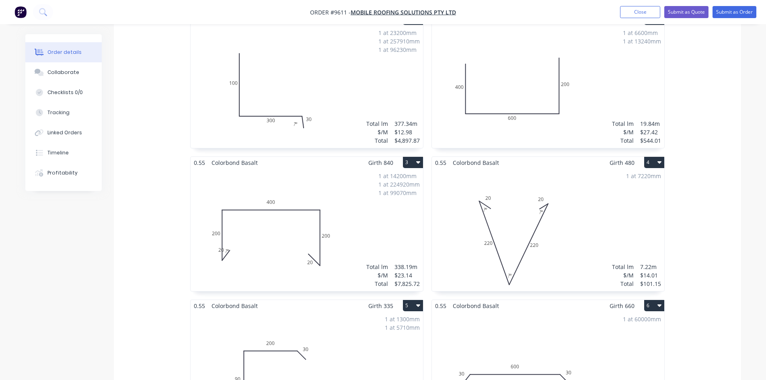
scroll to position [402, 0]
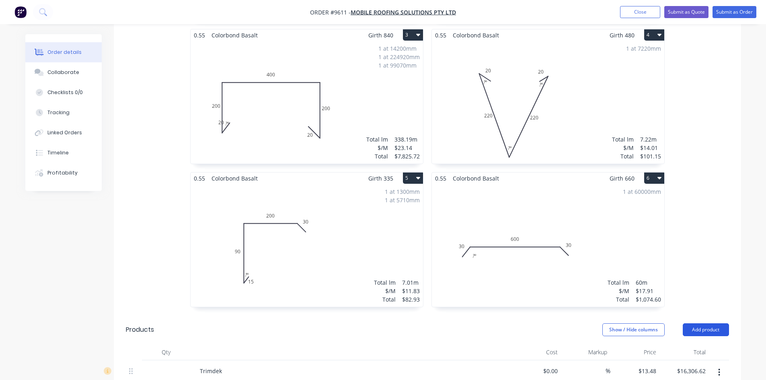
click at [714, 323] on button "Add product" at bounding box center [706, 329] width 46 height 13
click at [706, 344] on div "Product catalogue" at bounding box center [691, 350] width 62 height 12
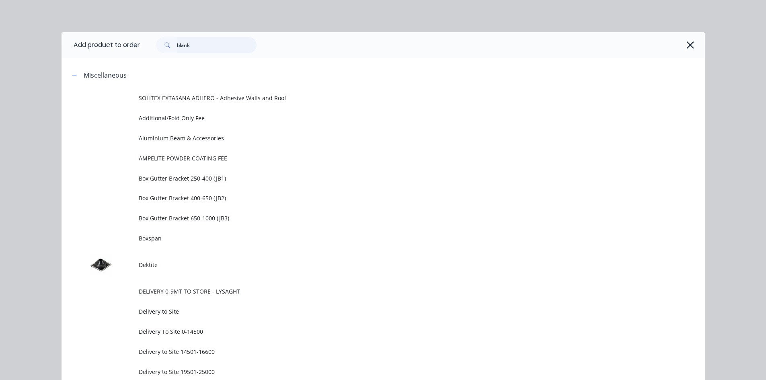
click at [199, 45] on input "blank" at bounding box center [217, 45] width 80 height 16
type input "velux"
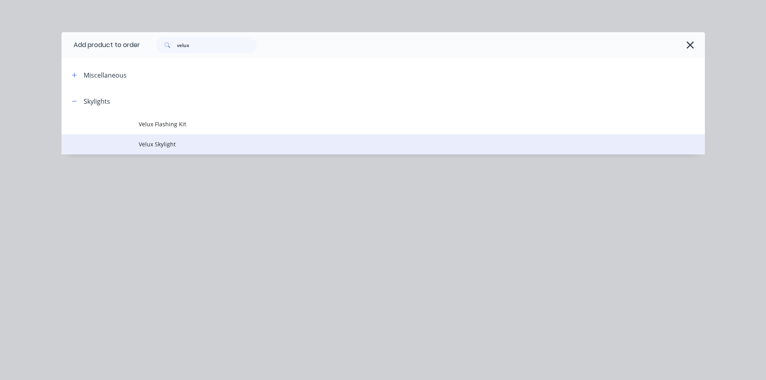
click at [196, 142] on span "Velux Skylight" at bounding box center [365, 144] width 453 height 8
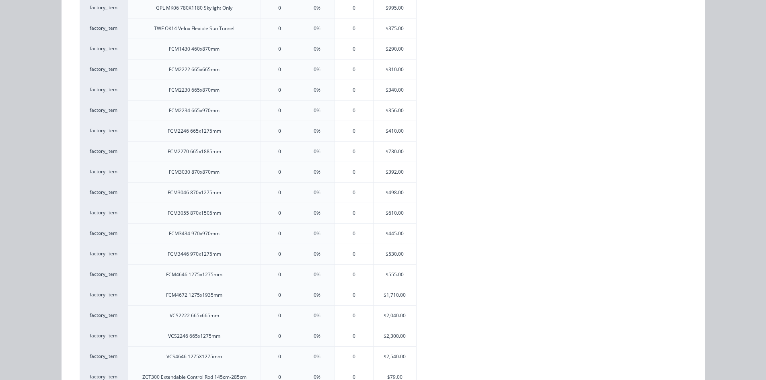
scroll to position [523, 0]
click at [381, 150] on div "$498.00" at bounding box center [395, 152] width 43 height 20
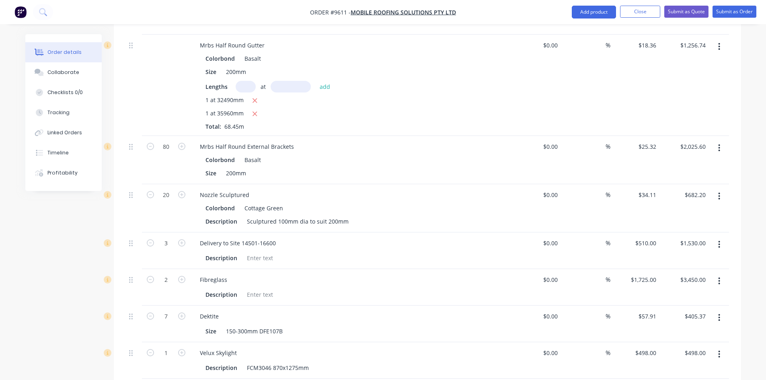
scroll to position [1206, 0]
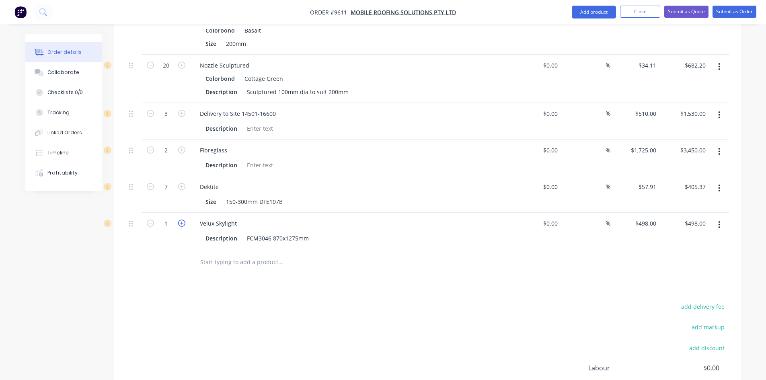
click at [178, 220] on icon "button" at bounding box center [181, 223] width 7 height 7
type input "2"
type input "$996.00"
click at [178, 220] on icon "button" at bounding box center [181, 223] width 7 height 7
type input "3"
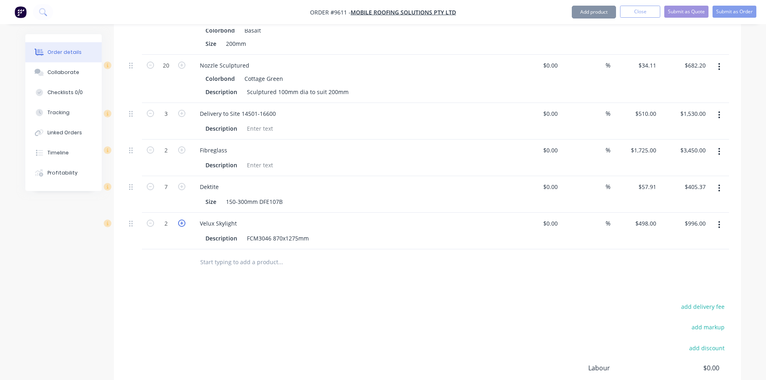
type input "$1,494.00"
click at [178, 220] on icon "button" at bounding box center [181, 223] width 7 height 7
type input "4"
type input "$1,992.00"
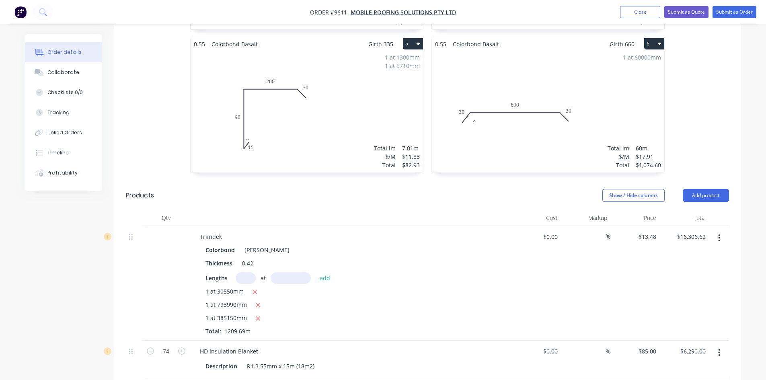
scroll to position [523, 0]
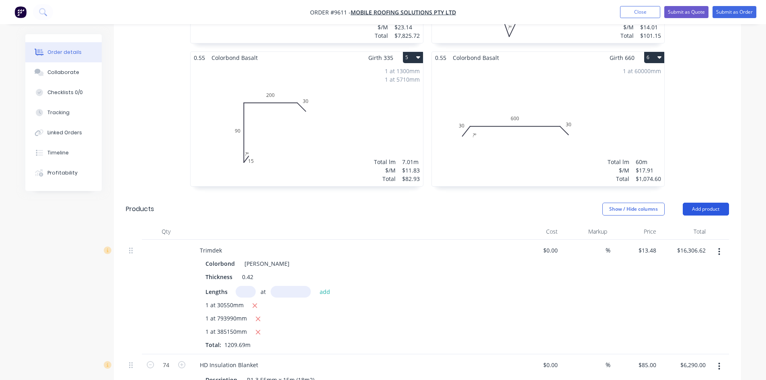
click at [695, 203] on button "Add product" at bounding box center [706, 209] width 46 height 13
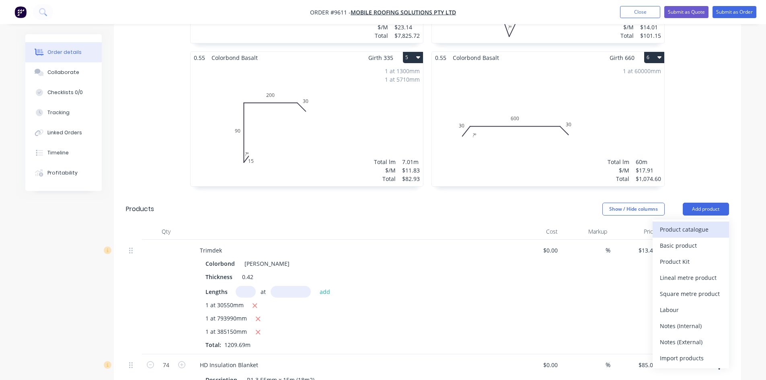
click at [699, 224] on div "Product catalogue" at bounding box center [691, 230] width 62 height 12
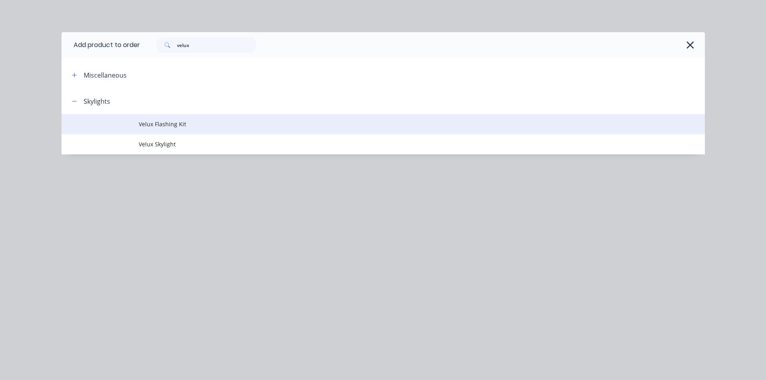
click at [139, 131] on td "Velux Flashing Kit" at bounding box center [422, 124] width 566 height 20
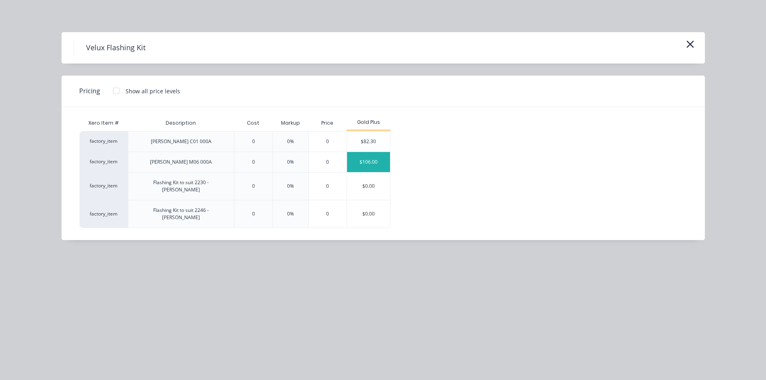
click at [367, 161] on div "$106.00" at bounding box center [368, 162] width 43 height 20
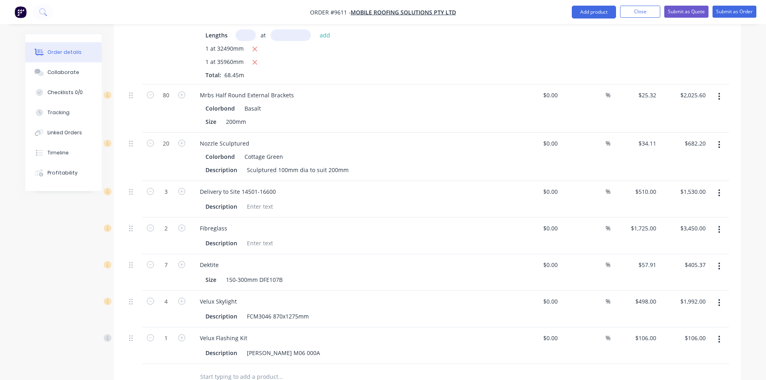
scroll to position [1287, 0]
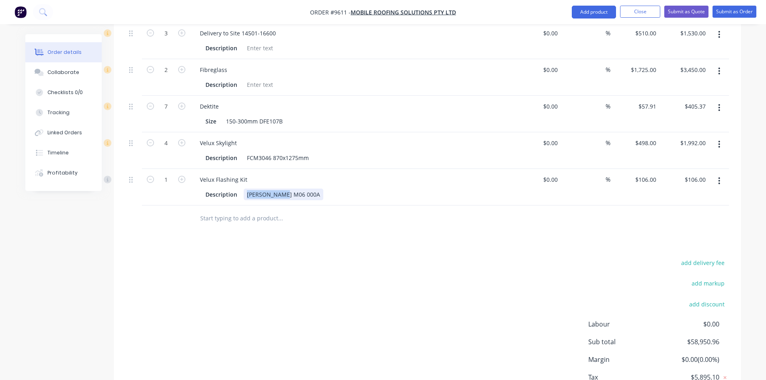
drag, startPoint x: 247, startPoint y: 160, endPoint x: 318, endPoint y: 160, distance: 71.6
click at [318, 189] on div "Description [PERSON_NAME] M06 000A" at bounding box center [349, 195] width 294 height 12
click at [181, 176] on icon "button" at bounding box center [181, 179] width 7 height 7
type input "2"
type input "$212.00"
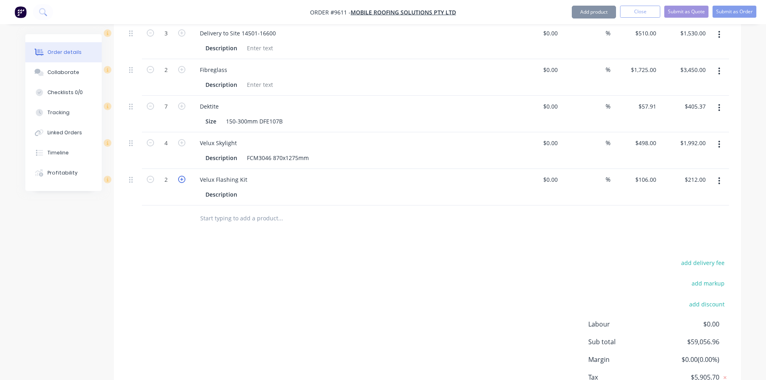
click at [181, 176] on icon "button" at bounding box center [181, 179] width 7 height 7
type input "3"
type input "$318.00"
click at [181, 176] on icon "button" at bounding box center [181, 179] width 7 height 7
type input "4"
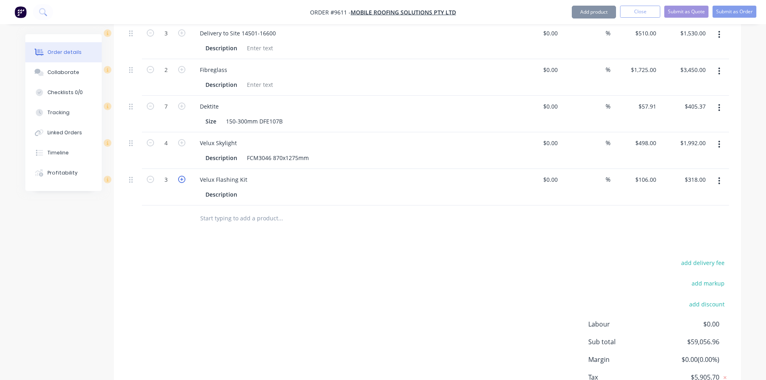
type input "$424.00"
click at [699, 257] on button "add delivery fee" at bounding box center [703, 262] width 52 height 11
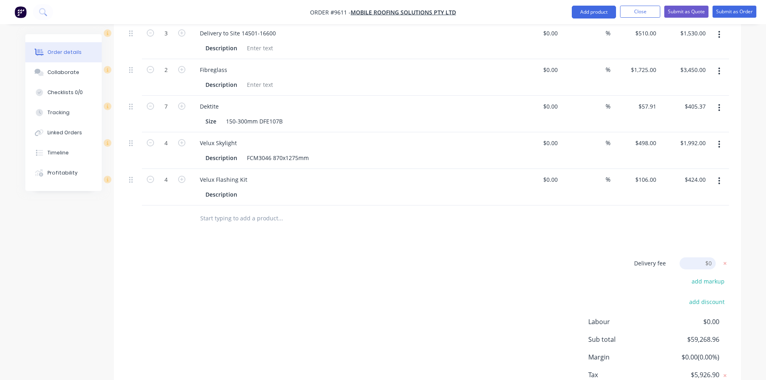
click at [699, 257] on input at bounding box center [697, 263] width 36 height 12
click at [712, 257] on input at bounding box center [697, 263] width 36 height 12
drag, startPoint x: 708, startPoint y: 230, endPoint x: 672, endPoint y: 234, distance: 36.4
click at [672, 257] on form "Delivery fee Delivery fee Delivery fee name (Optional) $0" at bounding box center [668, 263] width 122 height 12
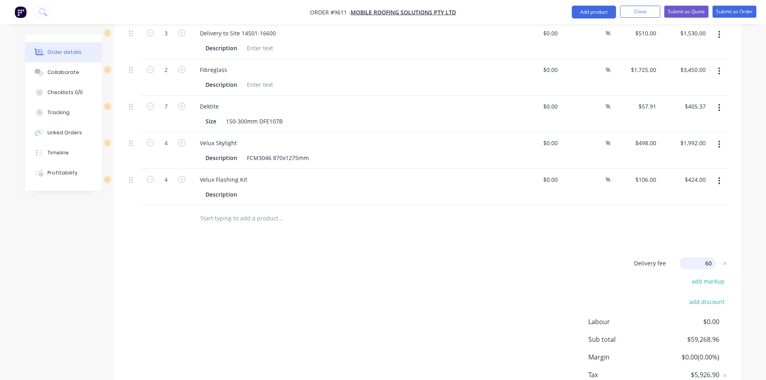
type input "600"
click input "submit" at bounding box center [0, 0] width 0 height 0
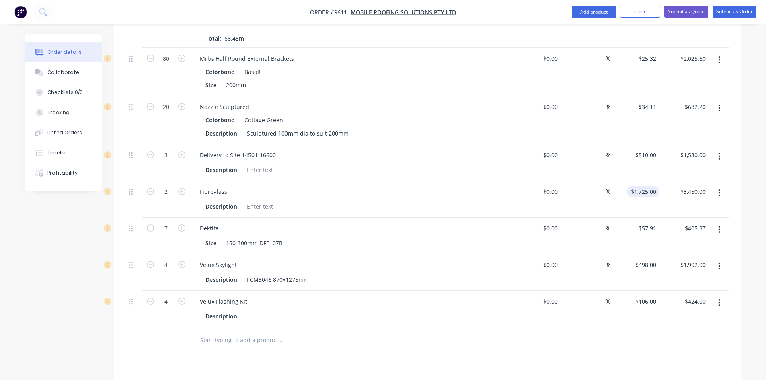
scroll to position [1166, 0]
type input "424.00"
click at [692, 294] on input "424.00" at bounding box center [696, 300] width 25 height 12
click at [655, 294] on input "$106.00" at bounding box center [646, 300] width 25 height 12
type input "106"
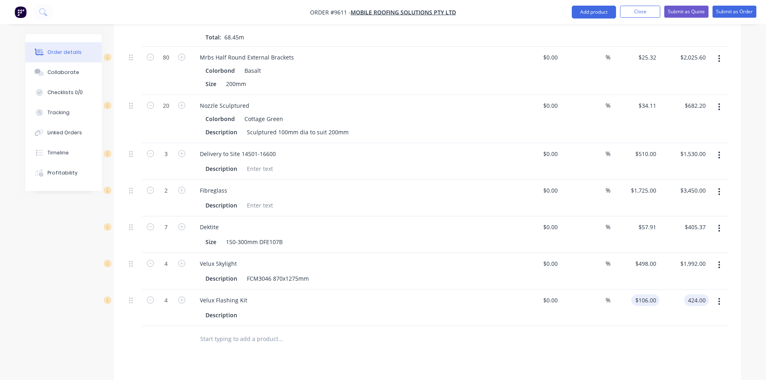
type input "$424.00"
click at [699, 294] on input "$424.00" at bounding box center [696, 300] width 25 height 12
type input "$270.00"
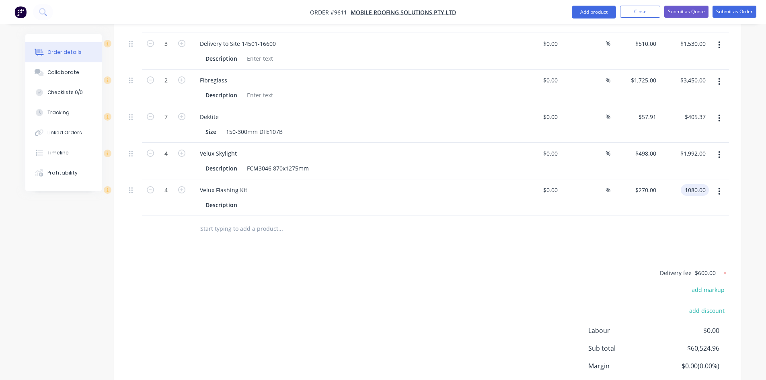
scroll to position [1305, 0]
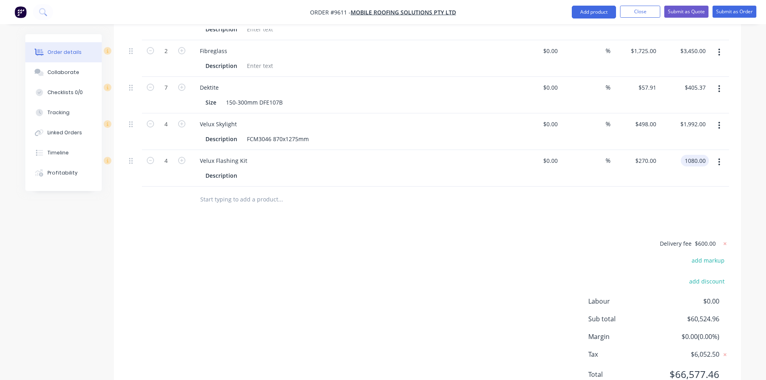
click at [235, 191] on input "text" at bounding box center [280, 199] width 161 height 16
type input "$1,080.00"
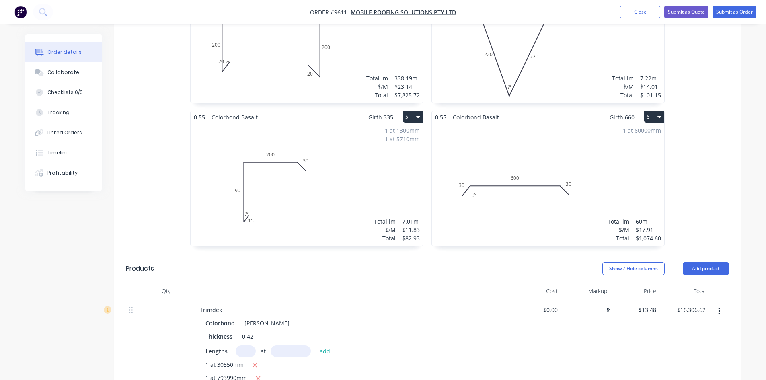
scroll to position [461, 0]
click at [634, 143] on div "1 at 60000mm Total lm $/M Total 60m $17.91 $1,074.60" at bounding box center [548, 186] width 232 height 123
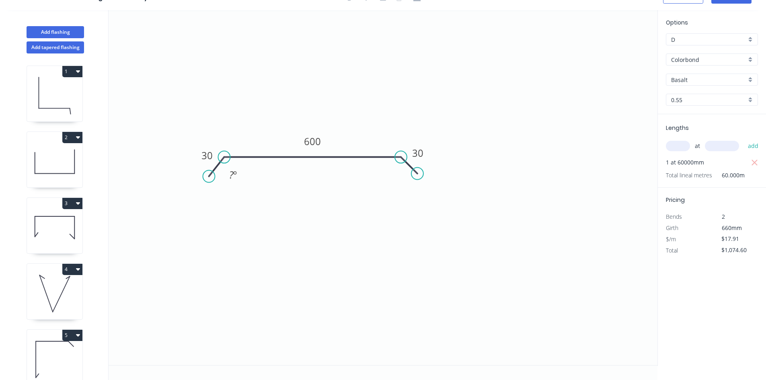
click at [684, 146] on input "text" at bounding box center [678, 146] width 24 height 10
type input "2"
click at [722, 142] on input "text" at bounding box center [722, 146] width 34 height 10
type input "2"
type input "3"
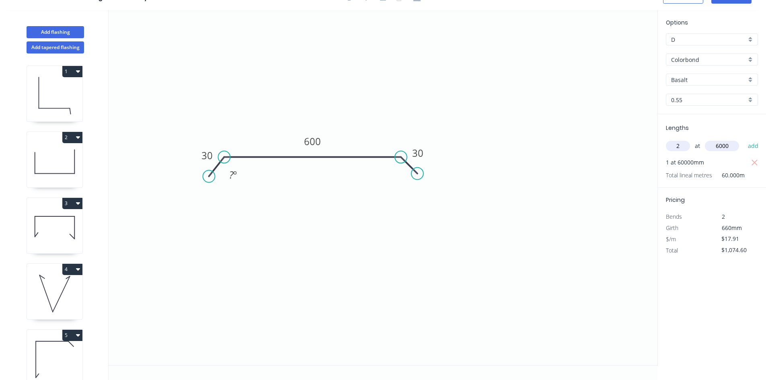
type input "6000"
click at [744, 139] on button "add" at bounding box center [753, 146] width 19 height 14
type input "$1,289.52"
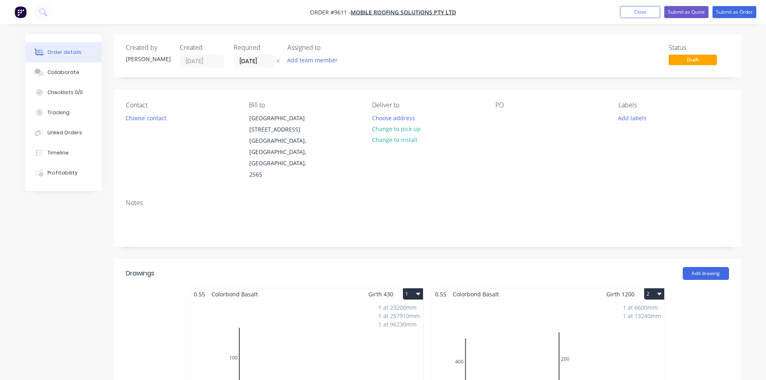
click at [291, 300] on div "1 at 23200mm 1 at 257910mm 1 at 96230mm Total lm $/M Total 377.34m $12.98 $4,89…" at bounding box center [307, 361] width 232 height 123
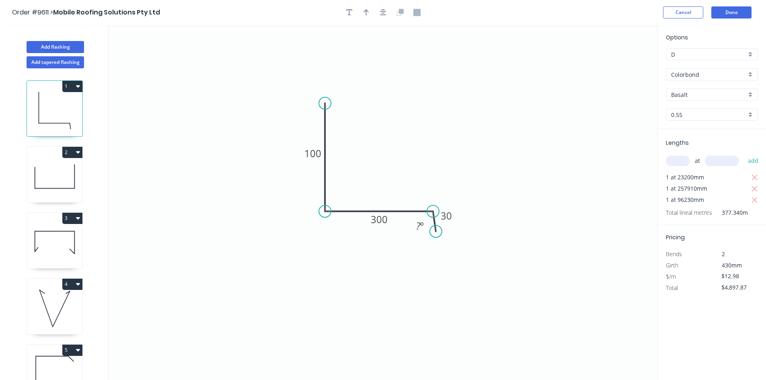
click at [687, 159] on input "text" at bounding box center [678, 161] width 24 height 10
type input "8"
click at [727, 160] on input "text" at bounding box center [722, 161] width 34 height 10
type input "1"
type input "1400"
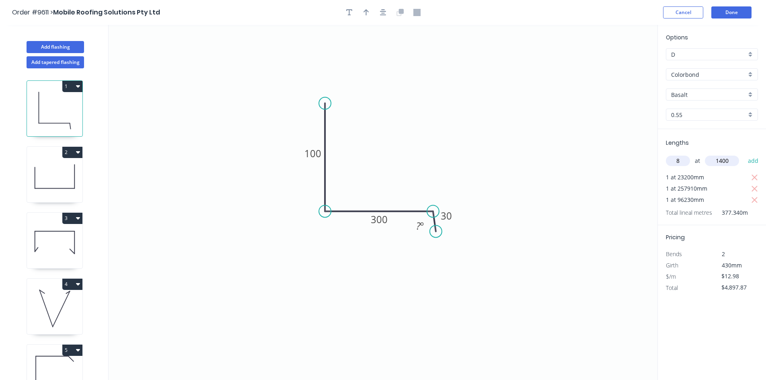
click at [744, 154] on button "add" at bounding box center [753, 161] width 19 height 14
click at [739, 11] on button "Done" at bounding box center [731, 12] width 40 height 12
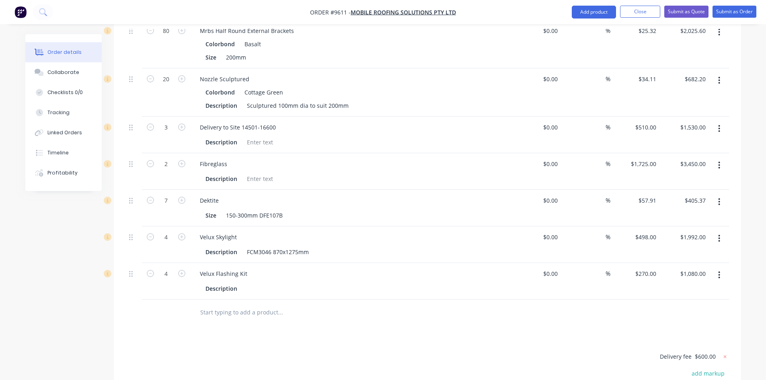
scroll to position [1287, 0]
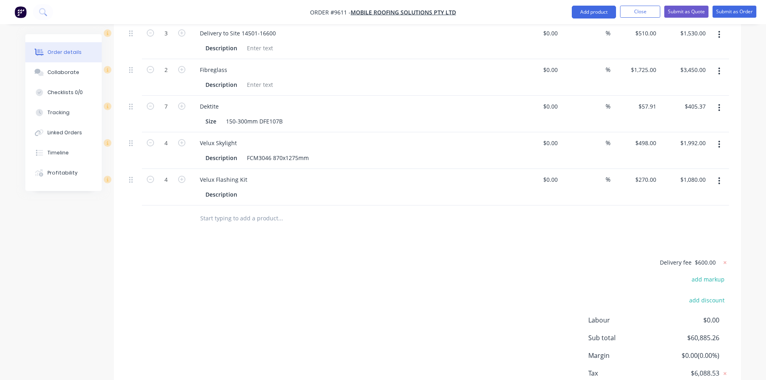
click at [218, 210] on input "text" at bounding box center [280, 218] width 161 height 16
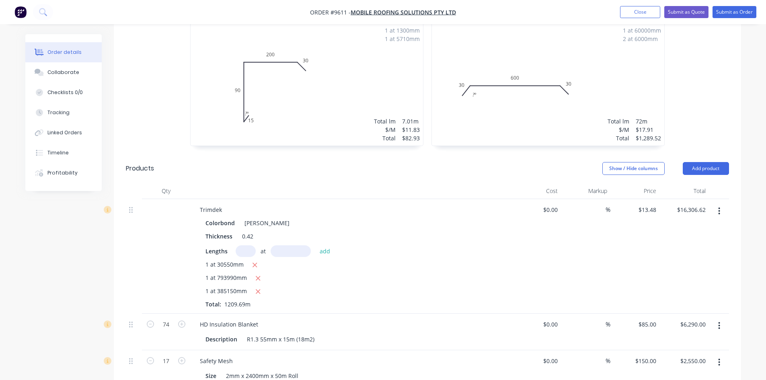
scroll to position [563, 0]
click at [715, 162] on button "Add product" at bounding box center [706, 168] width 46 height 13
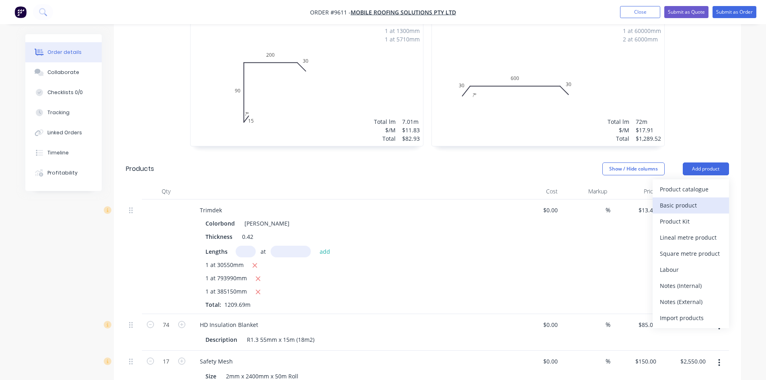
click at [710, 199] on div "Basic product" at bounding box center [691, 205] width 62 height 12
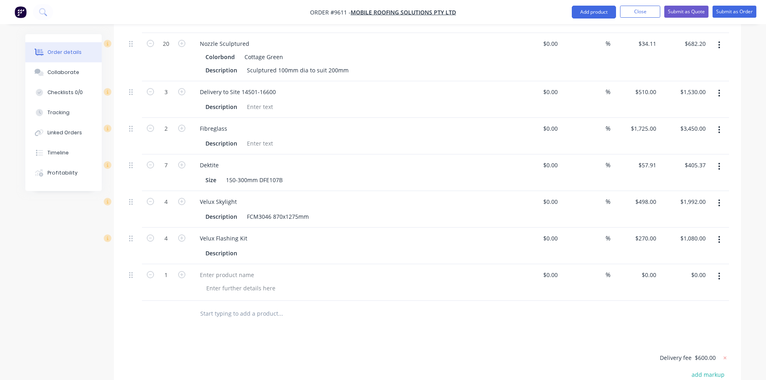
scroll to position [1327, 0]
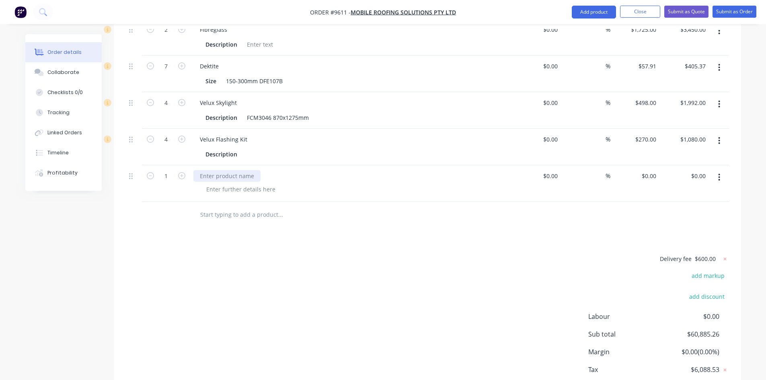
click at [226, 170] on div at bounding box center [226, 176] width 67 height 12
click at [690, 94] on div "$1,992.00 $1,992.00" at bounding box center [683, 110] width 49 height 37
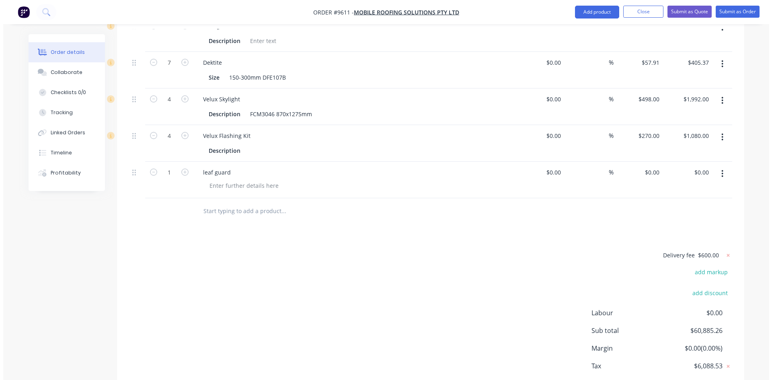
scroll to position [1342, 0]
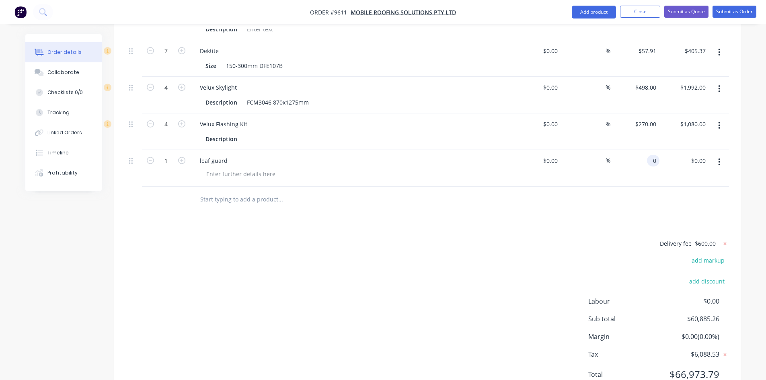
click at [656, 155] on input "0" at bounding box center [654, 161] width 9 height 12
click at [712, 155] on button "button" at bounding box center [719, 162] width 19 height 14
click at [227, 155] on div "leaf guard" at bounding box center [213, 161] width 41 height 12
click at [226, 155] on div "leaf guard" at bounding box center [213, 161] width 41 height 12
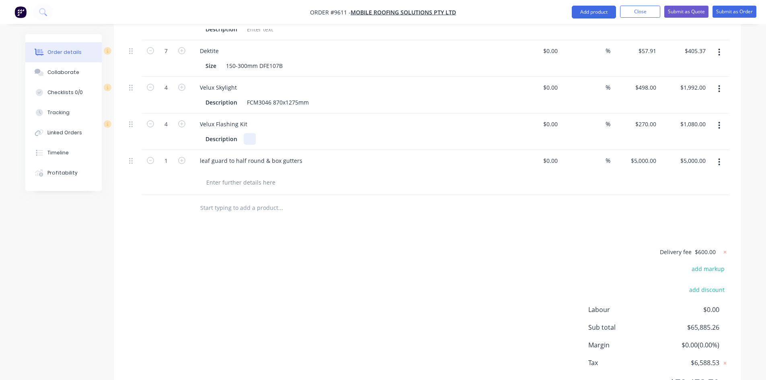
click at [262, 133] on div "Description" at bounding box center [349, 139] width 294 height 12
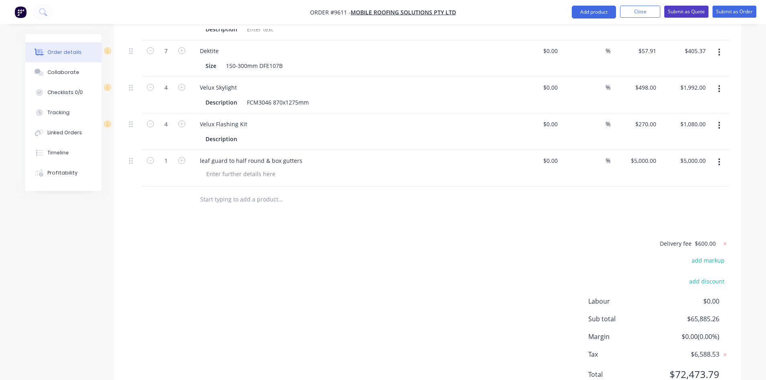
click at [692, 14] on button "Submit as Quote" at bounding box center [686, 12] width 44 height 12
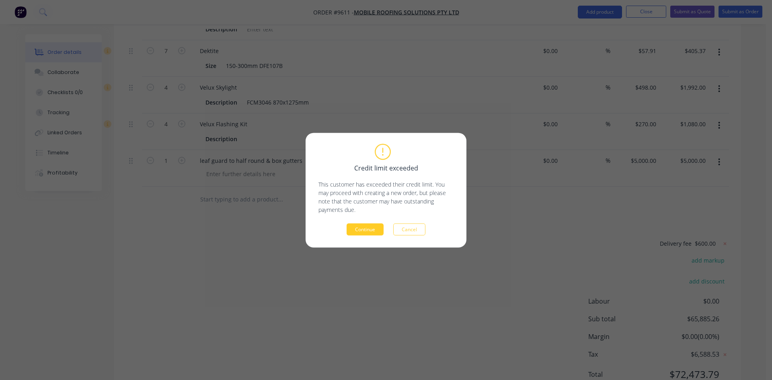
click at [366, 227] on button "Continue" at bounding box center [365, 229] width 37 height 12
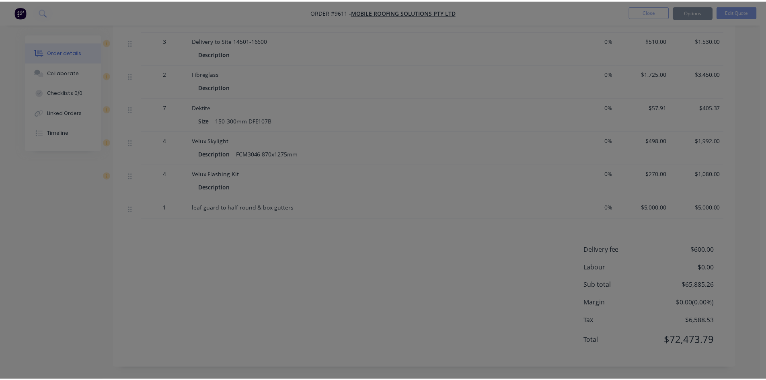
scroll to position [1178, 0]
